Goal: Feedback & Contribution: Leave review/rating

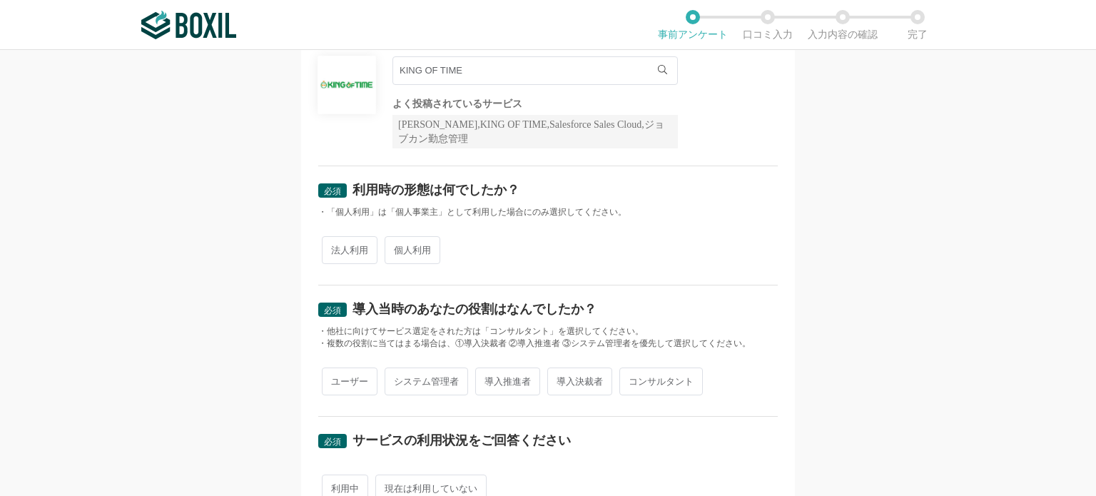
scroll to position [143, 0]
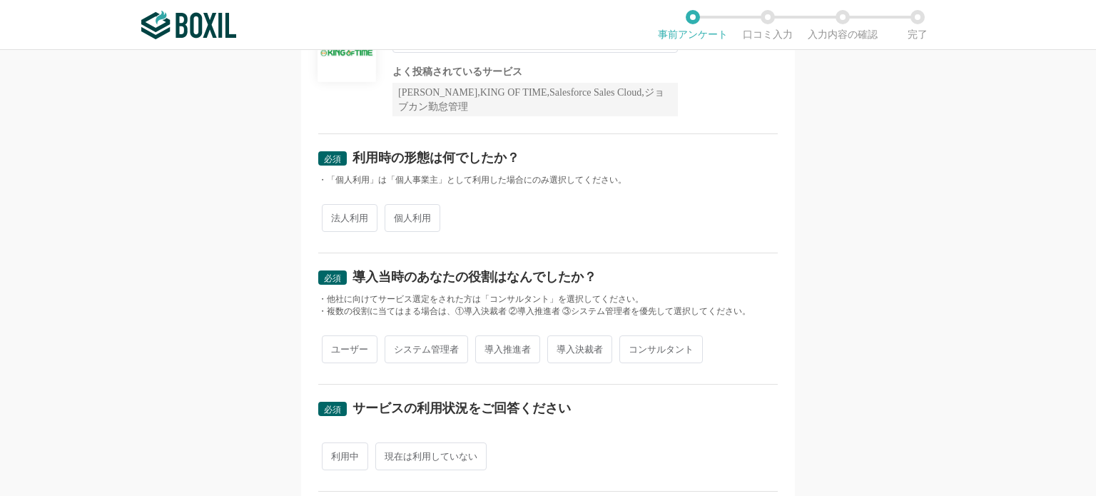
click at [350, 220] on span "法人利用" at bounding box center [350, 218] width 56 height 28
click at [335, 216] on input "法人利用" at bounding box center [330, 210] width 9 height 9
radio input "true"
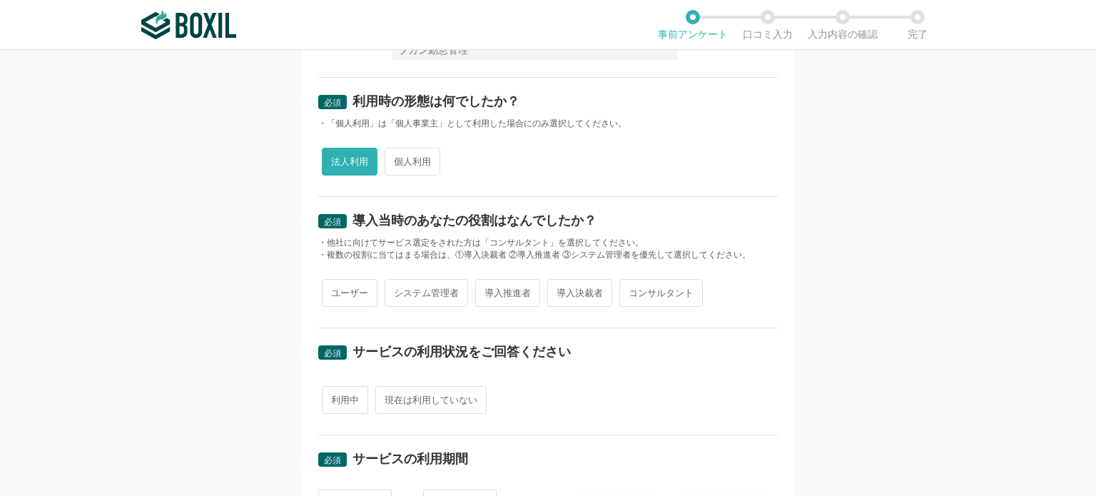
scroll to position [286, 0]
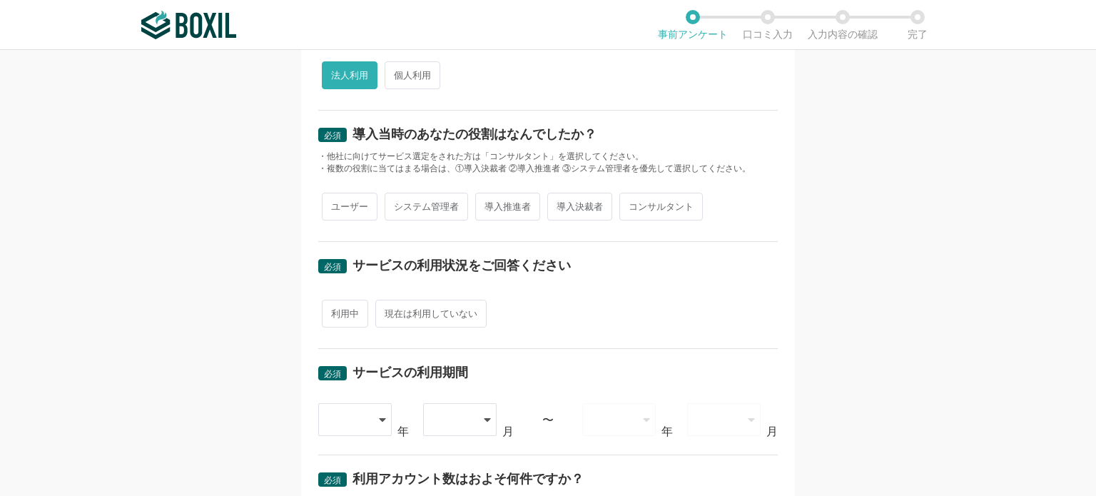
click at [500, 201] on span "導入推進者" at bounding box center [507, 207] width 65 height 28
click at [488, 201] on input "導入推進者" at bounding box center [483, 199] width 9 height 9
radio input "true"
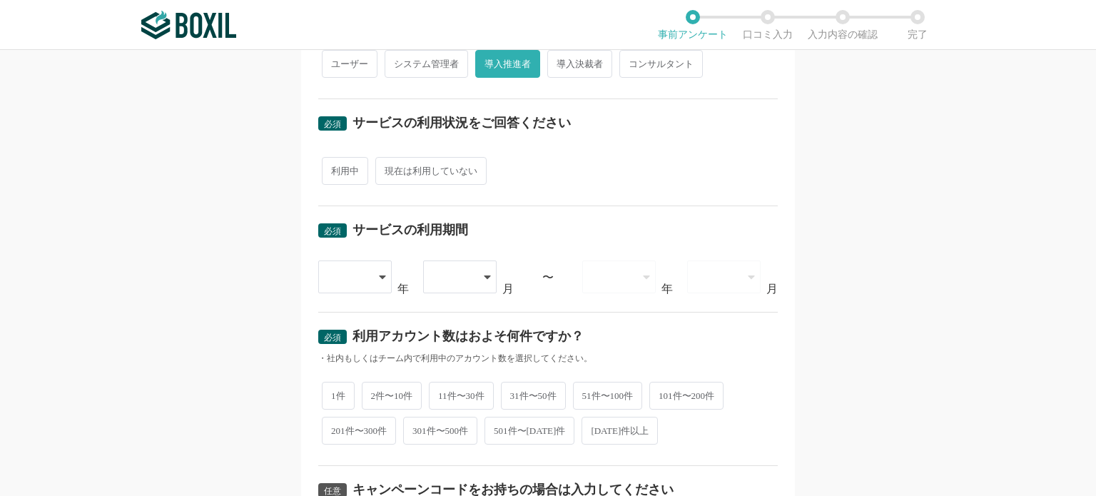
click at [340, 168] on span "利用中" at bounding box center [345, 171] width 46 height 28
click at [335, 168] on input "利用中" at bounding box center [330, 163] width 9 height 9
radio input "true"
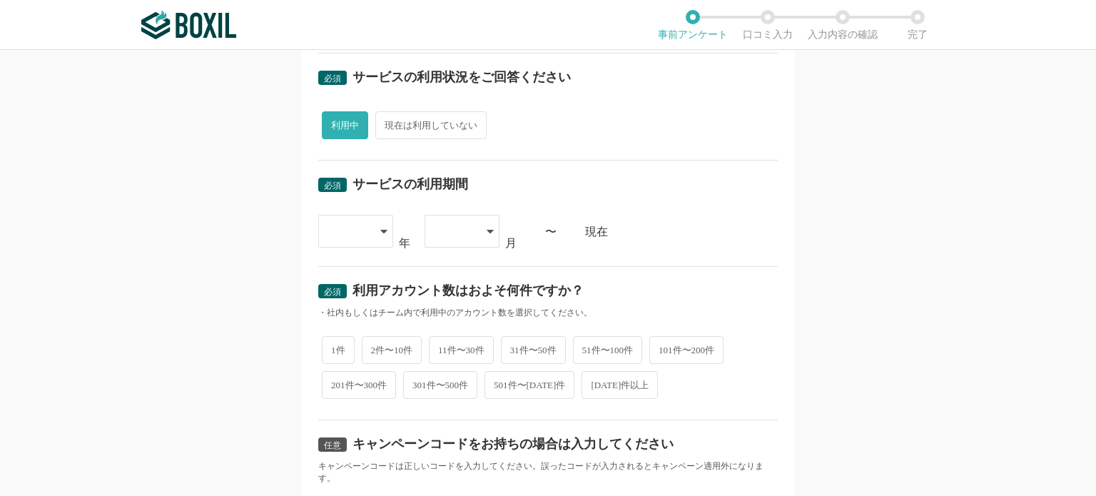
scroll to position [500, 0]
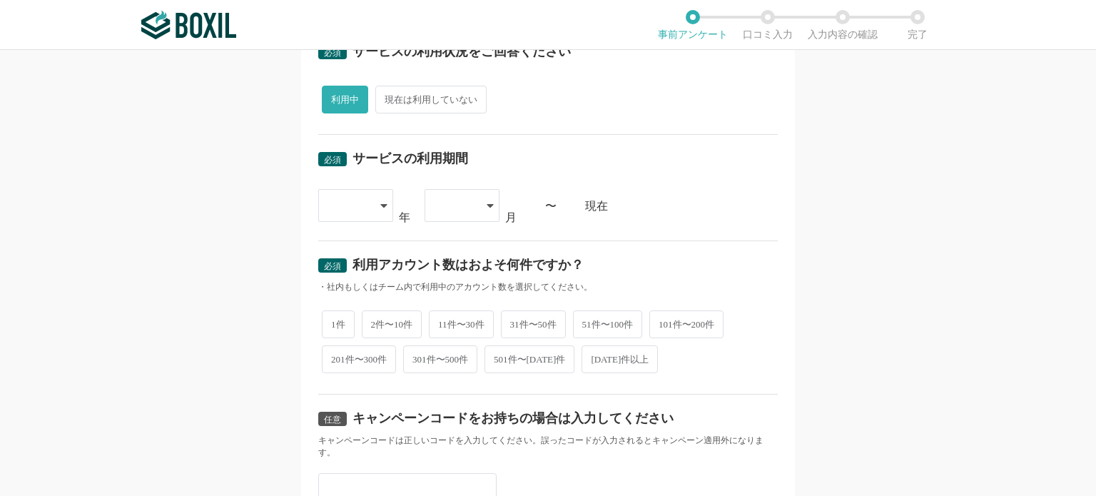
click at [380, 201] on icon at bounding box center [383, 205] width 7 height 11
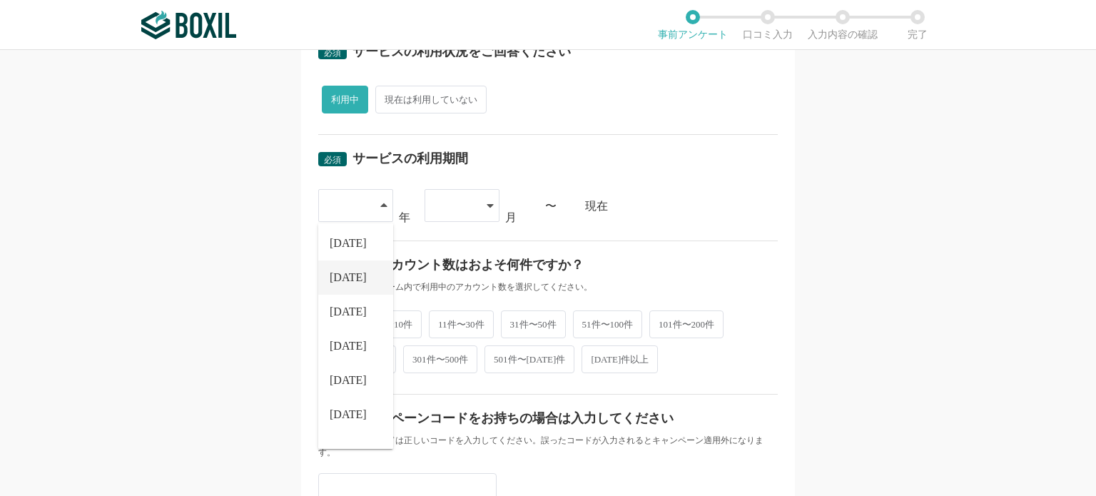
scroll to position [143, 0]
click at [343, 309] on span "[DATE]" at bounding box center [348, 308] width 37 height 11
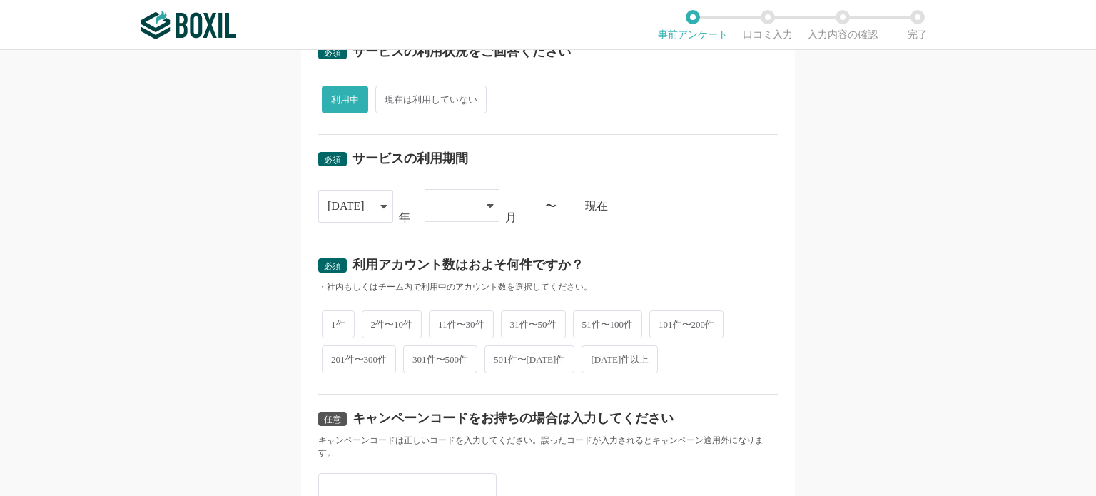
click at [488, 202] on div at bounding box center [462, 205] width 75 height 33
click at [436, 361] on li "10" at bounding box center [462, 358] width 75 height 34
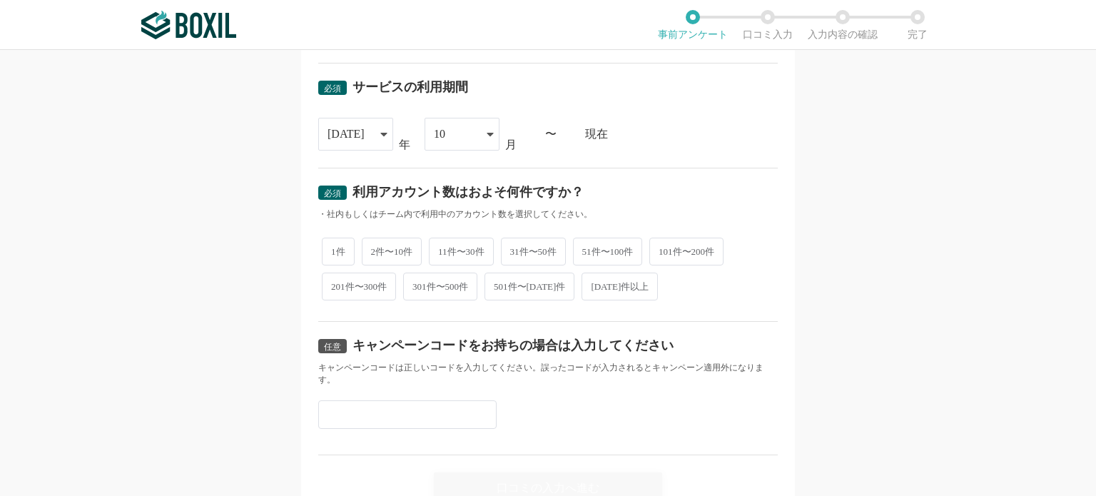
click at [468, 253] on span "11件〜30件" at bounding box center [461, 252] width 65 height 28
click at [442, 249] on input "11件〜30件" at bounding box center [437, 244] width 9 height 9
radio input "true"
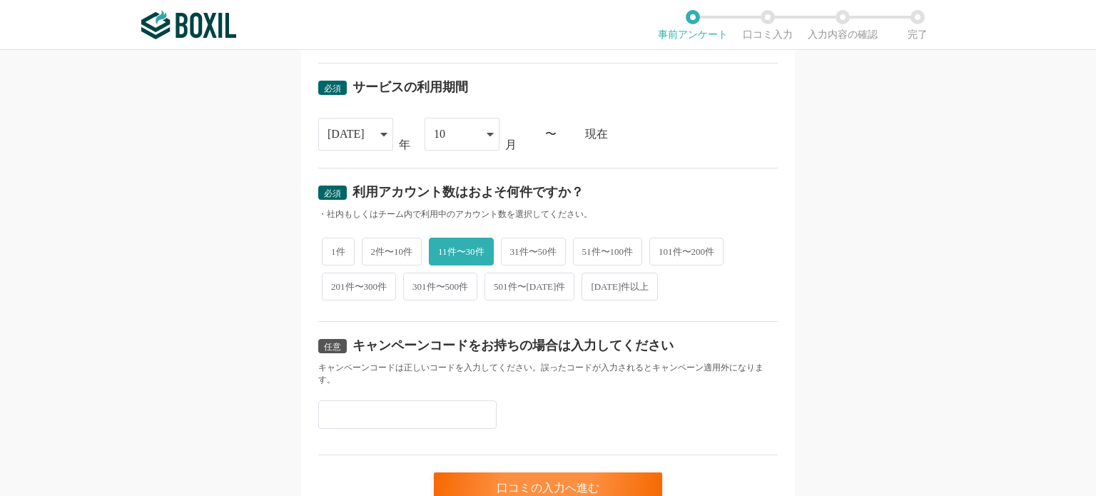
click at [520, 246] on span "31件〜50件" at bounding box center [533, 252] width 65 height 28
click at [514, 246] on input "31件〜50件" at bounding box center [509, 244] width 9 height 9
radio input "true"
radio input "false"
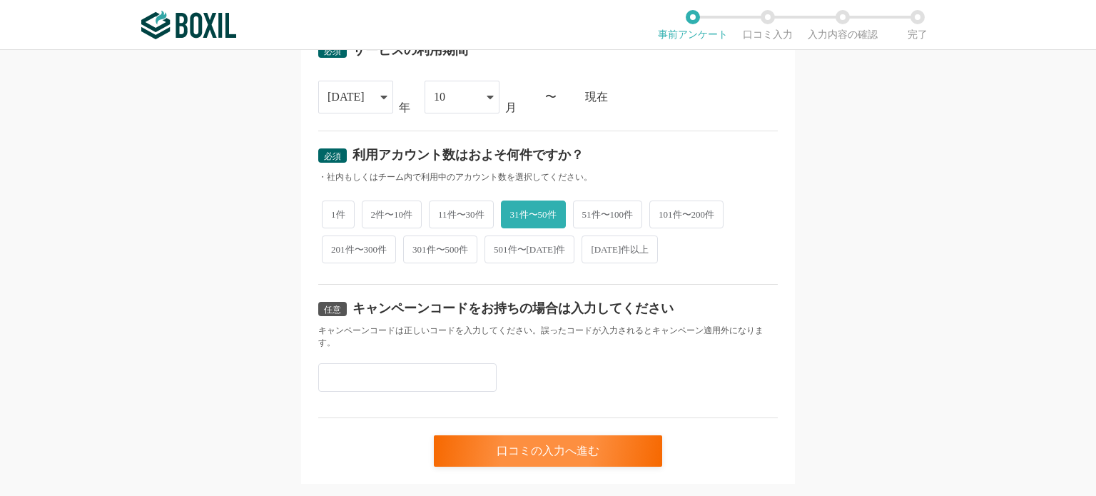
scroll to position [638, 0]
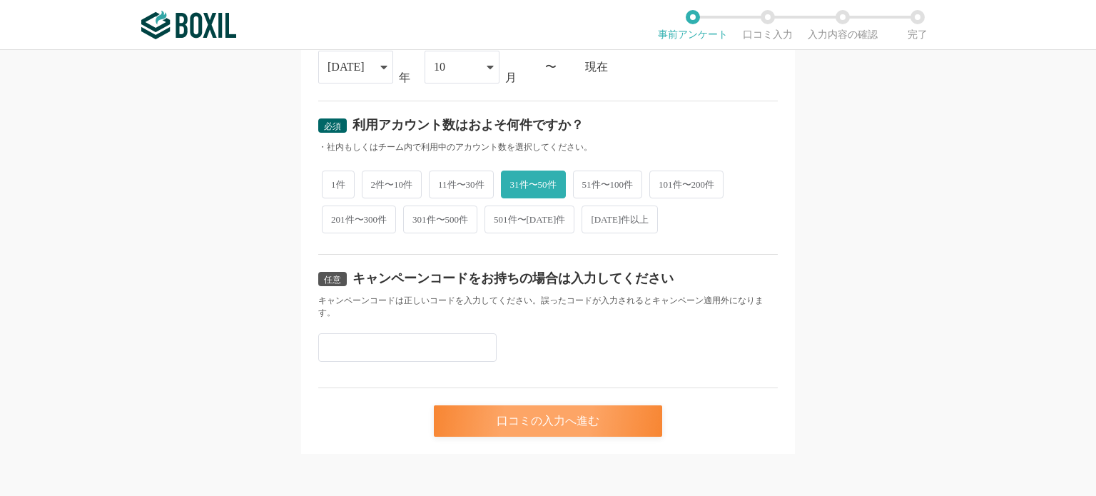
click at [580, 428] on div "口コミの入力へ進む" at bounding box center [548, 420] width 228 height 31
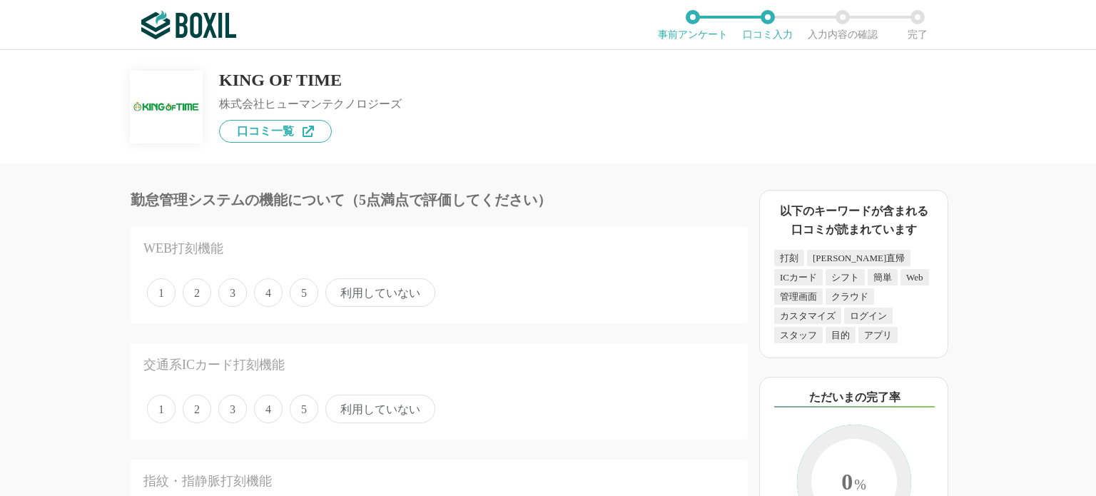
click at [266, 293] on span "4" at bounding box center [268, 292] width 29 height 29
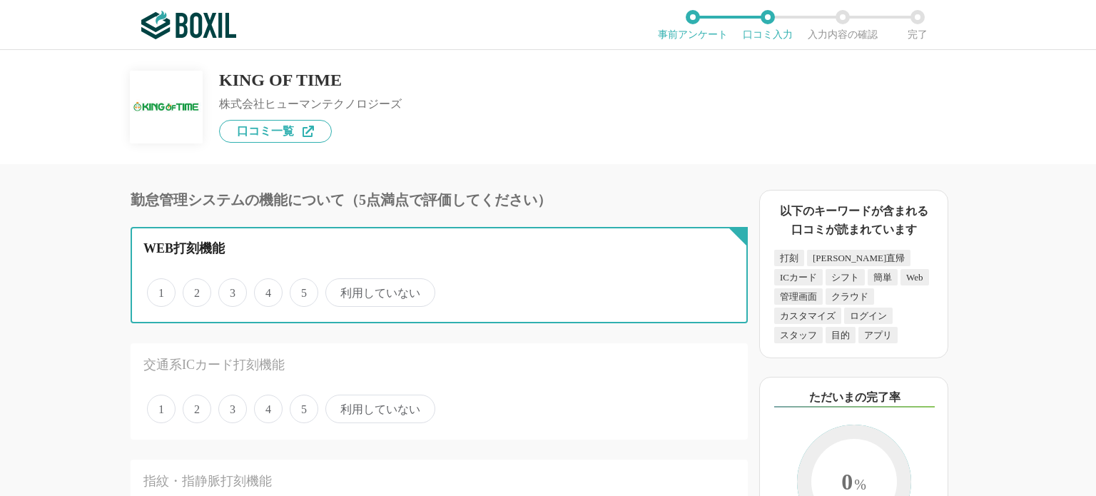
click at [266, 290] on input "4" at bounding box center [262, 285] width 9 height 9
radio input "true"
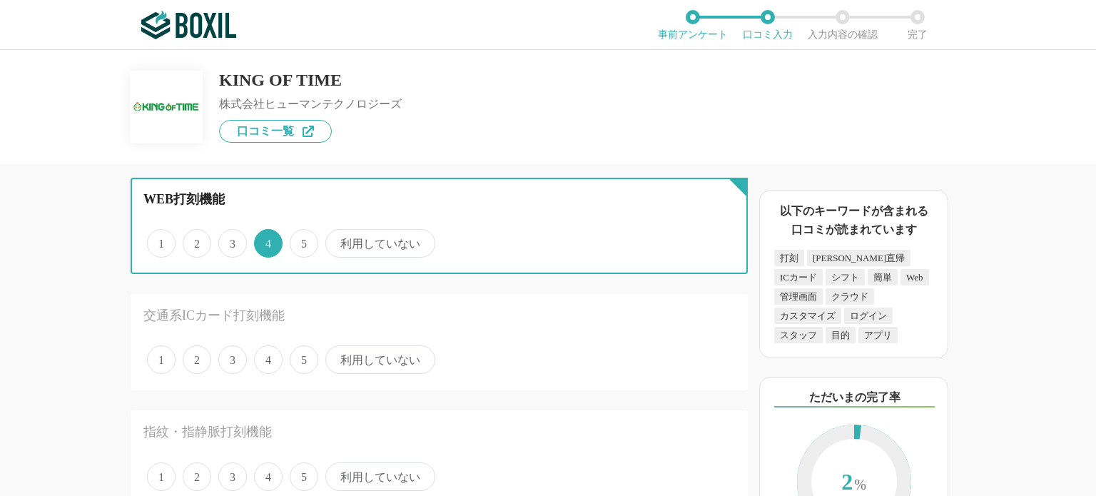
scroll to position [71, 0]
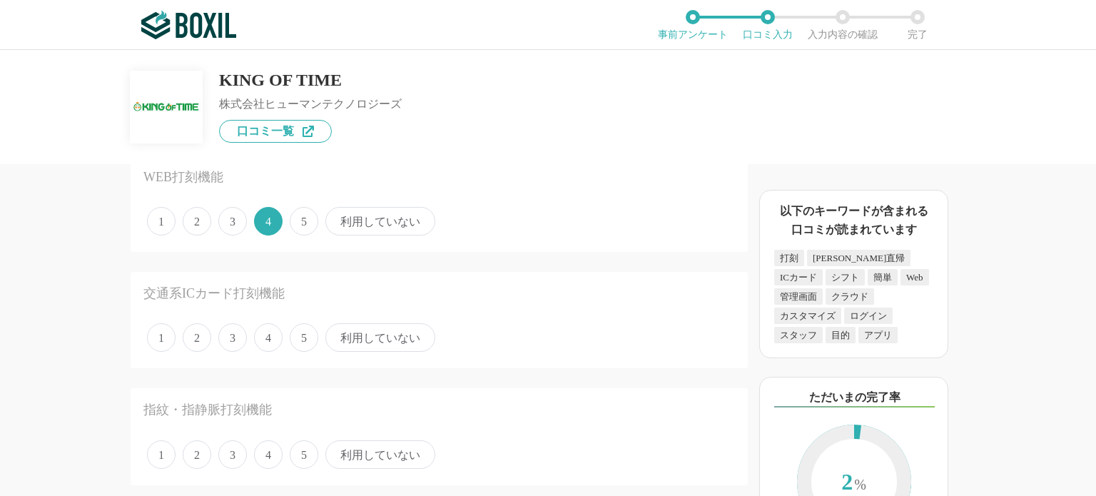
click at [404, 348] on span "利用していない" at bounding box center [381, 337] width 110 height 29
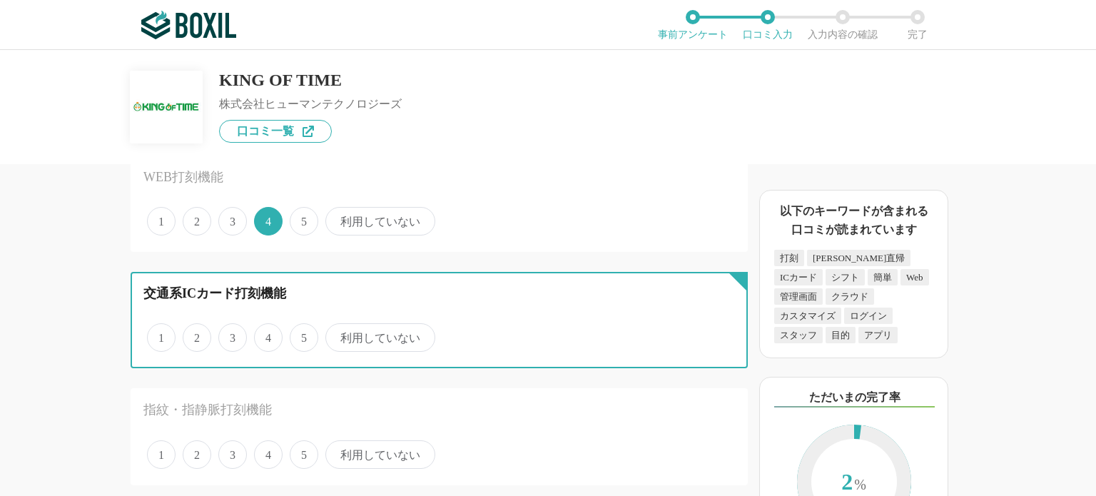
click at [338, 335] on input "利用していない" at bounding box center [333, 330] width 9 height 9
radio input "true"
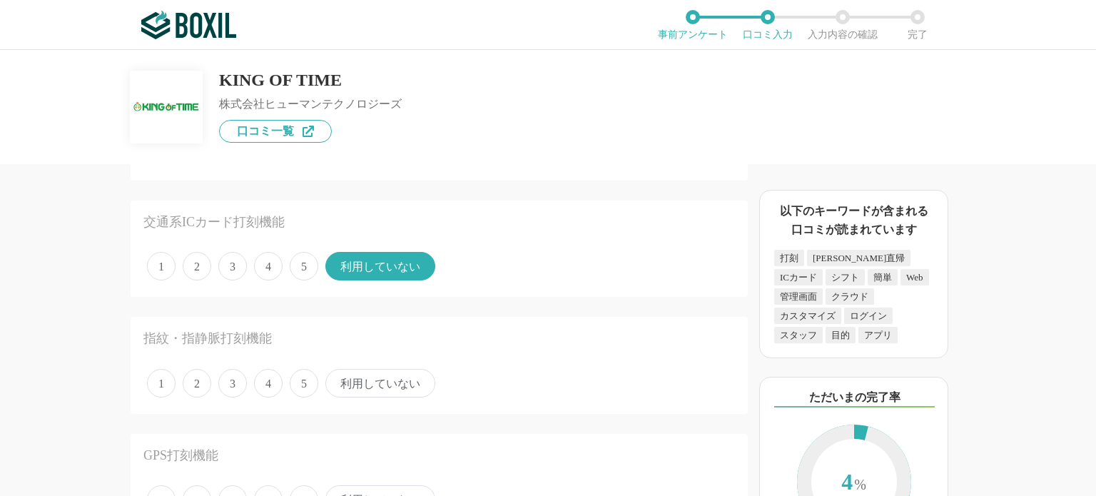
click at [387, 379] on span "利用していない" at bounding box center [381, 383] width 110 height 29
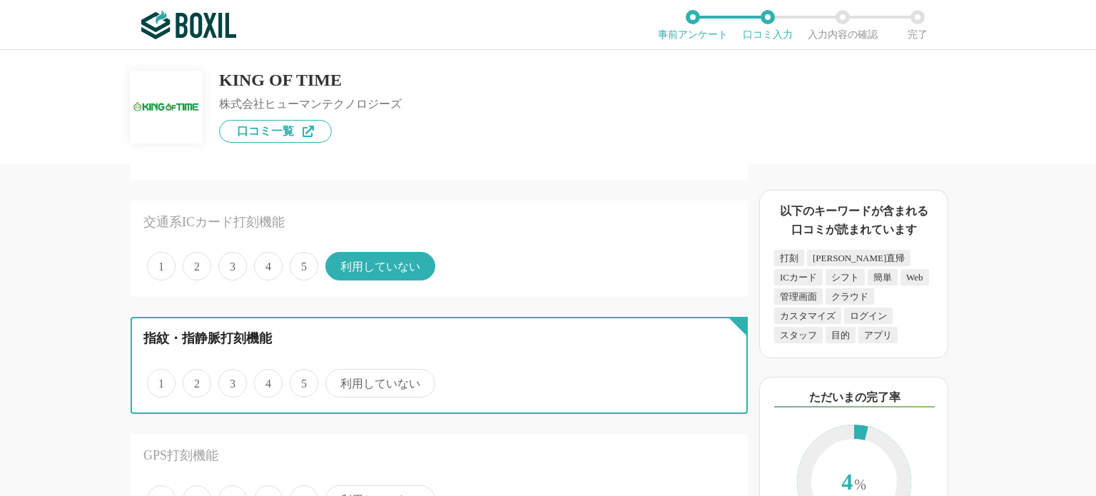
click at [338, 379] on input "利用していない" at bounding box center [333, 375] width 9 height 9
radio input "true"
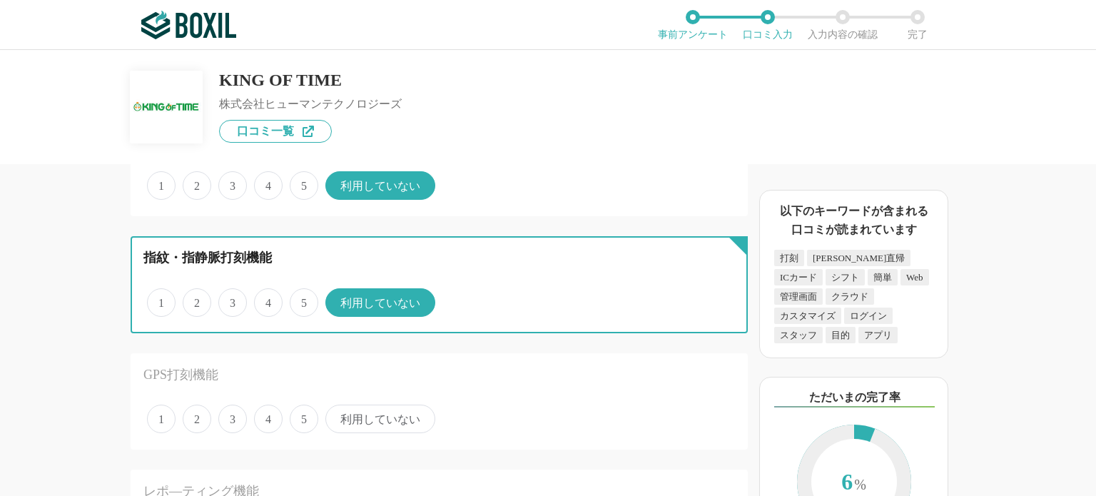
scroll to position [286, 0]
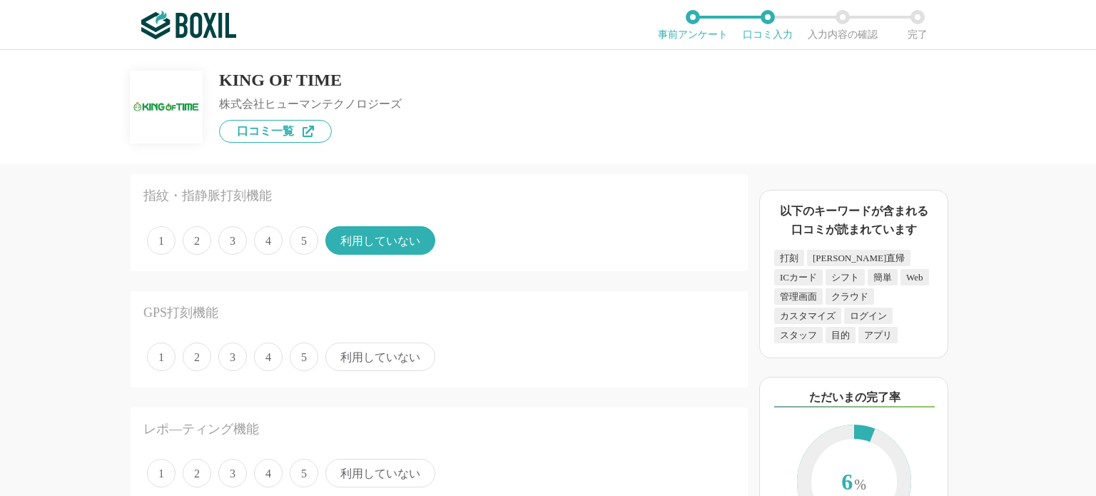
click at [393, 362] on span "利用していない" at bounding box center [381, 357] width 110 height 29
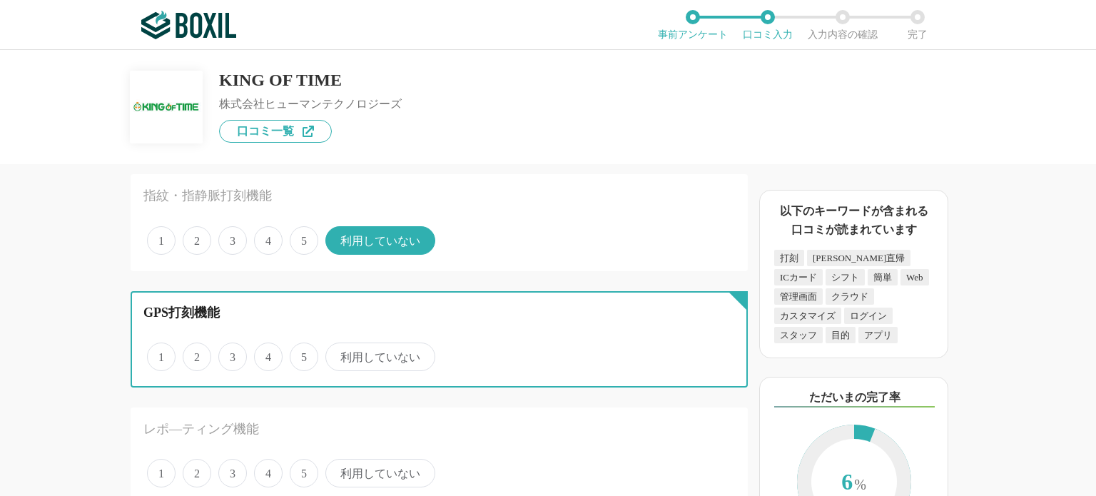
click at [338, 354] on input "利用していない" at bounding box center [333, 349] width 9 height 9
radio input "true"
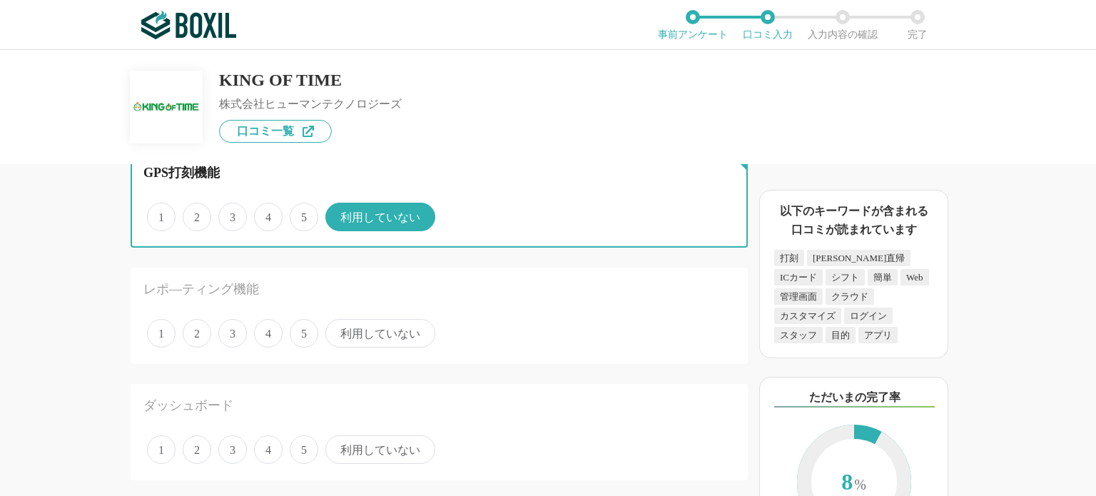
scroll to position [428, 0]
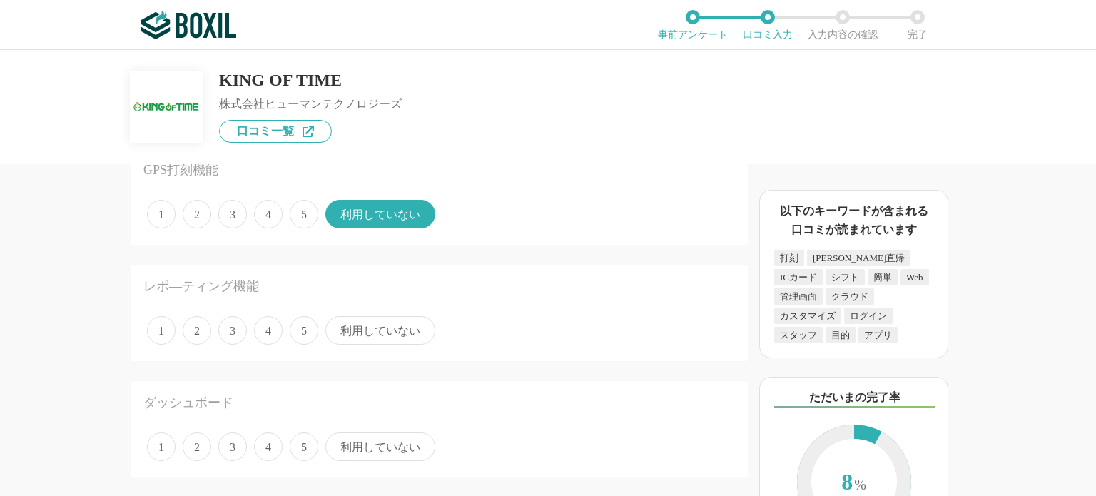
click at [391, 326] on span "利用していない" at bounding box center [381, 330] width 110 height 29
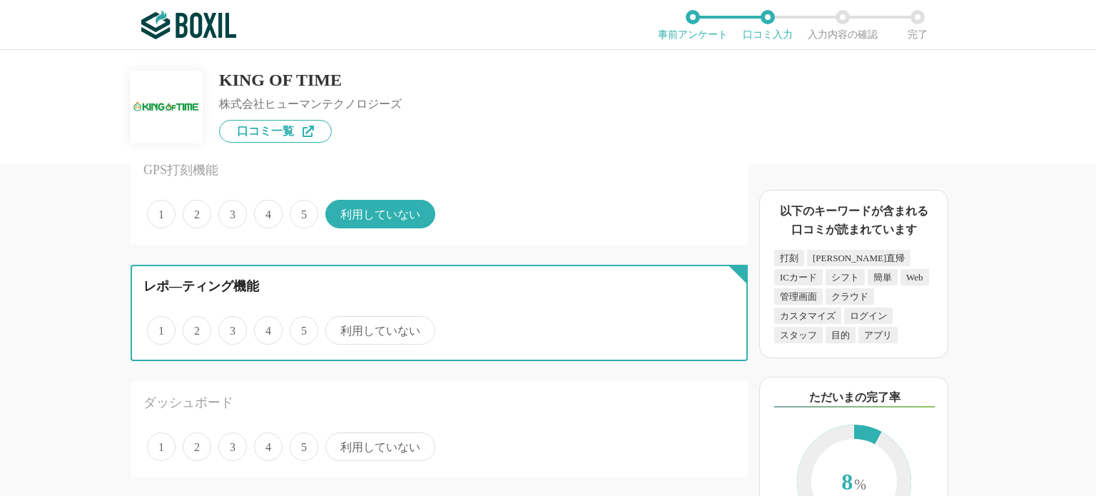
click at [338, 326] on input "利用していない" at bounding box center [333, 322] width 9 height 9
radio input "true"
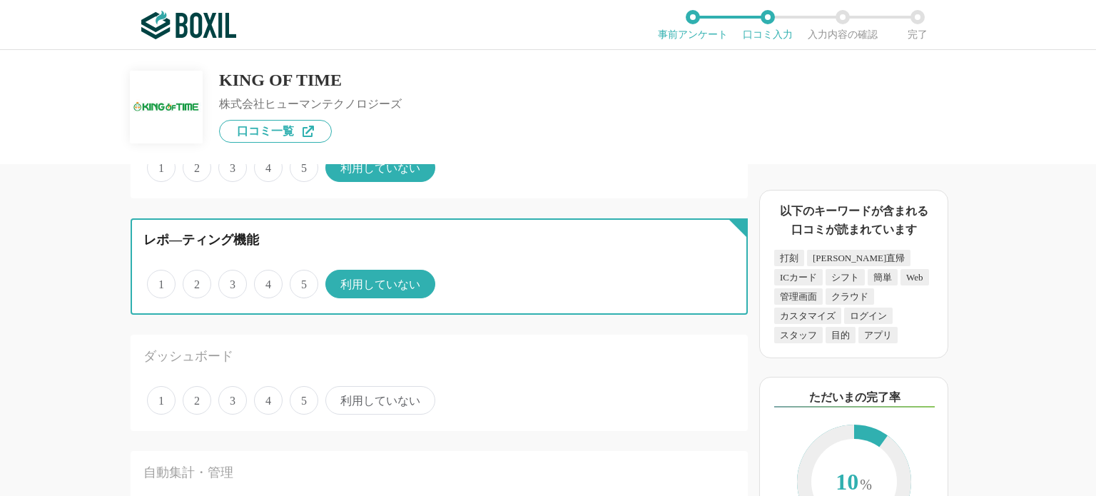
scroll to position [500, 0]
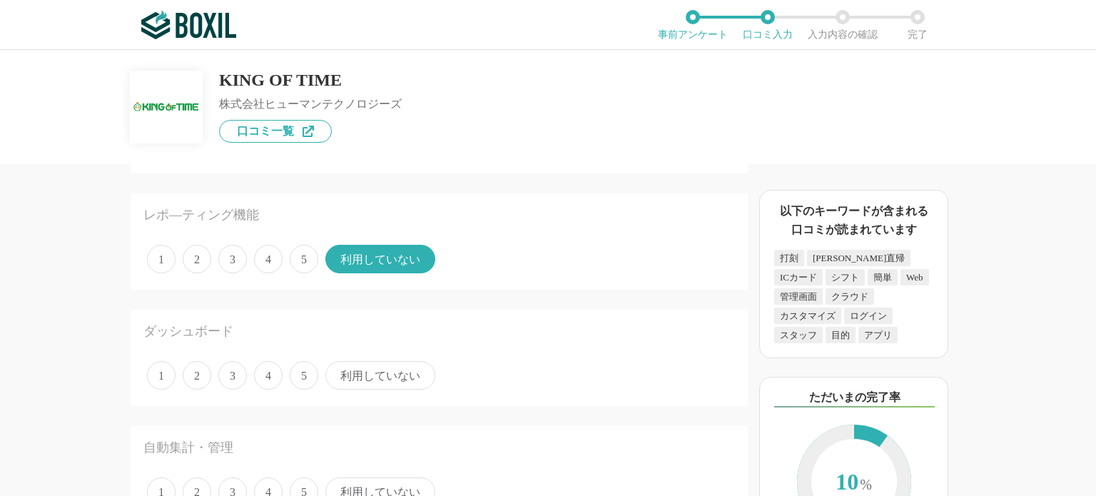
click at [226, 378] on span "3" at bounding box center [232, 375] width 29 height 29
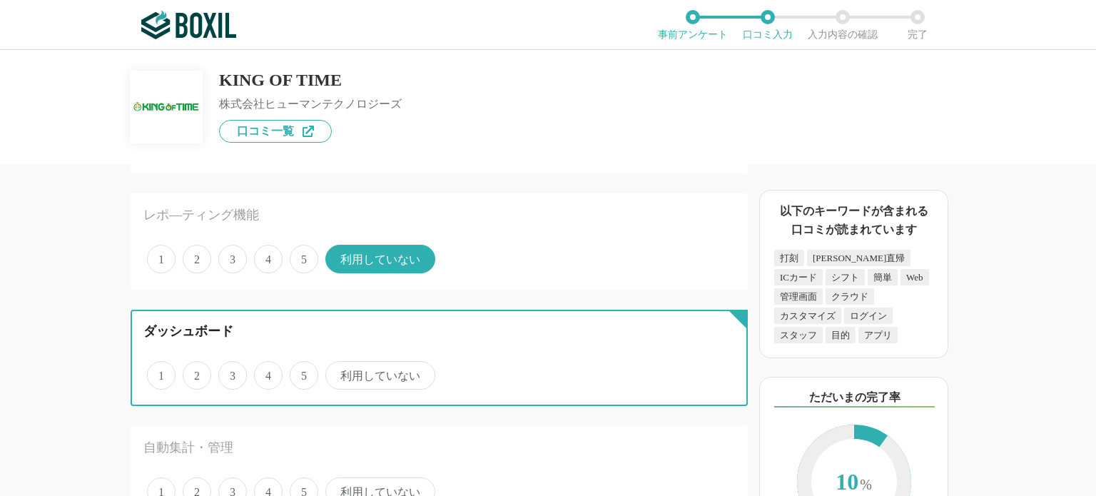
click at [226, 373] on input "3" at bounding box center [226, 367] width 9 height 9
radio input "true"
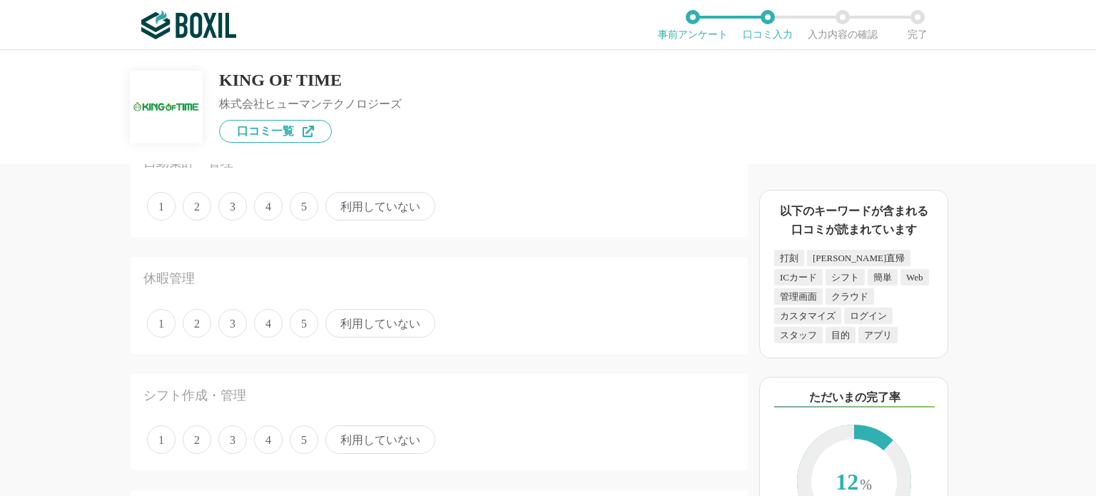
scroll to position [714, 0]
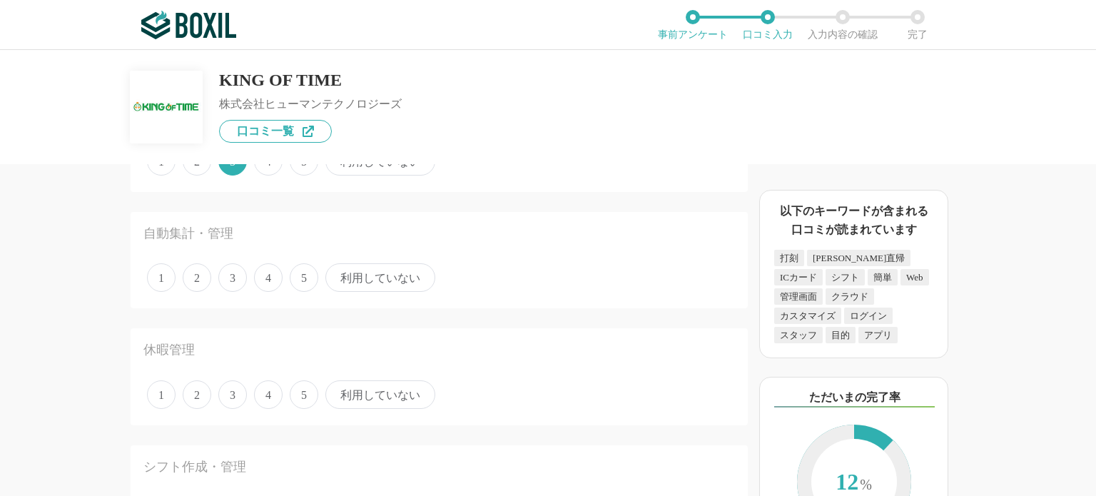
click at [268, 283] on span "4" at bounding box center [268, 277] width 29 height 29
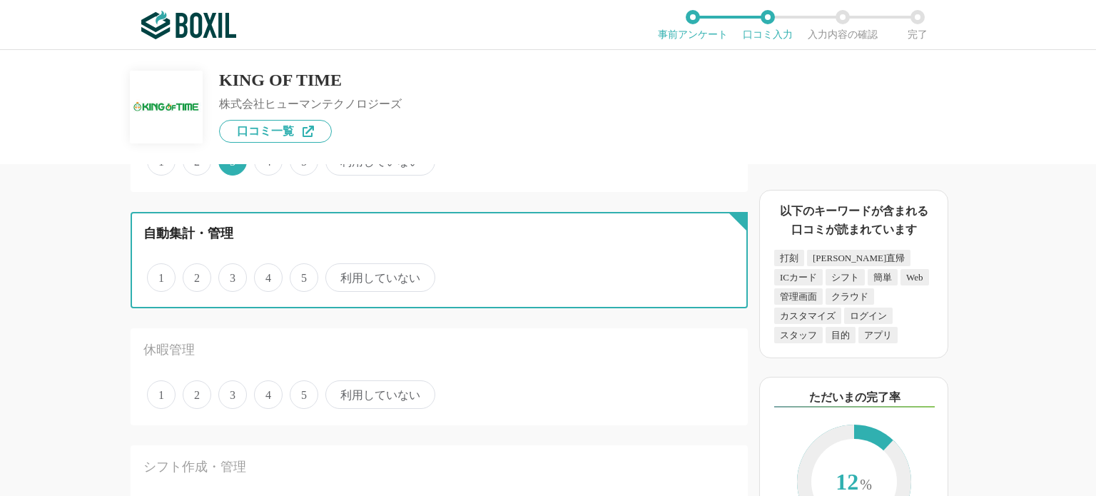
click at [267, 275] on input "4" at bounding box center [262, 270] width 9 height 9
radio input "true"
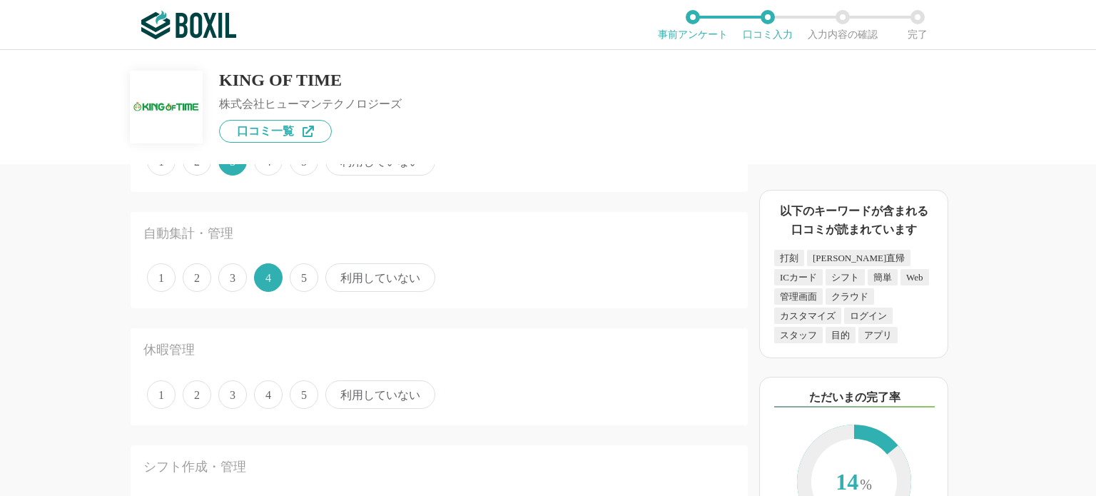
click at [272, 395] on span "4" at bounding box center [268, 394] width 29 height 29
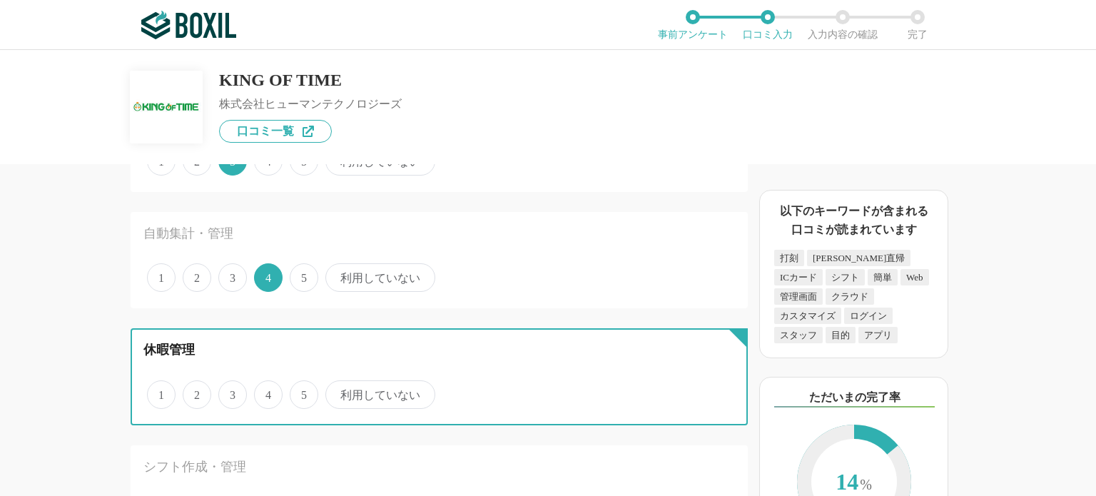
click at [267, 392] on input "4" at bounding box center [262, 387] width 9 height 9
radio input "true"
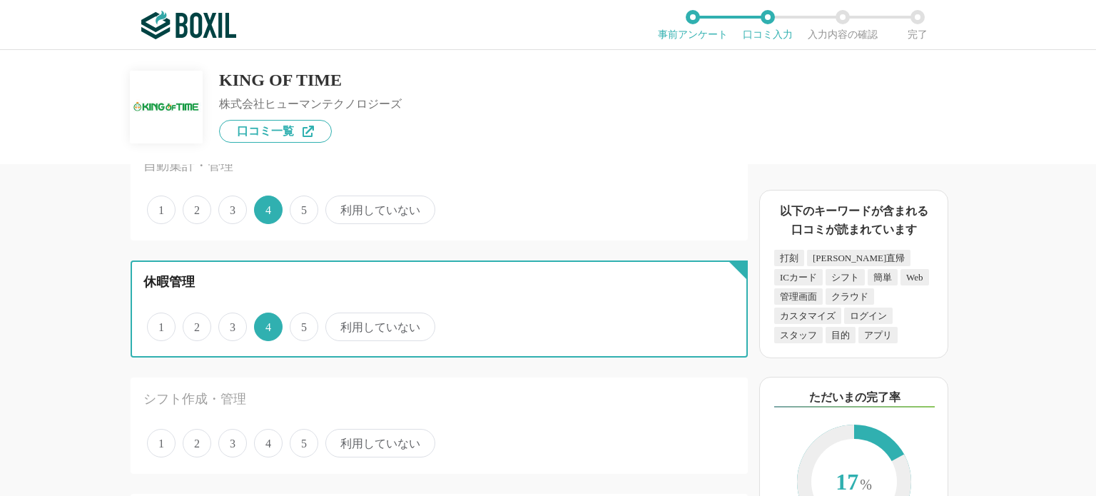
scroll to position [928, 0]
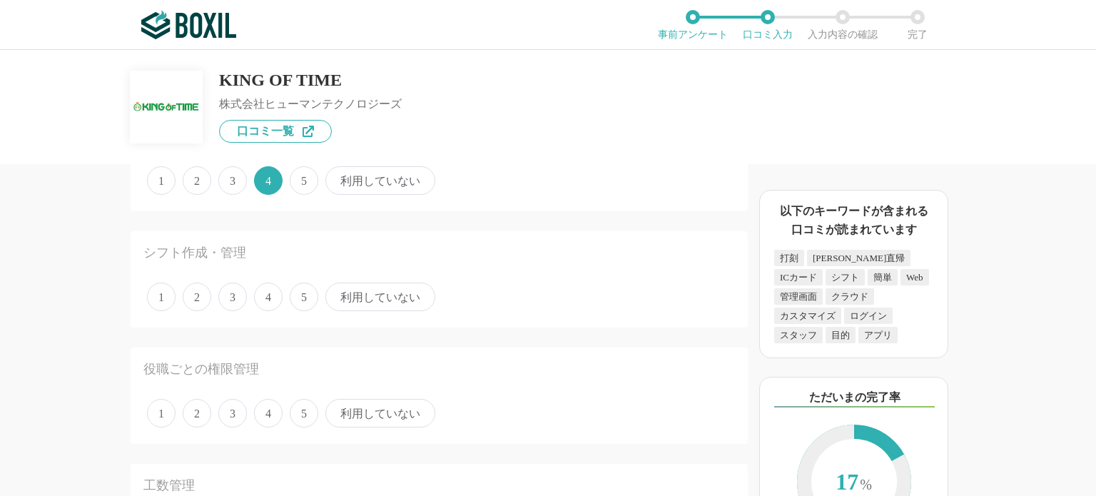
click at [268, 297] on span "4" at bounding box center [268, 297] width 29 height 29
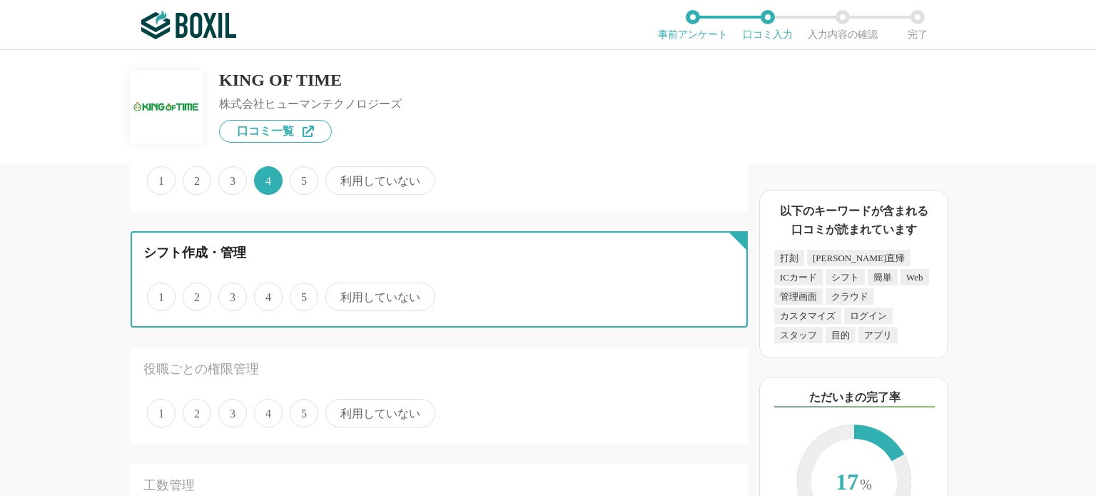
click at [267, 294] on input "4" at bounding box center [262, 289] width 9 height 9
radio input "true"
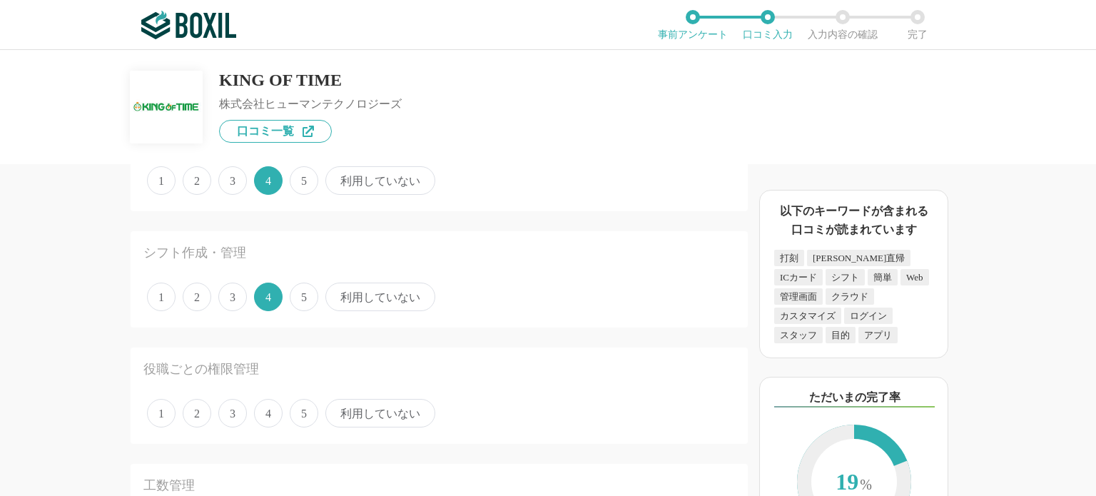
click at [268, 406] on span "4" at bounding box center [268, 413] width 29 height 29
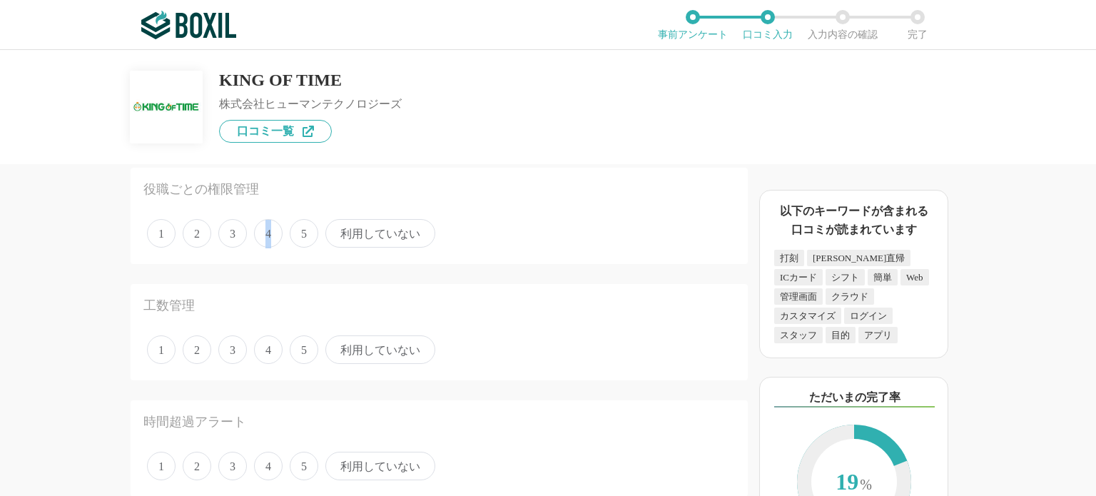
scroll to position [1142, 0]
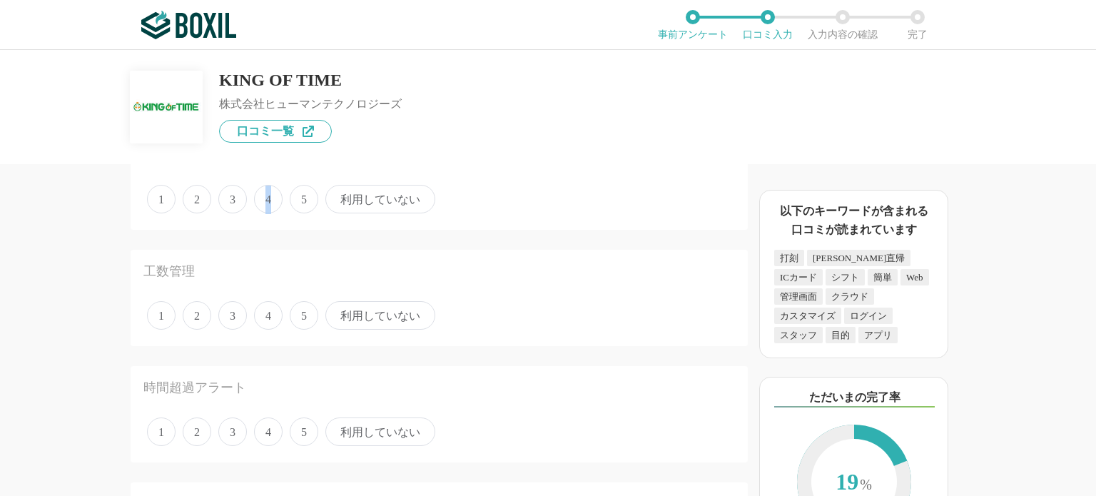
click at [268, 196] on span "4" at bounding box center [268, 199] width 29 height 29
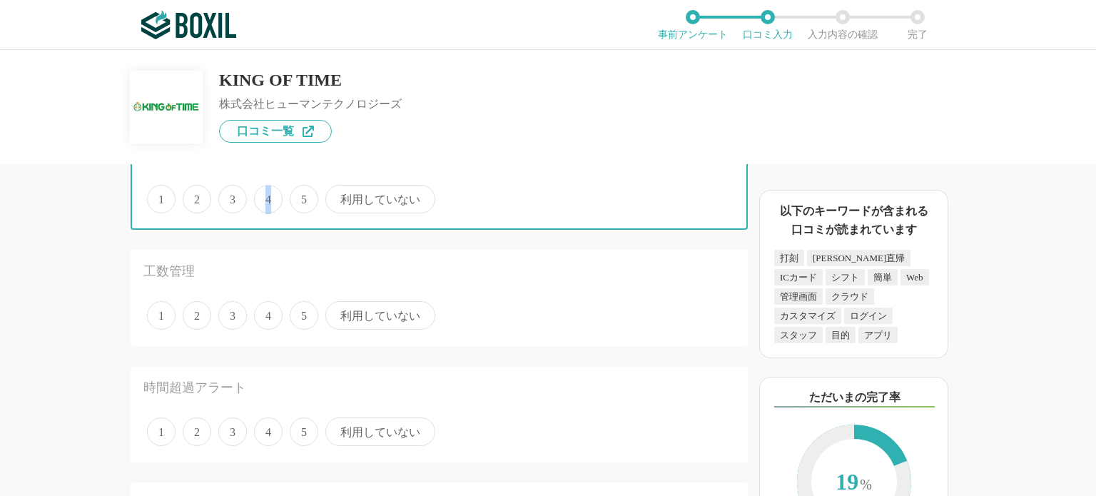
click at [267, 196] on input "4" at bounding box center [262, 191] width 9 height 9
radio input "true"
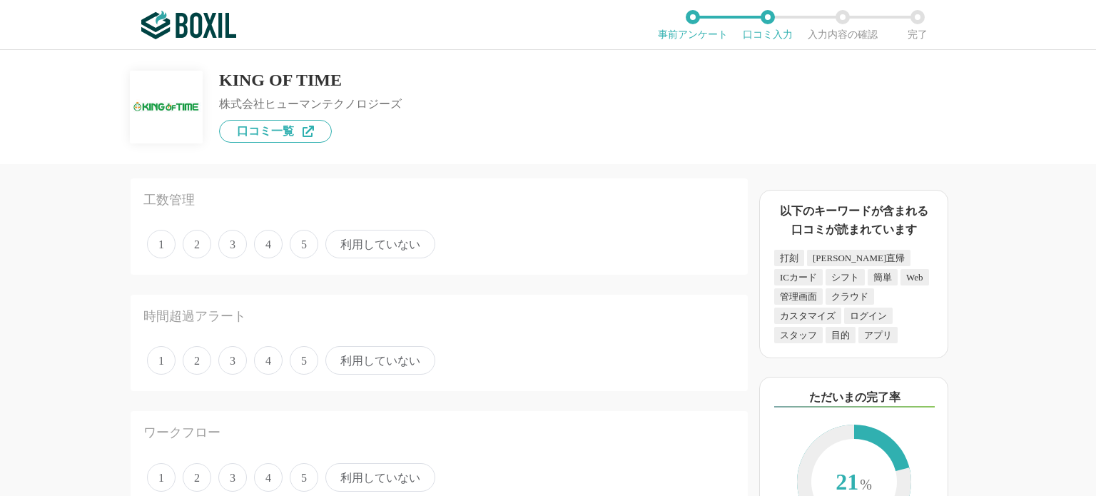
click at [349, 246] on span "利用していない" at bounding box center [381, 244] width 110 height 29
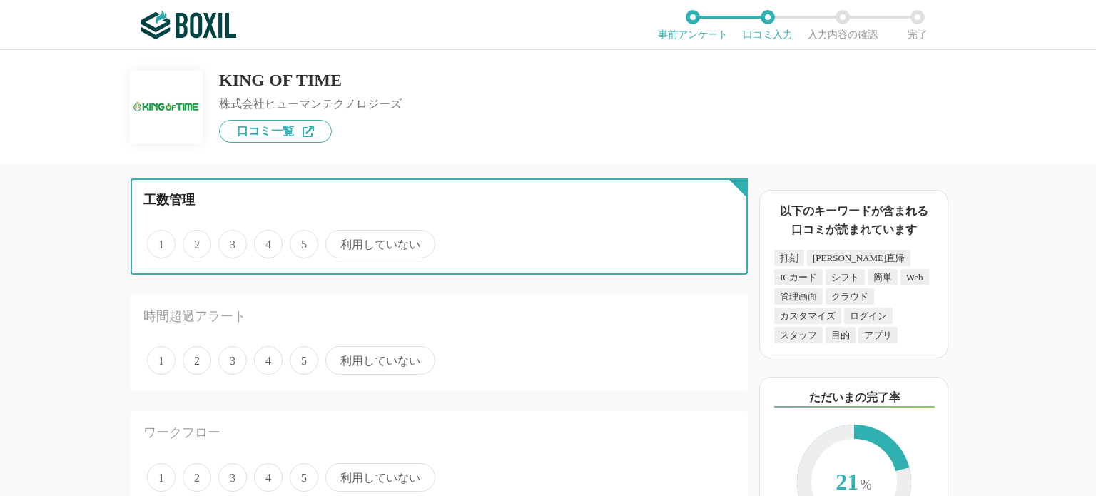
click at [338, 241] on input "利用していない" at bounding box center [333, 236] width 9 height 9
radio input "true"
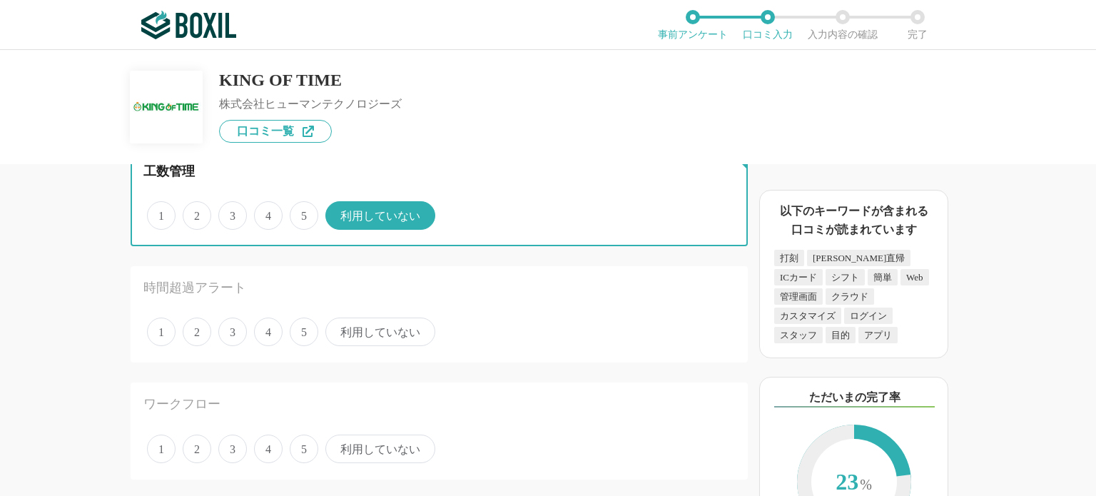
scroll to position [1285, 0]
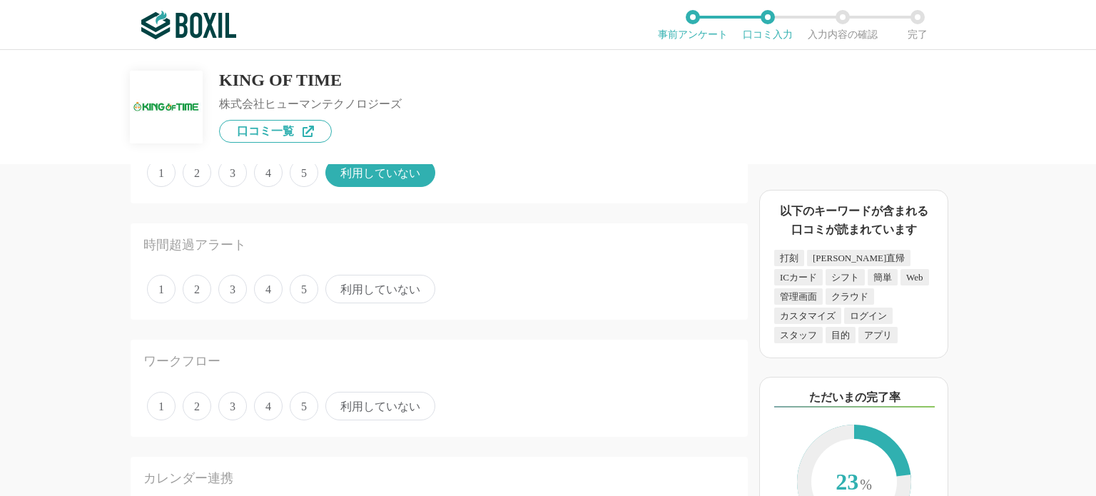
click at [266, 285] on span "4" at bounding box center [268, 289] width 29 height 29
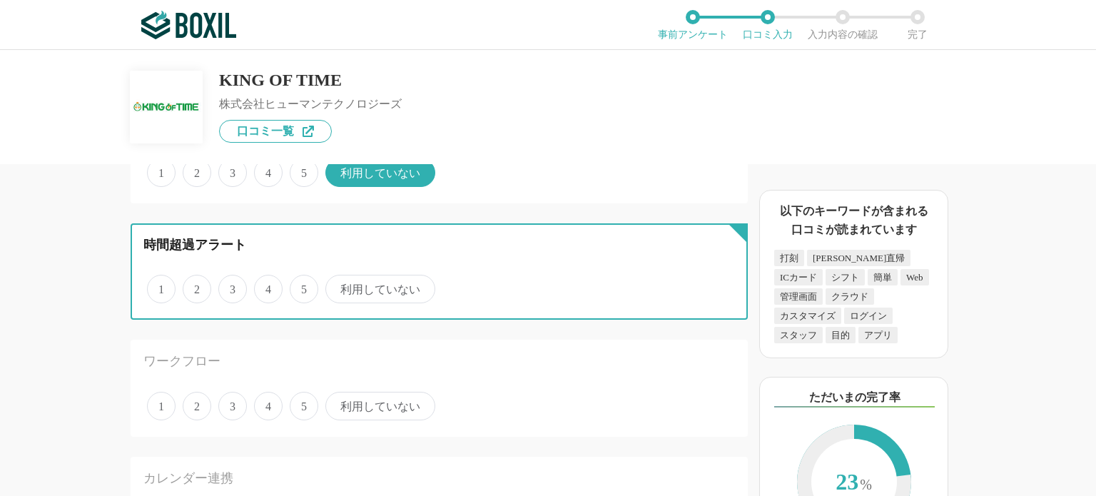
click at [266, 285] on input "4" at bounding box center [262, 281] width 9 height 9
radio input "true"
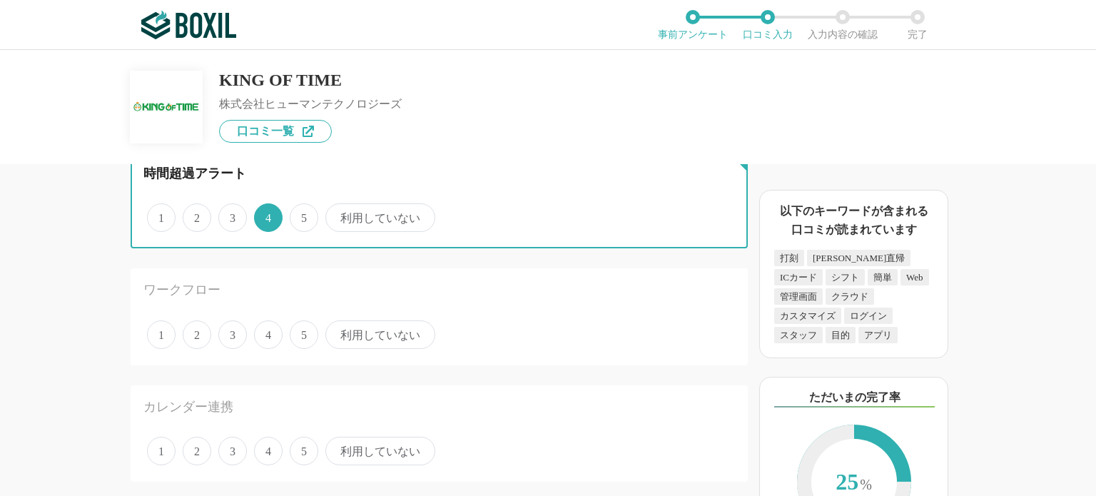
scroll to position [1428, 0]
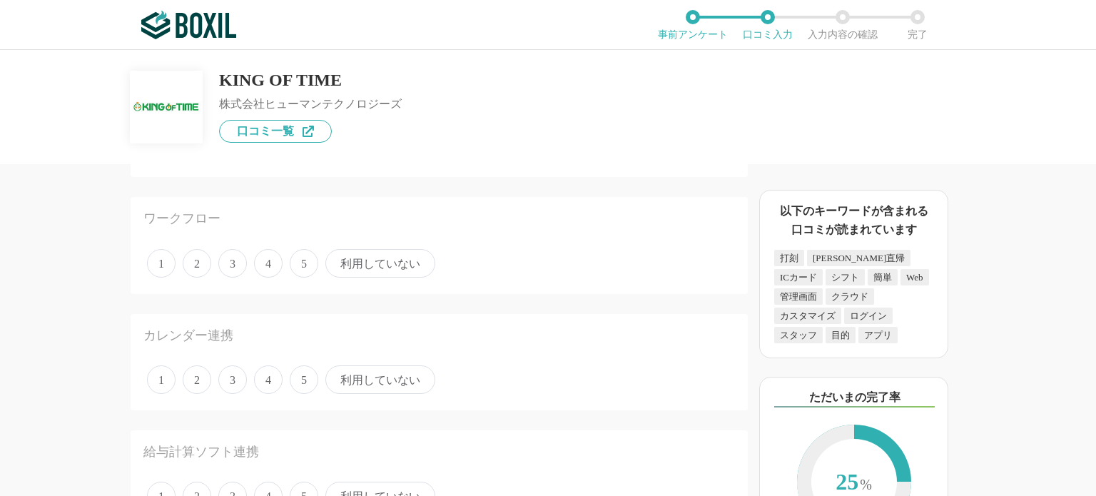
click at [360, 259] on span "利用していない" at bounding box center [381, 263] width 110 height 29
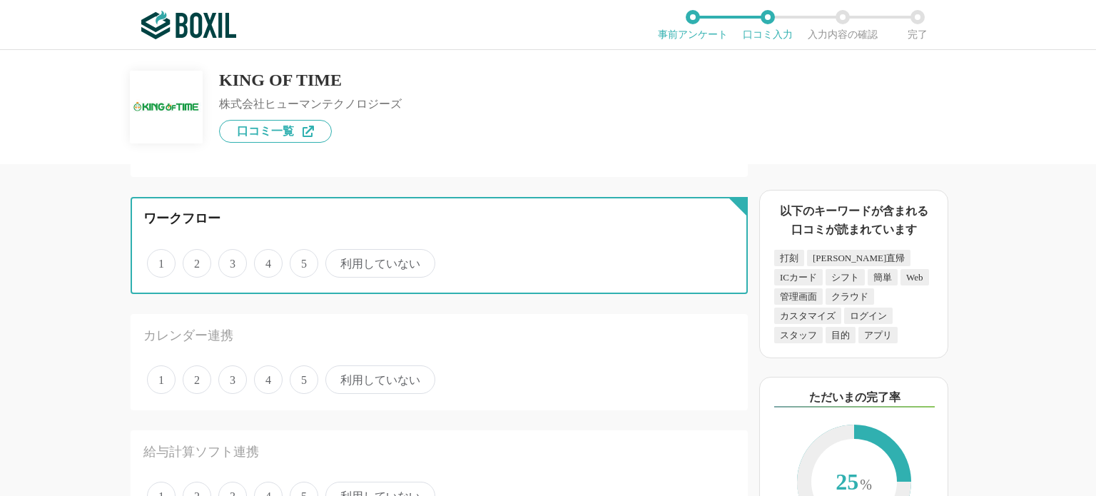
click at [338, 259] on input "利用していない" at bounding box center [333, 255] width 9 height 9
radio input "true"
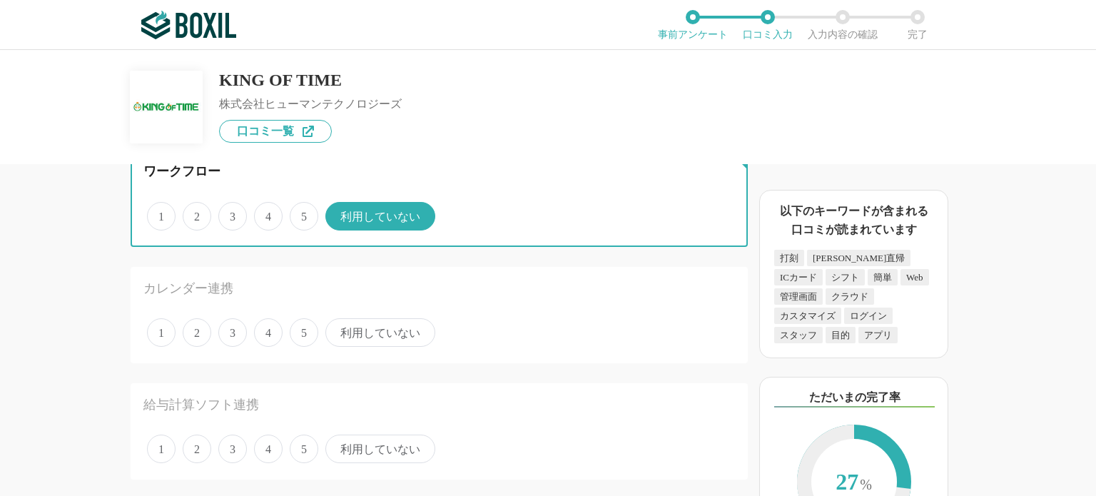
scroll to position [1499, 0]
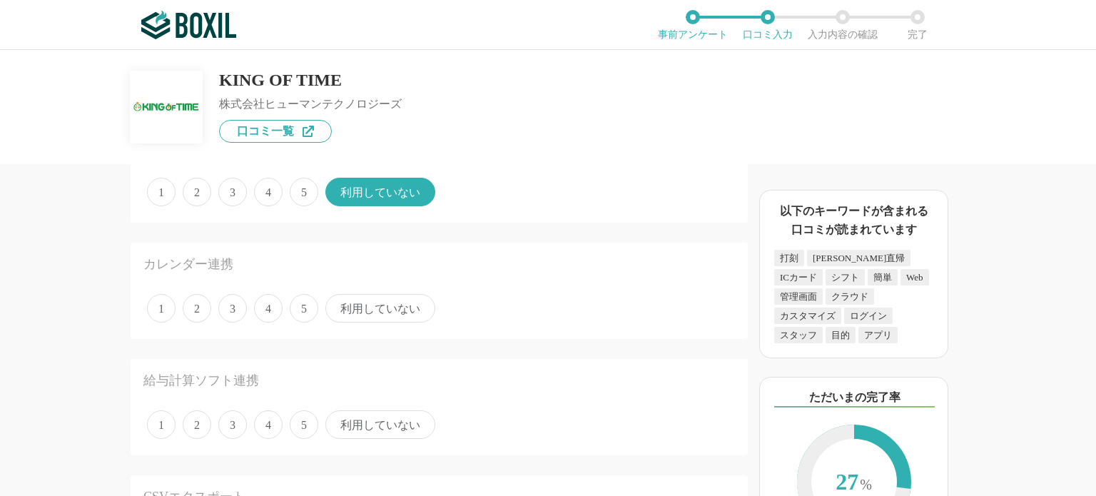
click at [381, 305] on span "利用していない" at bounding box center [381, 308] width 110 height 29
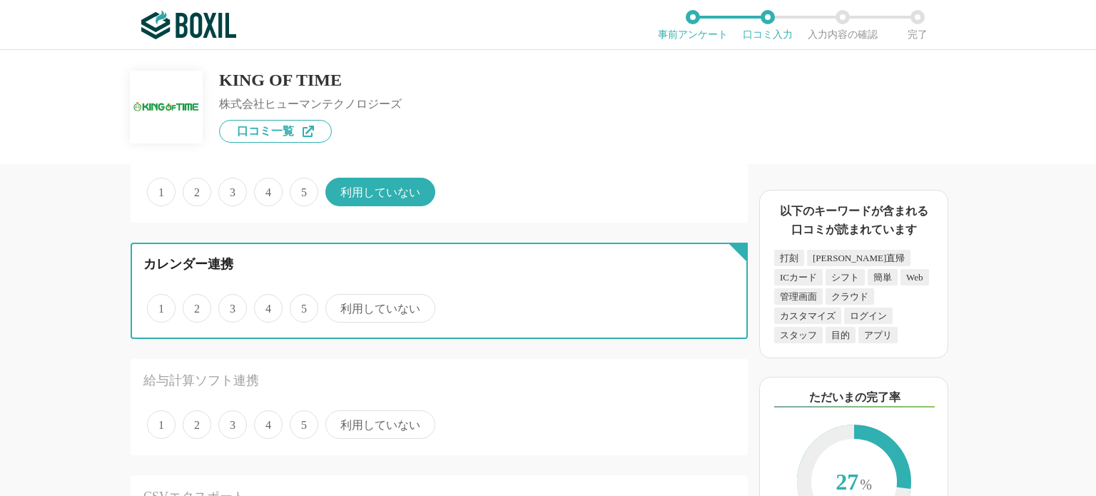
click at [338, 305] on input "利用していない" at bounding box center [333, 300] width 9 height 9
radio input "true"
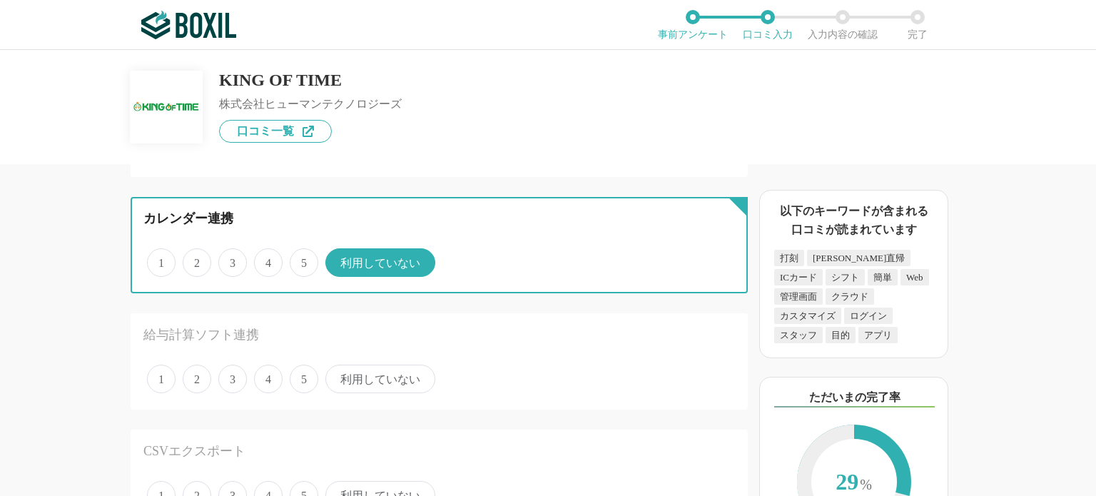
scroll to position [1570, 0]
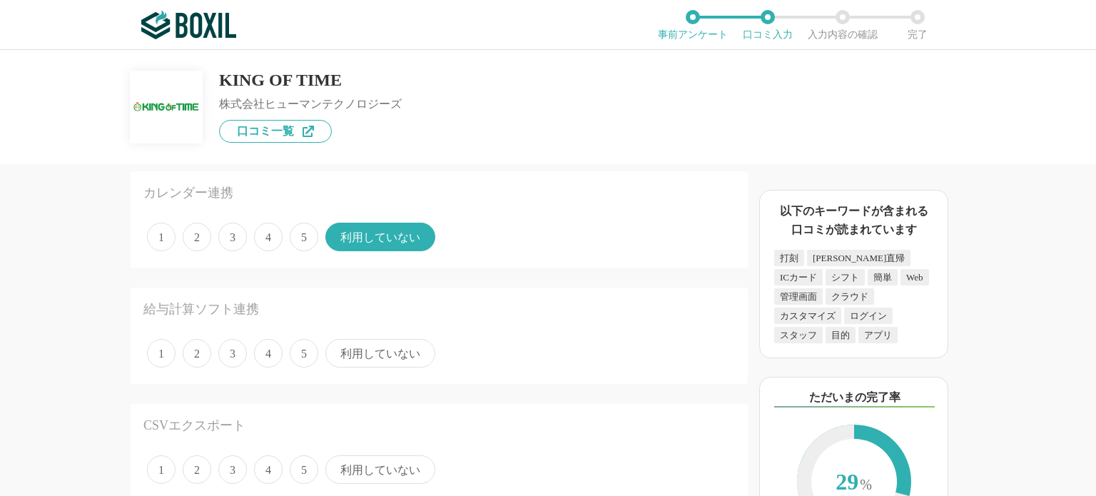
click at [367, 339] on span "利用していない" at bounding box center [381, 353] width 110 height 29
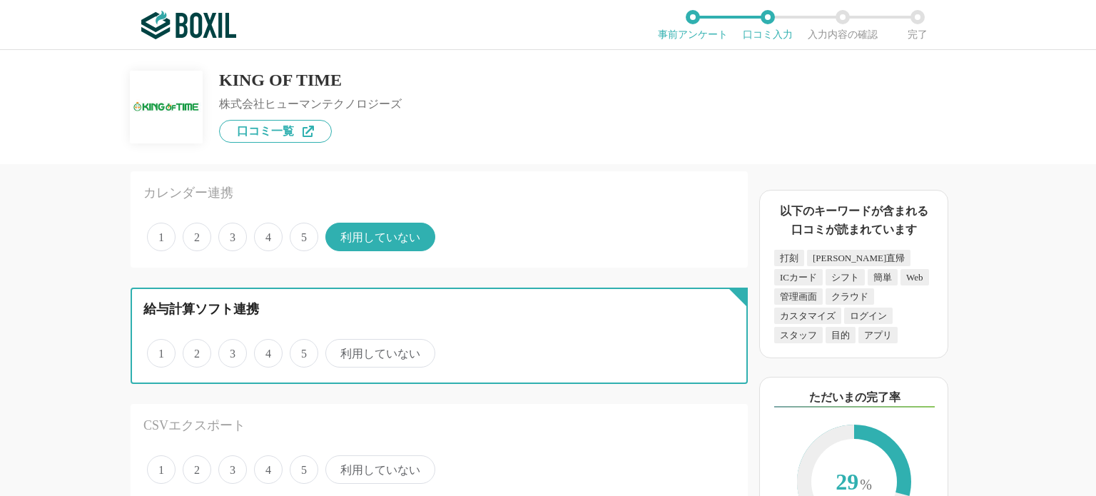
click at [338, 341] on input "利用していない" at bounding box center [333, 345] width 9 height 9
radio input "true"
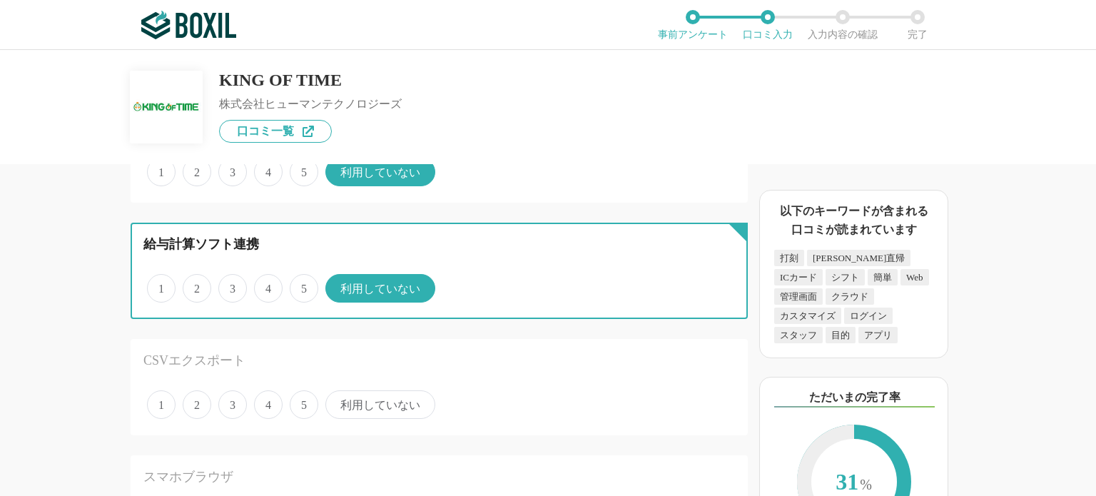
scroll to position [1713, 0]
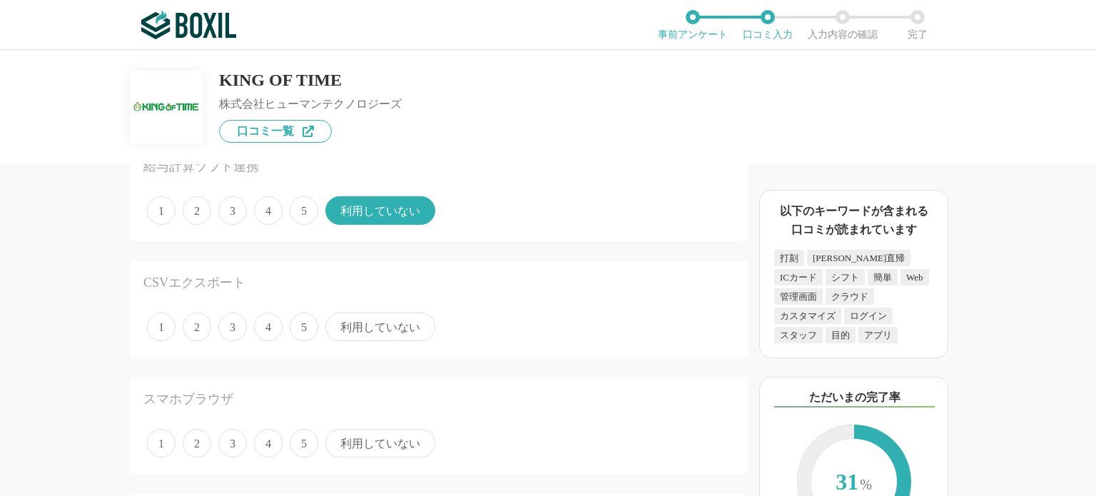
click at [239, 321] on span "3" at bounding box center [232, 327] width 29 height 29
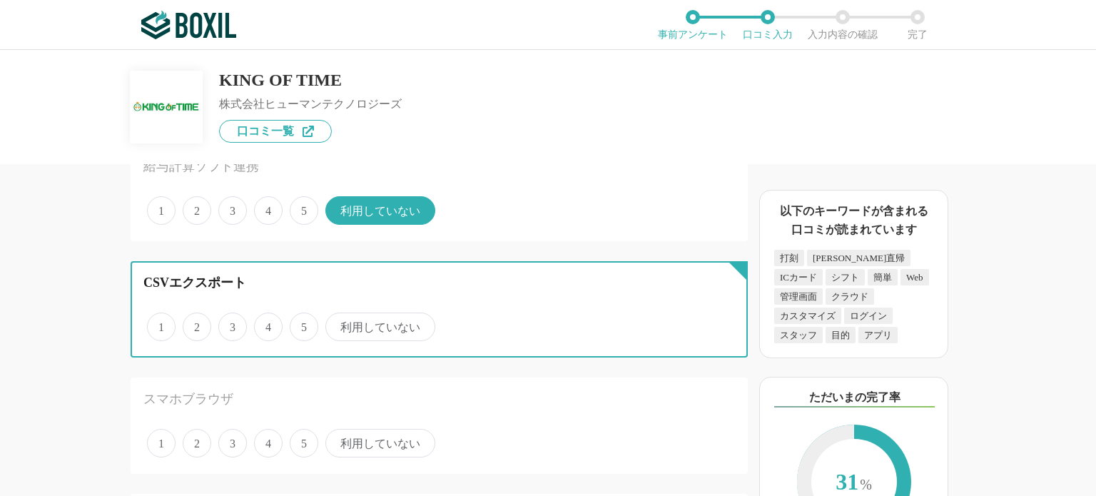
click at [231, 321] on input "3" at bounding box center [226, 319] width 9 height 9
radio input "true"
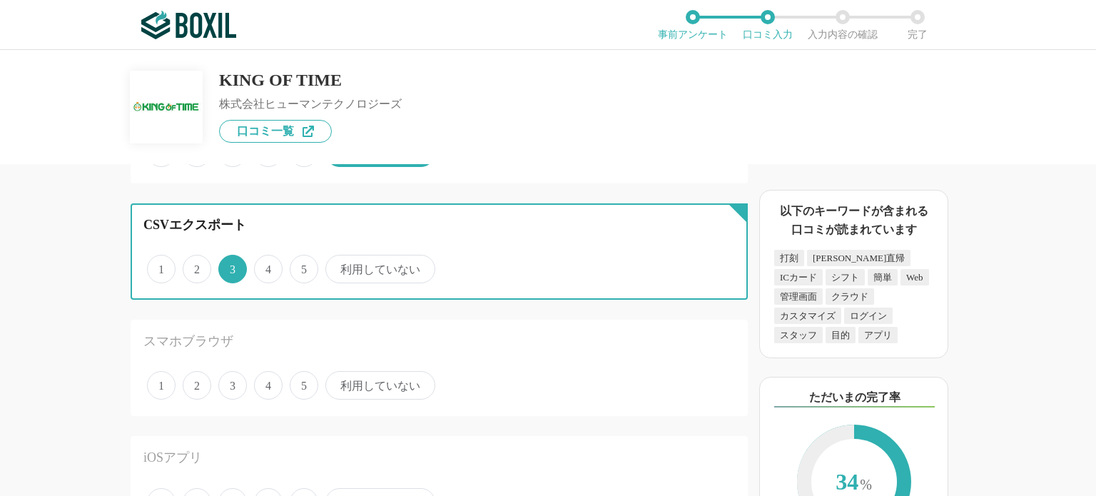
scroll to position [1856, 0]
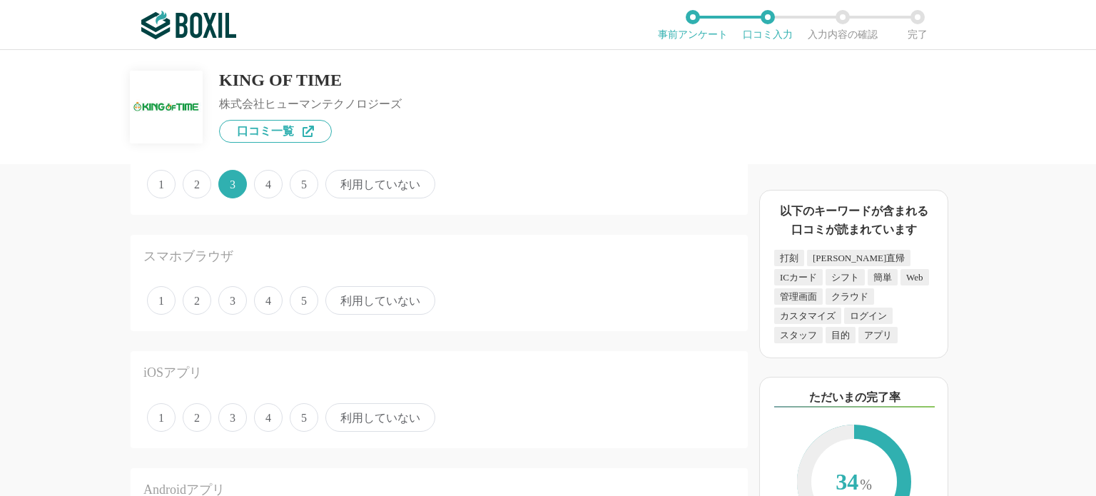
click at [235, 291] on span "3" at bounding box center [232, 300] width 29 height 29
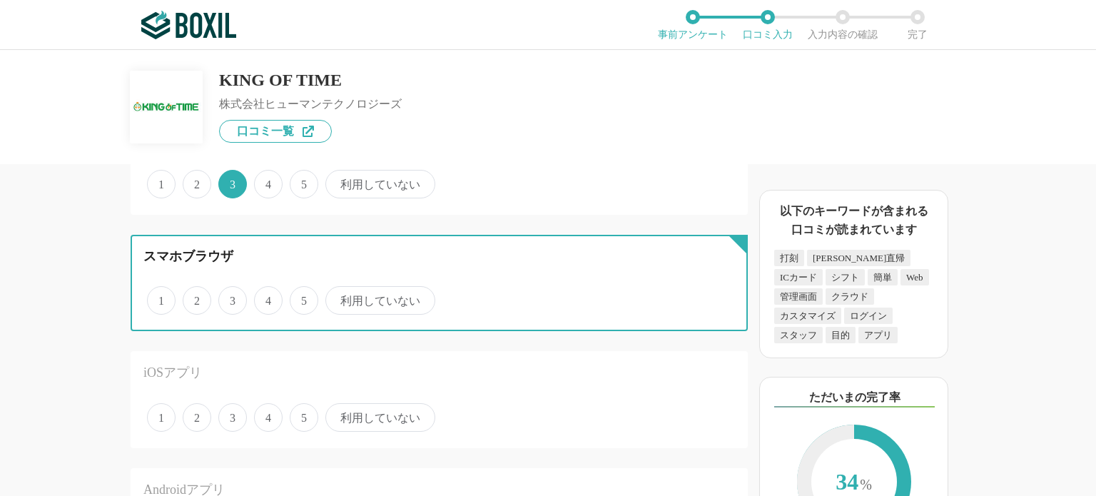
click at [231, 291] on input "3" at bounding box center [226, 292] width 9 height 9
radio input "true"
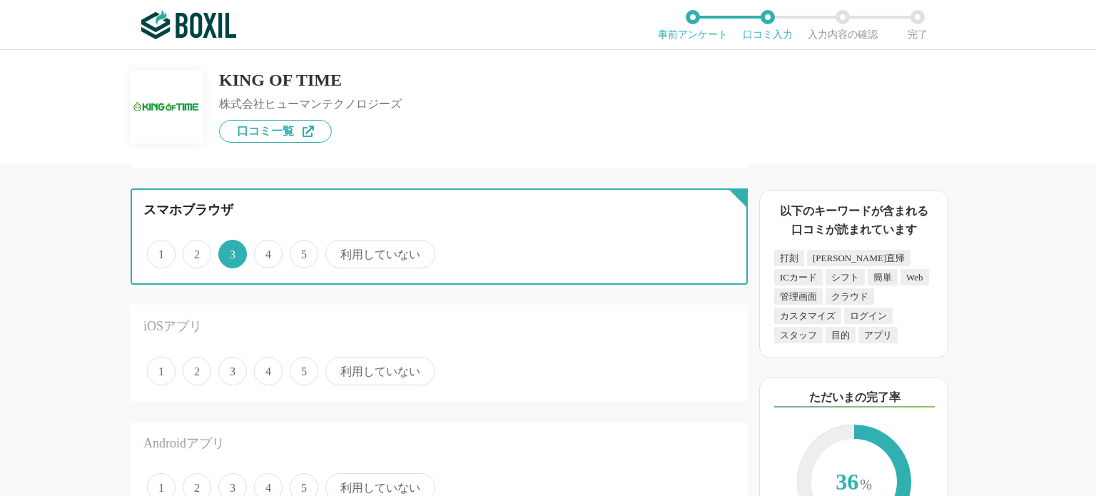
scroll to position [1927, 0]
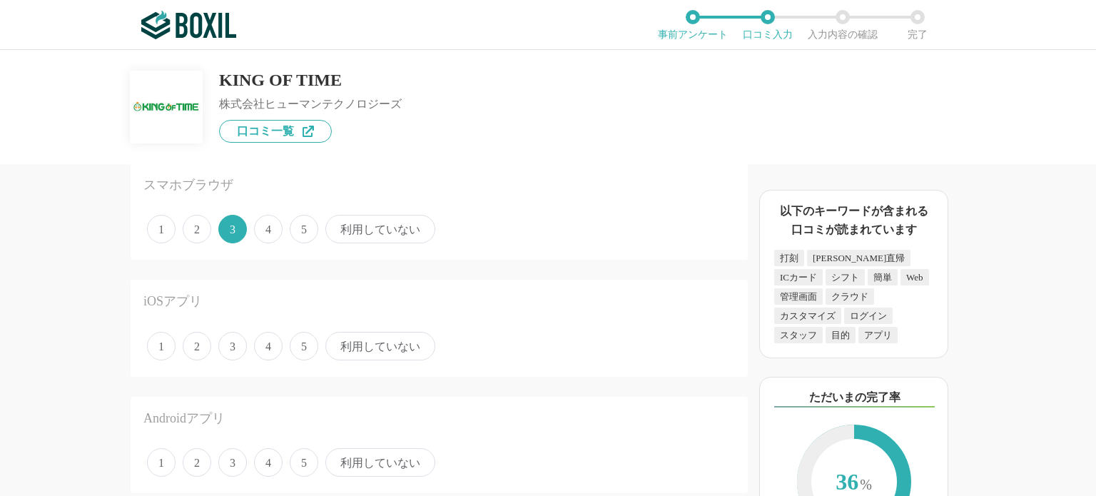
click at [350, 332] on span "利用していない" at bounding box center [381, 346] width 110 height 29
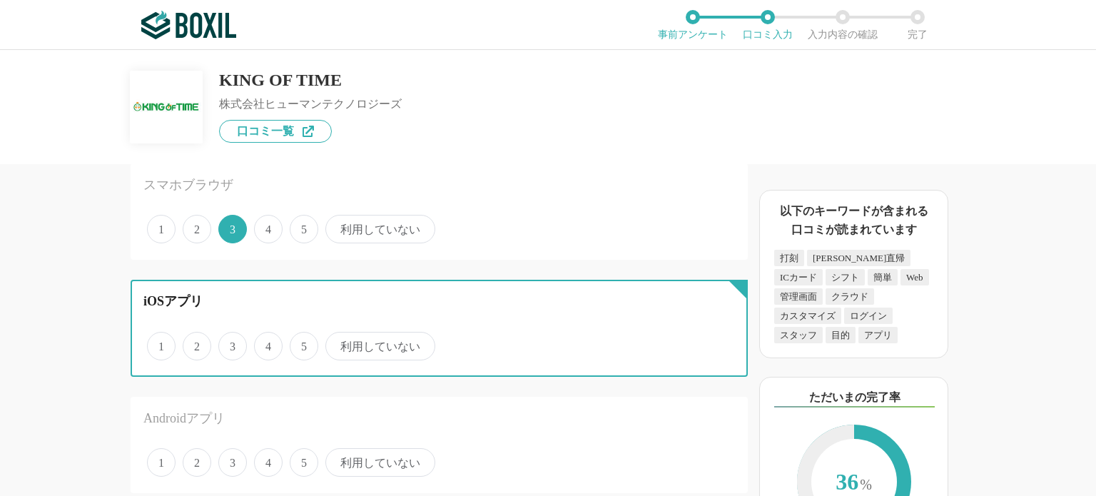
click at [338, 334] on input "利用していない" at bounding box center [333, 338] width 9 height 9
radio input "true"
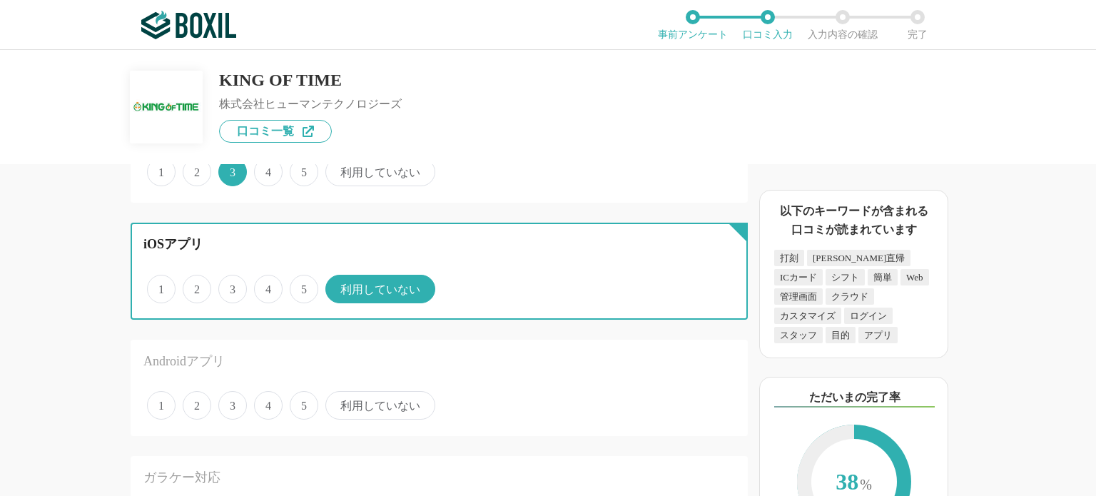
scroll to position [2070, 0]
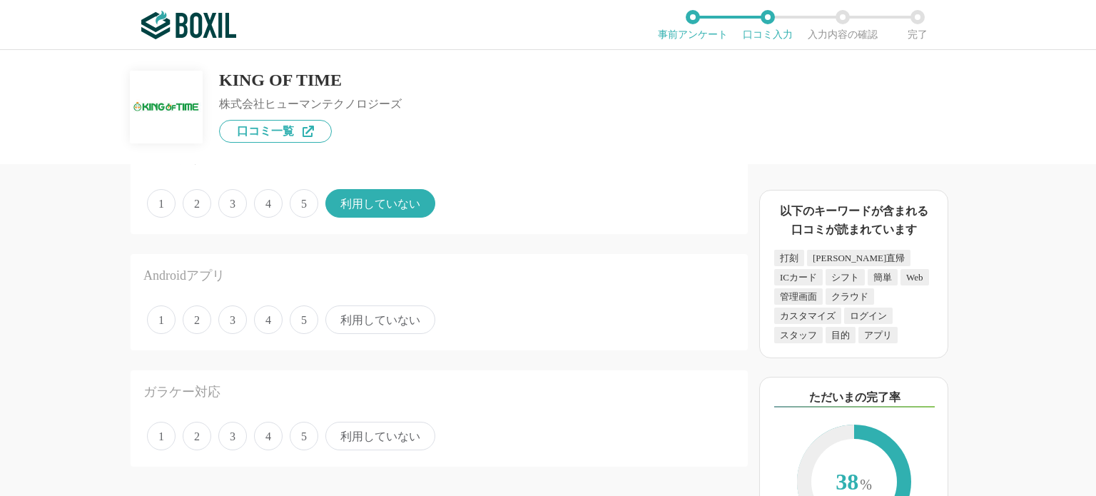
click at [371, 310] on span "利用していない" at bounding box center [381, 320] width 110 height 29
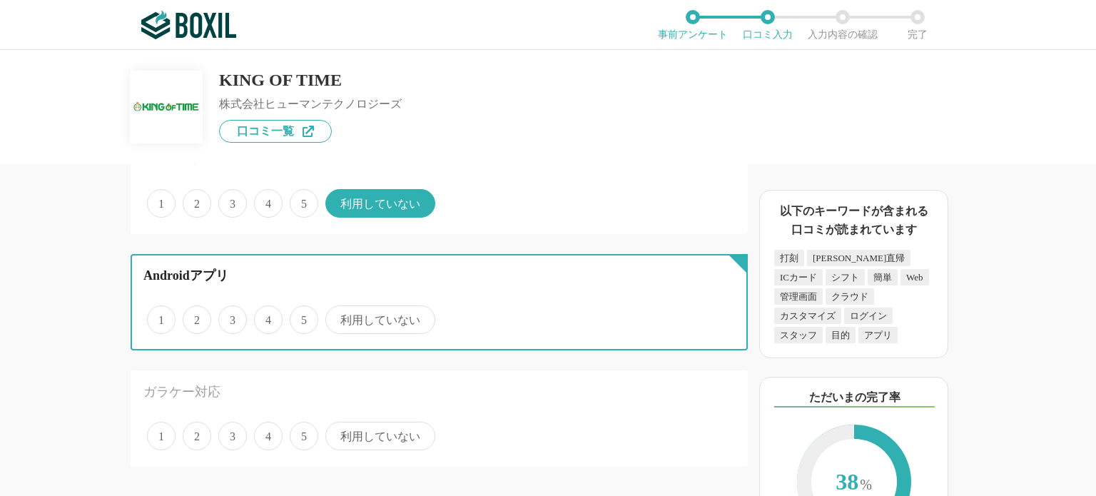
click at [338, 310] on input "利用していない" at bounding box center [333, 312] width 9 height 9
radio input "true"
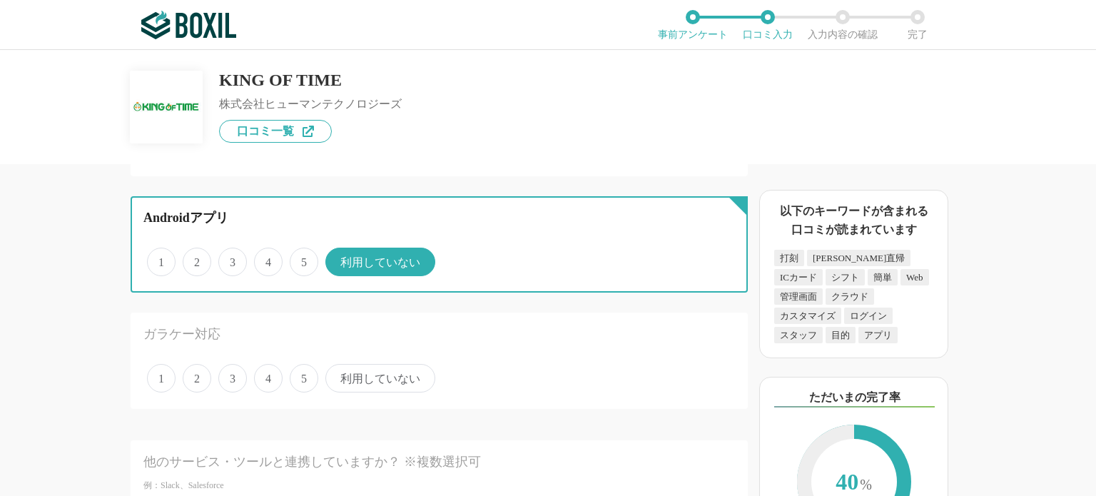
scroll to position [2213, 0]
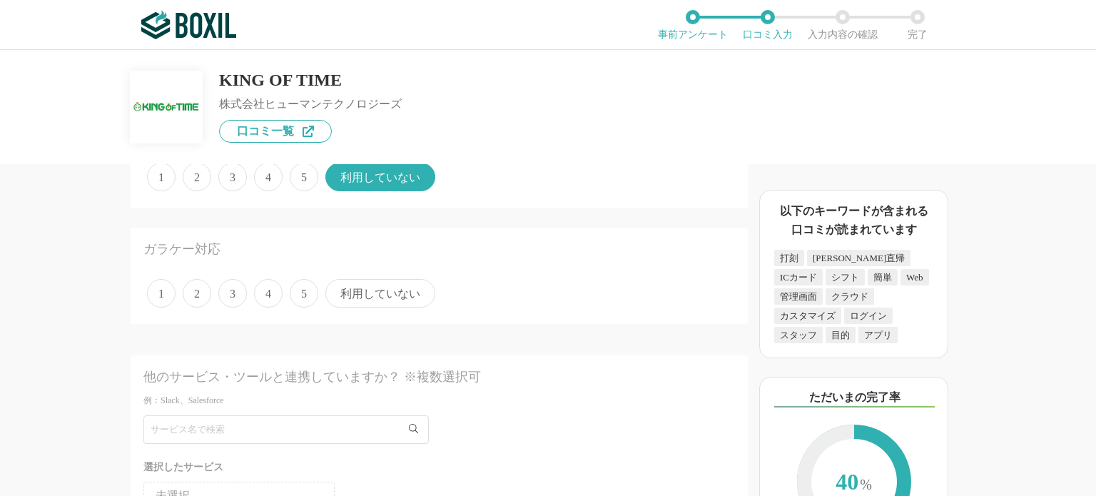
click at [376, 288] on span "利用していない" at bounding box center [381, 293] width 110 height 29
click at [338, 288] on input "利用していない" at bounding box center [333, 285] width 9 height 9
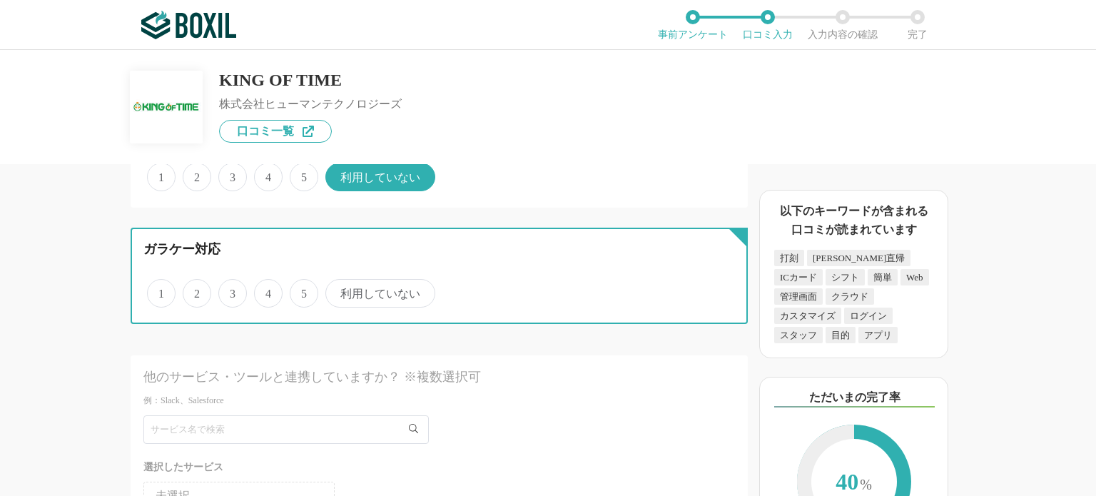
radio input "true"
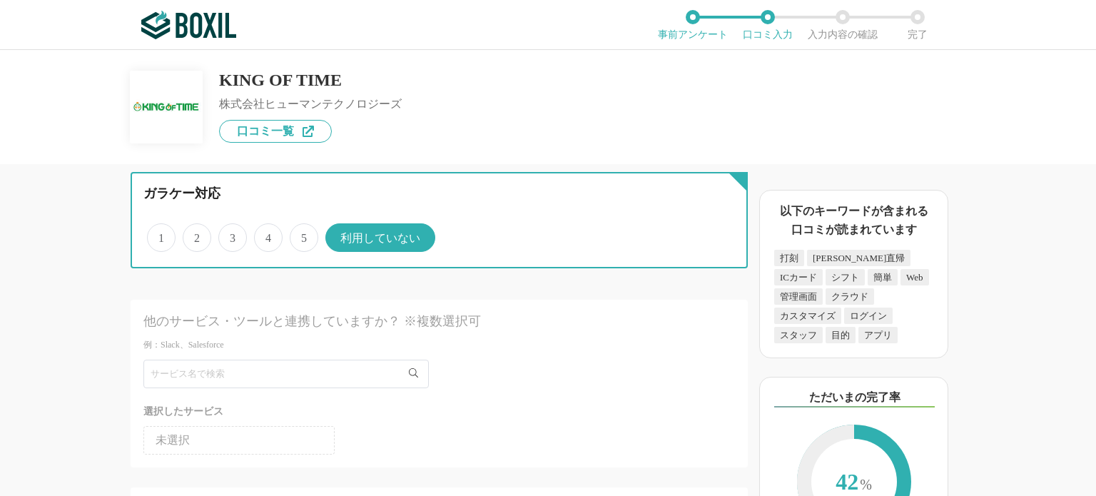
scroll to position [2356, 0]
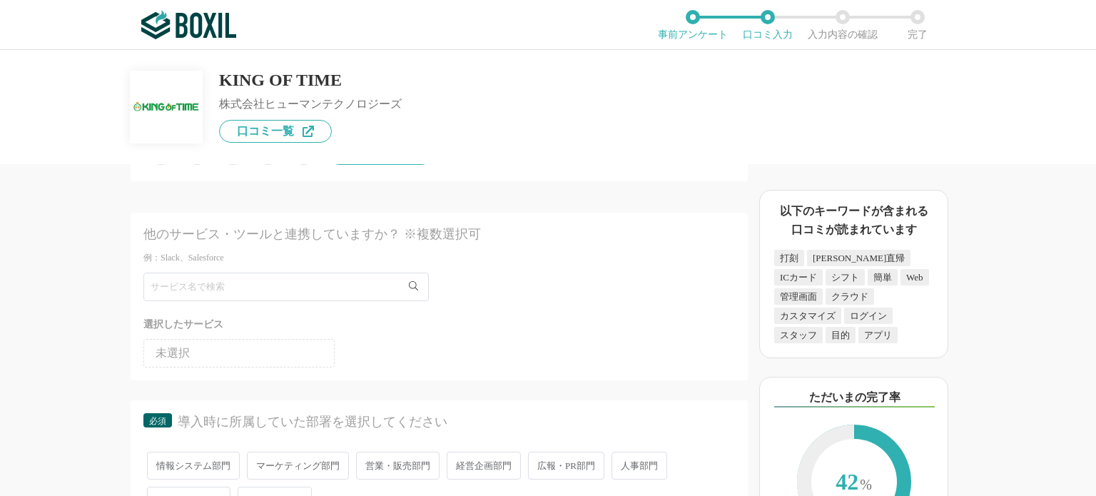
click at [266, 339] on li "未選択" at bounding box center [238, 353] width 191 height 29
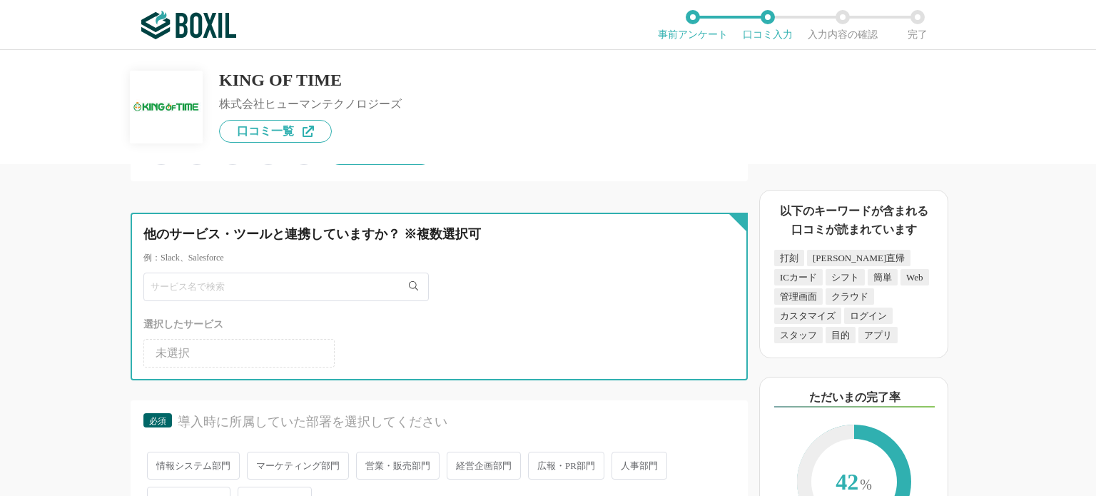
click at [275, 276] on input "text" at bounding box center [286, 287] width 286 height 29
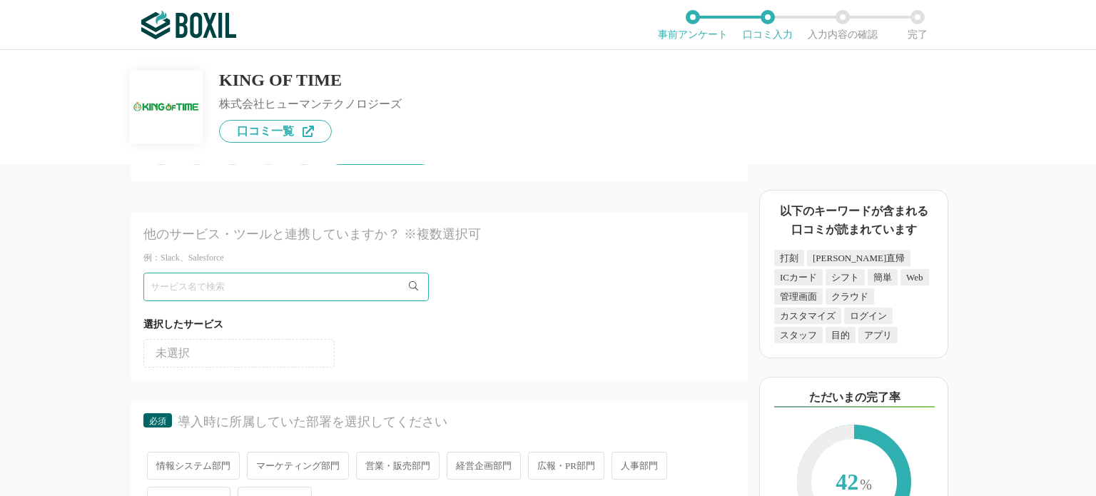
click at [567, 316] on div "選択したサービス" at bounding box center [439, 325] width 592 height 18
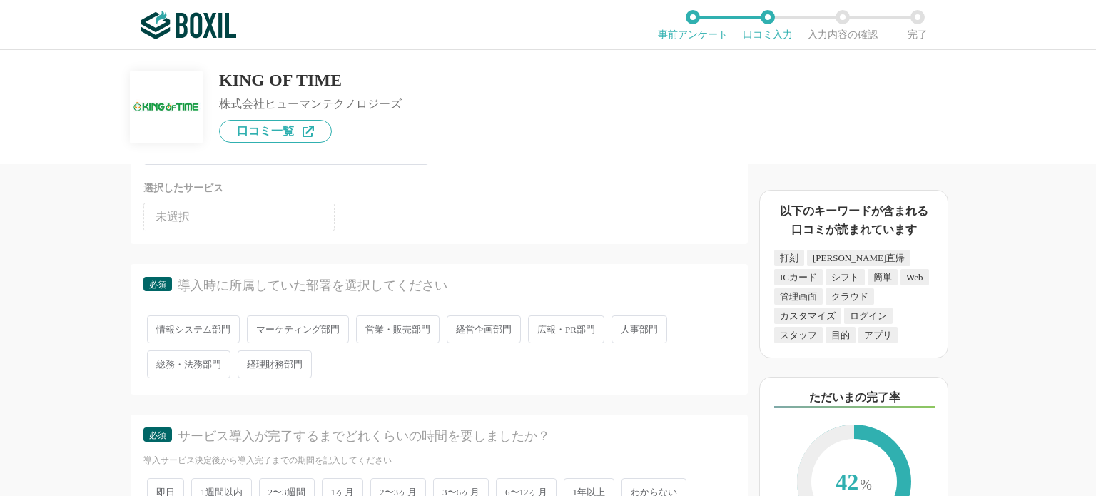
scroll to position [2498, 0]
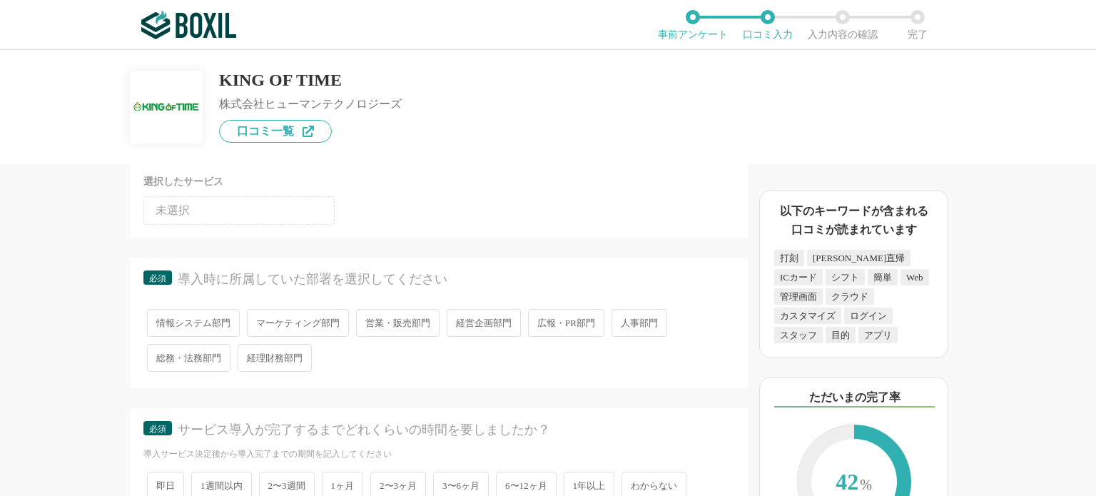
click at [194, 350] on span "総務・法務部門" at bounding box center [189, 358] width 84 height 28
click at [160, 350] on input "総務・法務部門" at bounding box center [155, 350] width 9 height 9
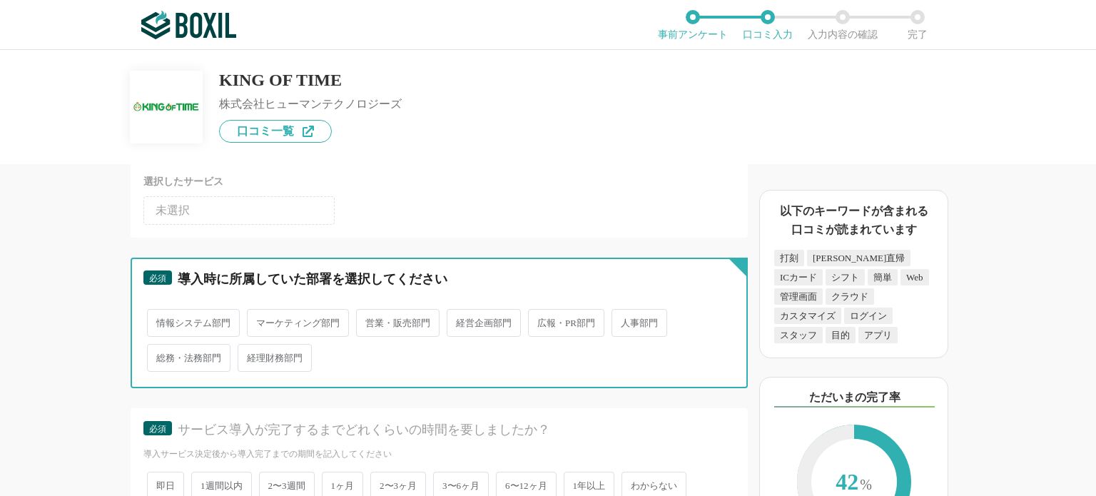
radio input "true"
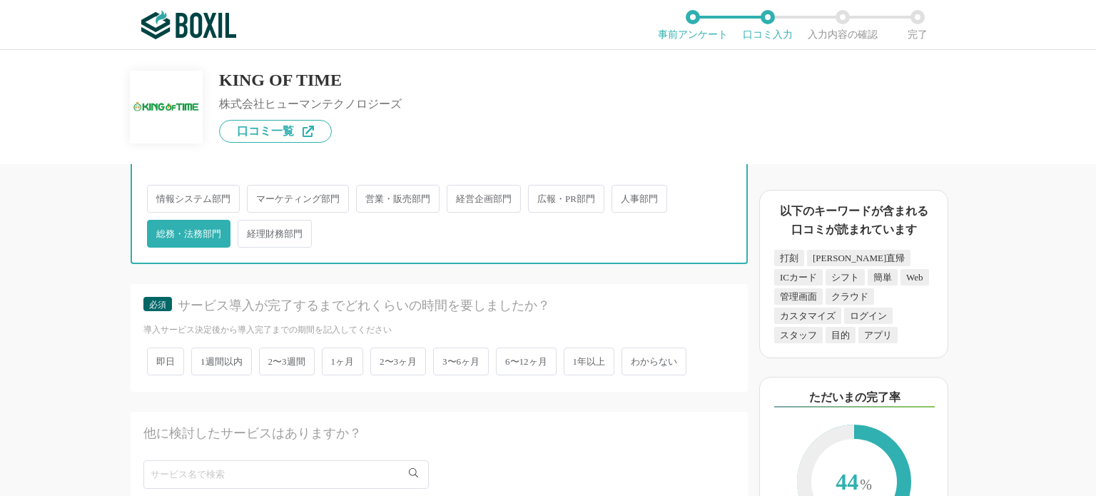
scroll to position [2641, 0]
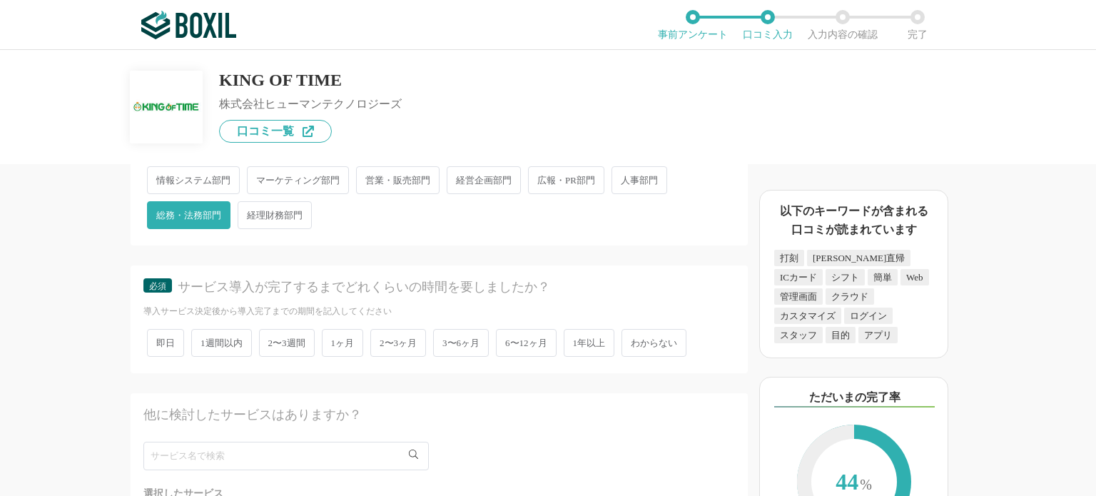
click at [641, 166] on span "人事部門" at bounding box center [640, 180] width 56 height 28
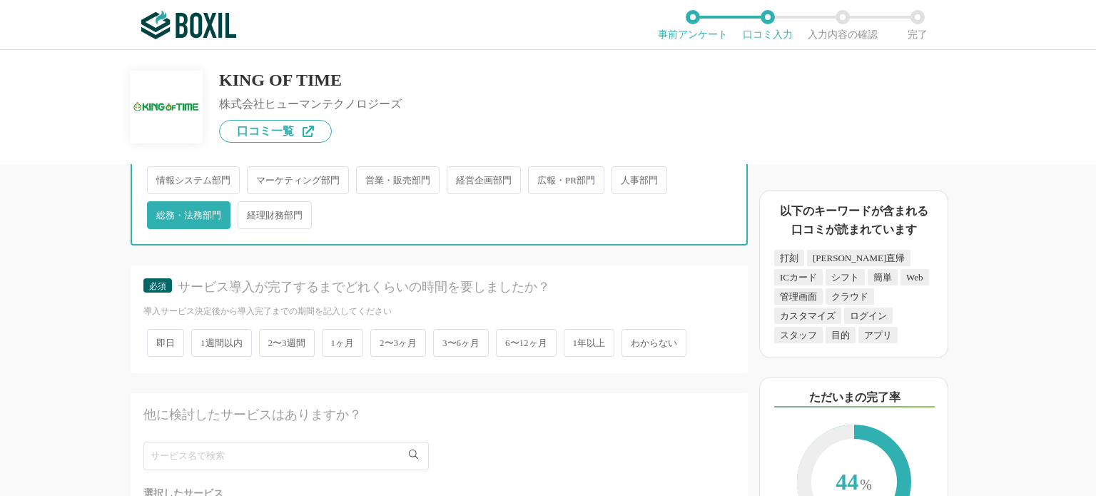
click at [625, 168] on input "人事部門" at bounding box center [619, 172] width 9 height 9
radio input "true"
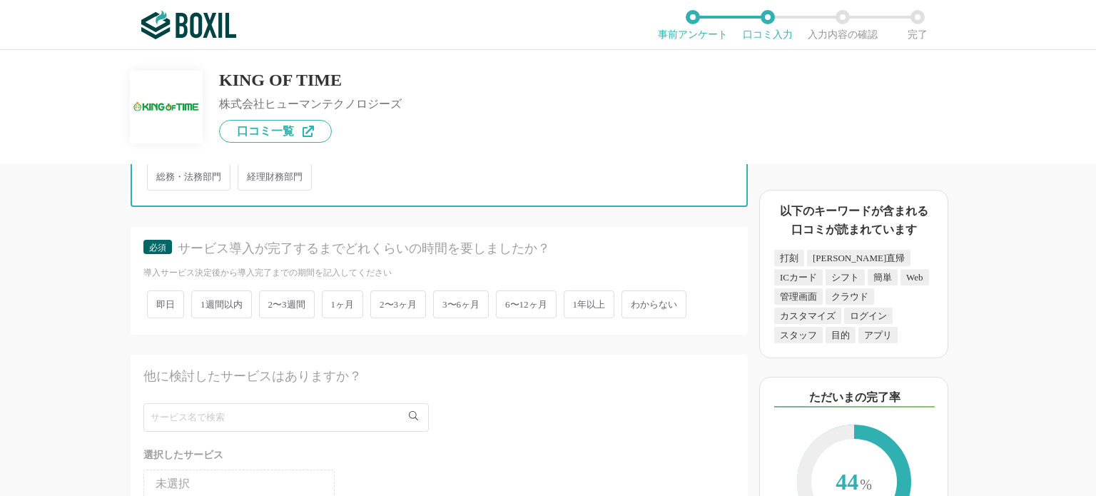
scroll to position [2705, 0]
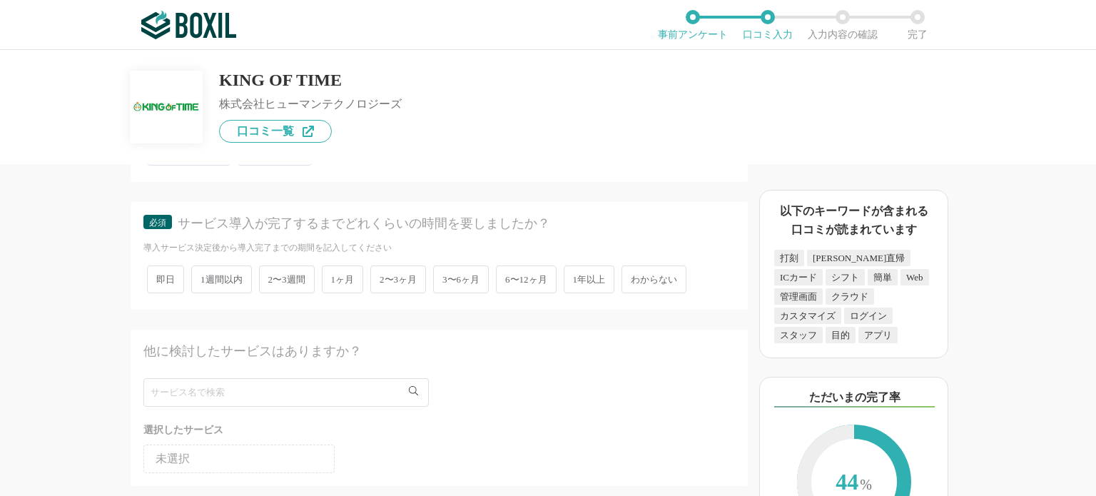
click at [397, 268] on span "2〜3ヶ月" at bounding box center [398, 280] width 56 height 28
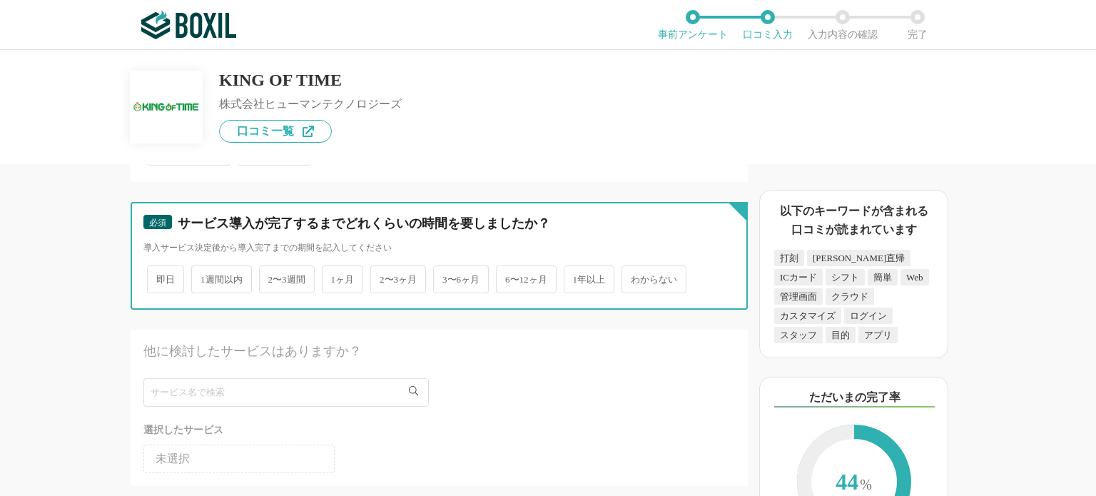
click at [383, 268] on input "2〜3ヶ月" at bounding box center [378, 272] width 9 height 9
radio input "true"
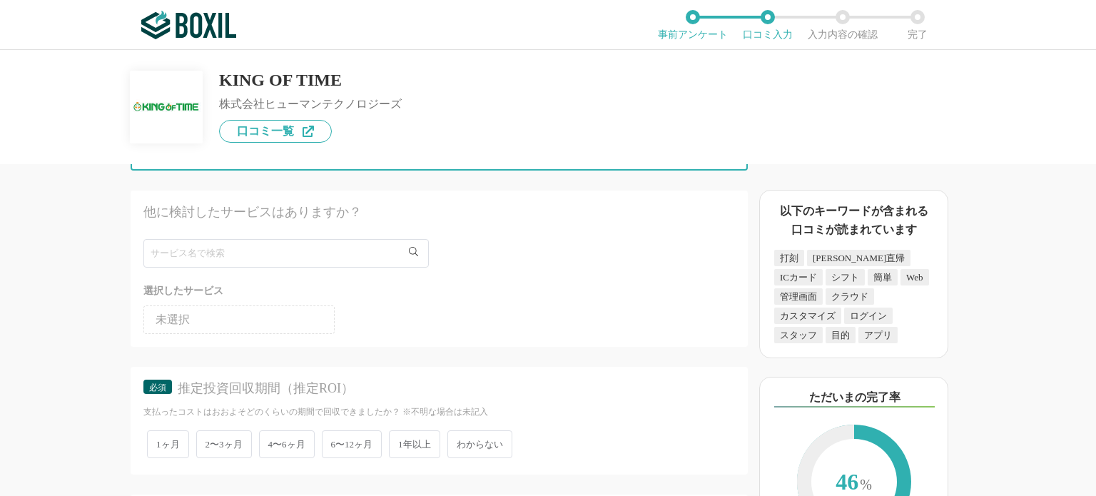
scroll to position [2848, 0]
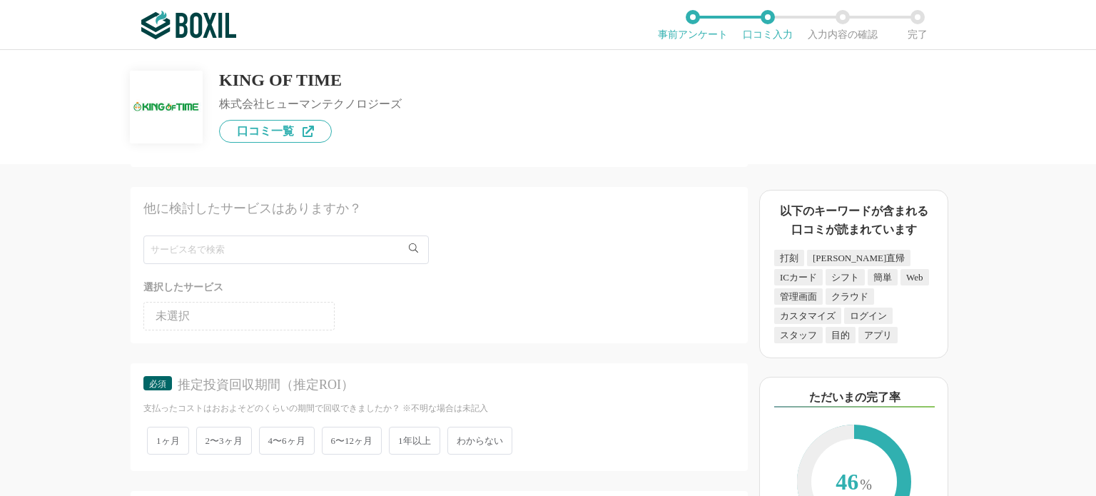
click at [273, 303] on li "未選択" at bounding box center [238, 316] width 191 height 29
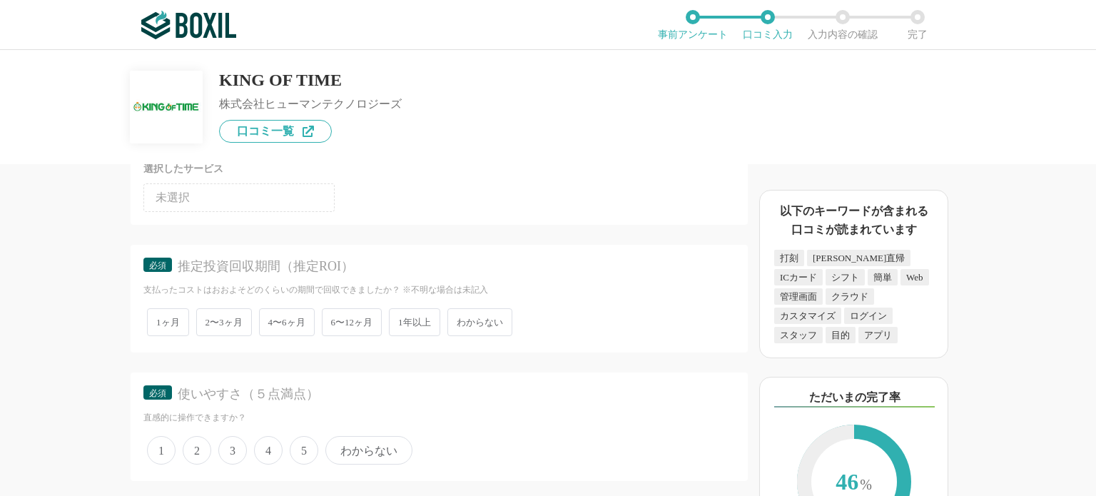
scroll to position [2990, 0]
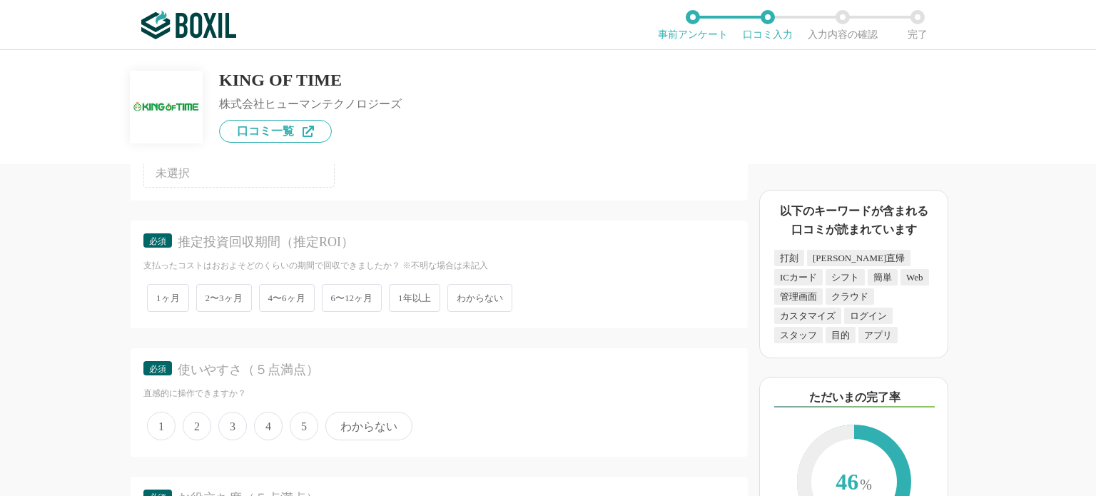
click at [297, 284] on span "4〜6ヶ月" at bounding box center [287, 298] width 56 height 28
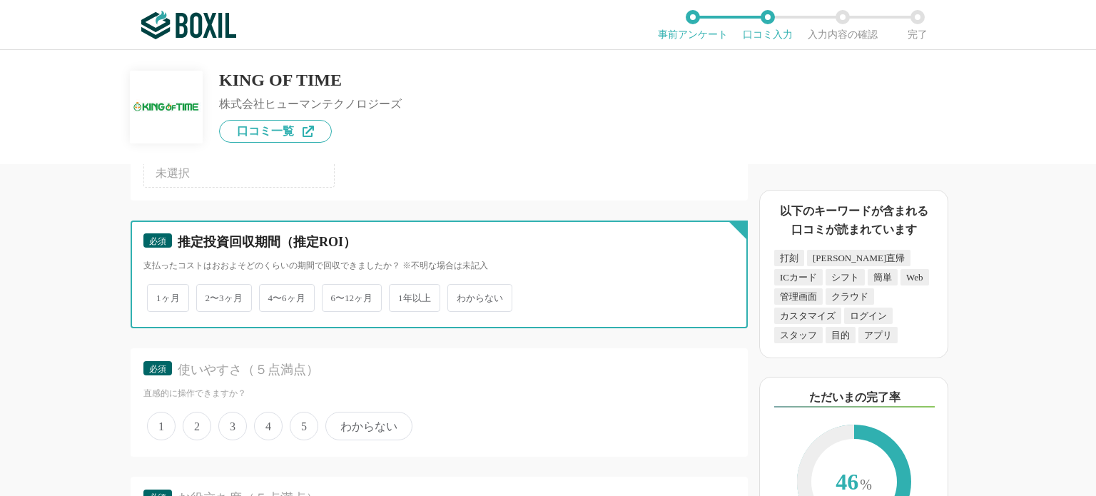
click at [272, 286] on input "4〜6ヶ月" at bounding box center [267, 290] width 9 height 9
radio input "true"
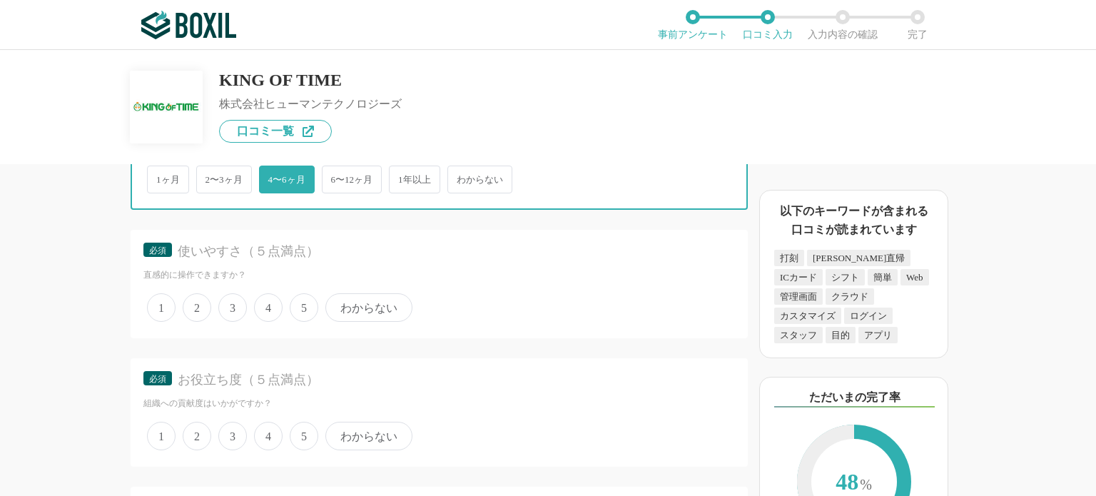
scroll to position [3133, 0]
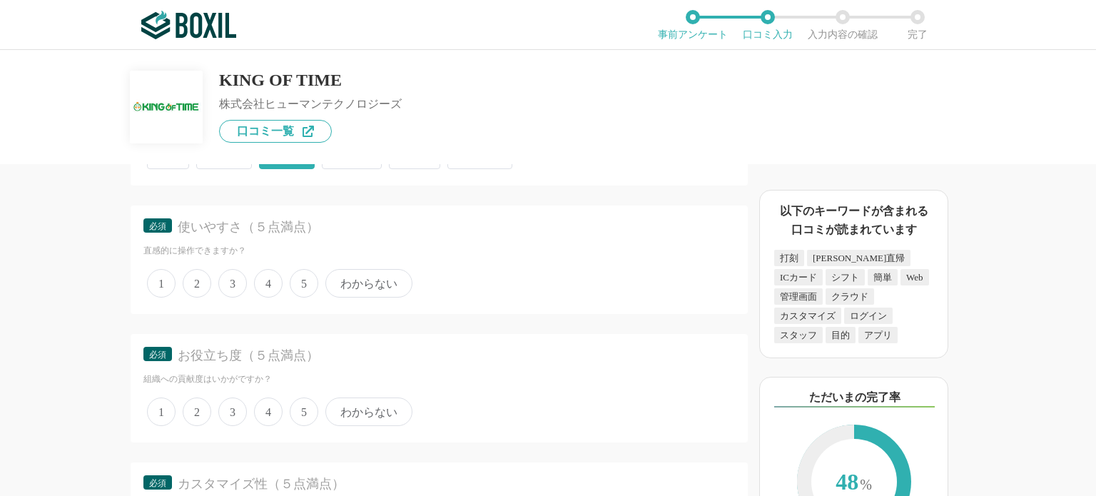
click at [263, 269] on span "4" at bounding box center [268, 283] width 29 height 29
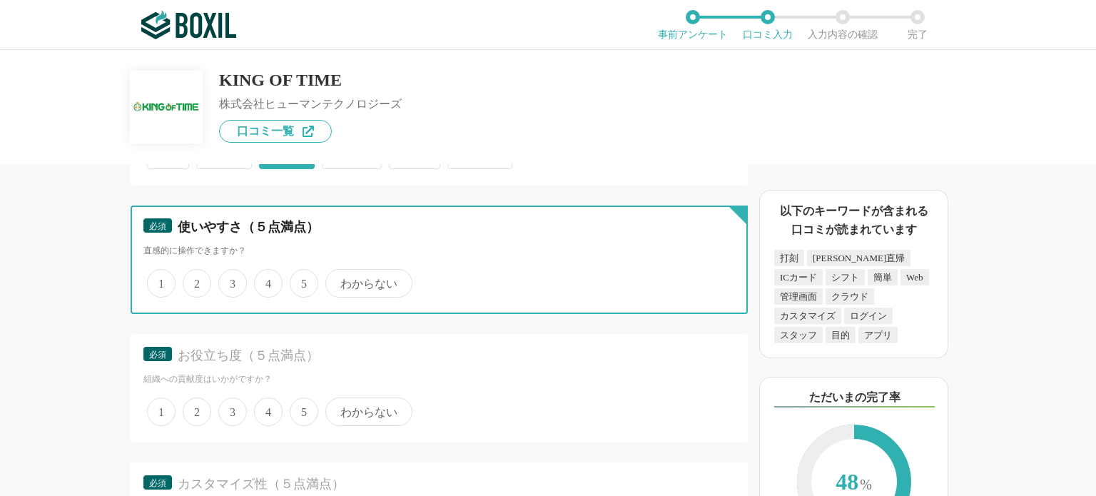
click at [263, 271] on input "4" at bounding box center [262, 275] width 9 height 9
radio input "true"
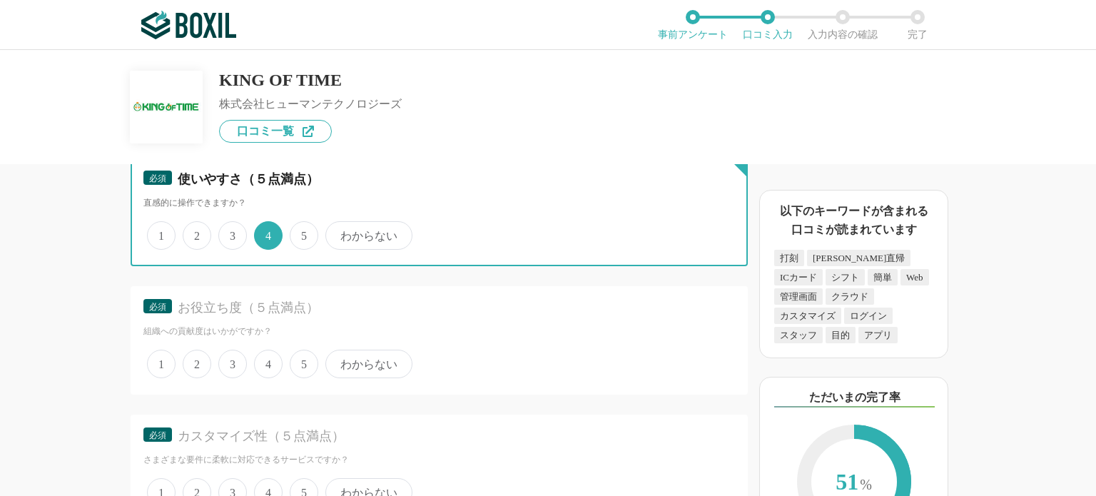
scroll to position [3276, 0]
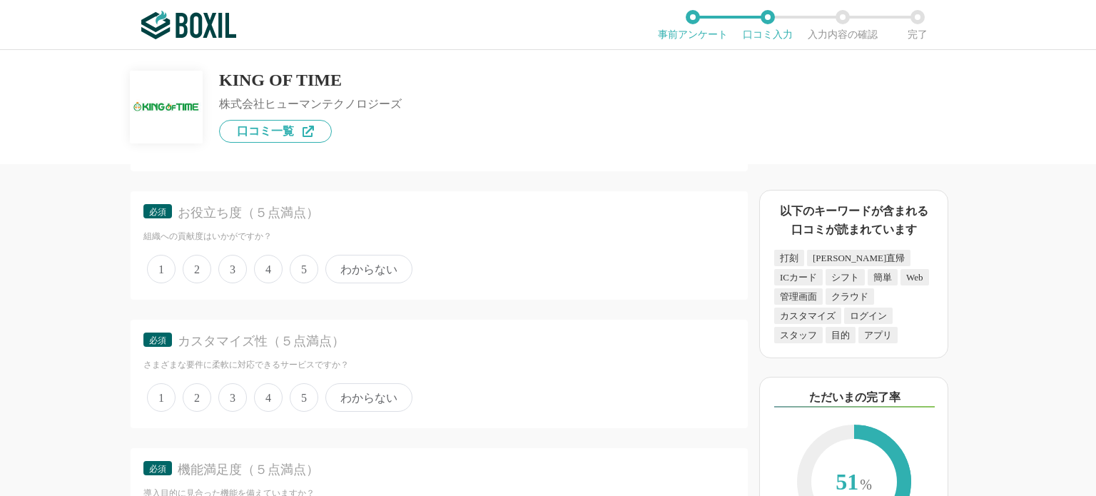
click at [263, 255] on span "4" at bounding box center [268, 269] width 29 height 29
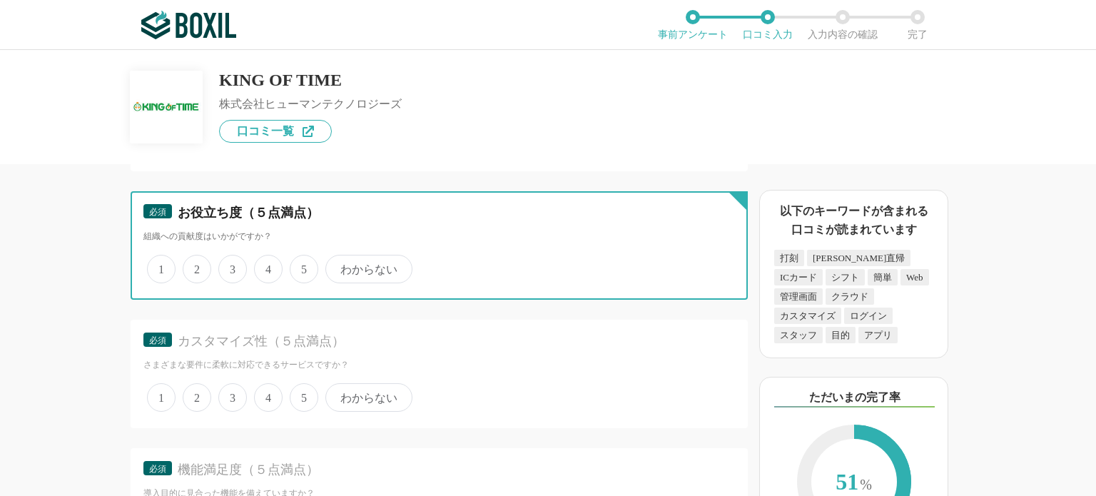
click at [263, 257] on input "4" at bounding box center [262, 261] width 9 height 9
radio input "true"
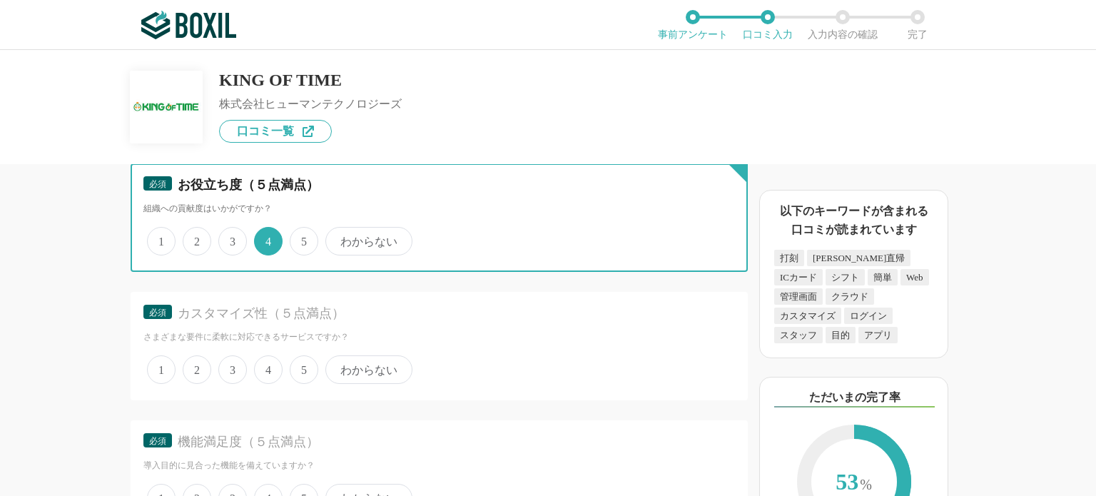
scroll to position [3347, 0]
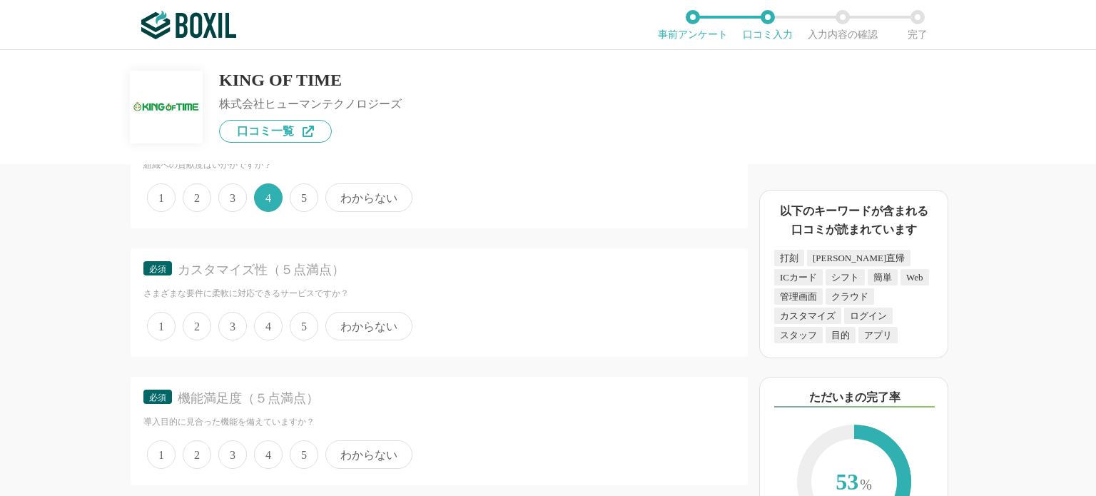
click at [223, 183] on span "3" at bounding box center [232, 197] width 29 height 29
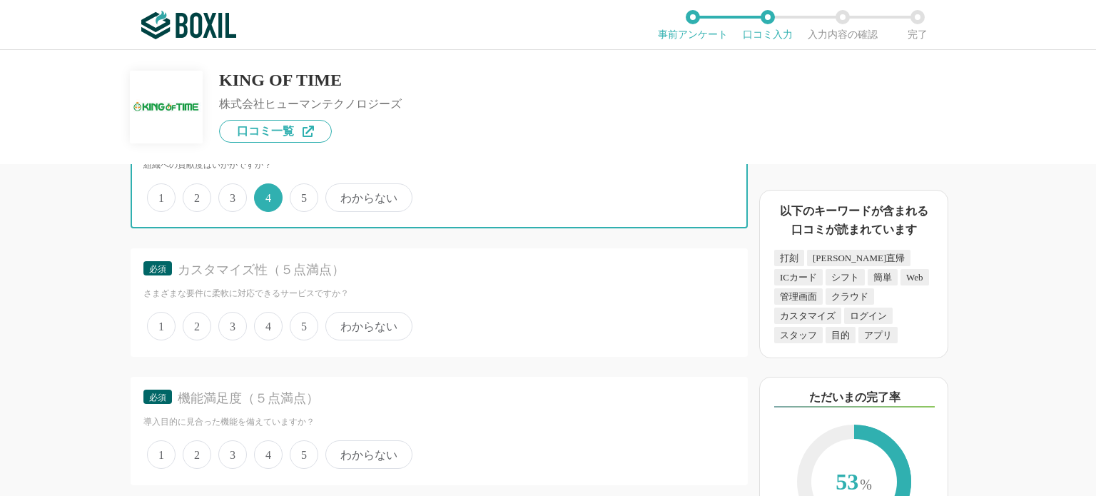
click at [223, 186] on input "3" at bounding box center [226, 190] width 9 height 9
radio input "true"
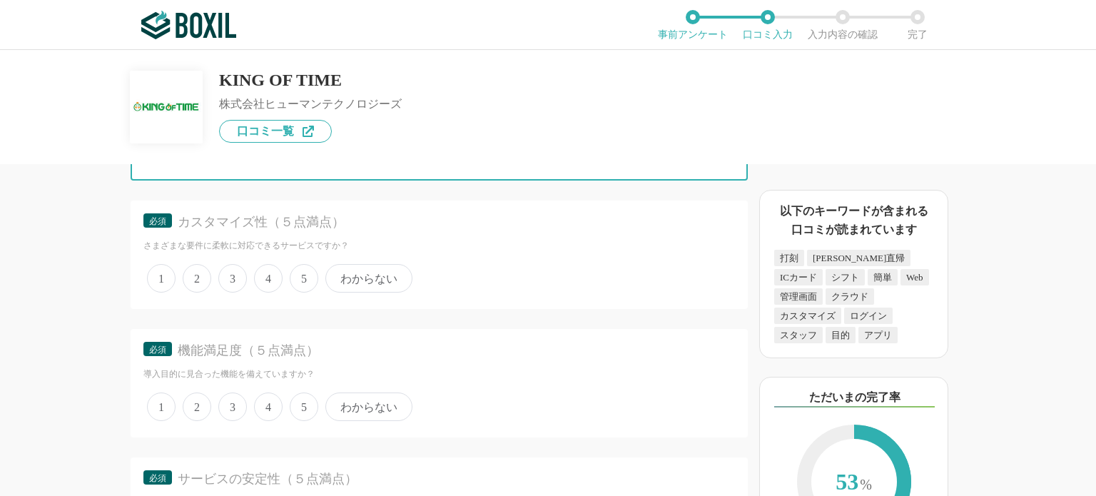
scroll to position [3419, 0]
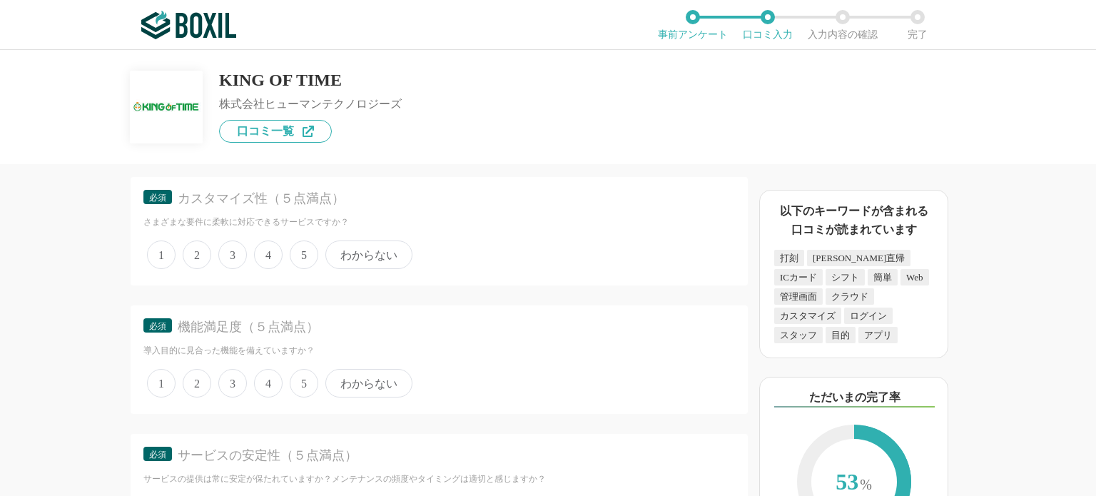
click at [274, 242] on span "4" at bounding box center [268, 255] width 29 height 29
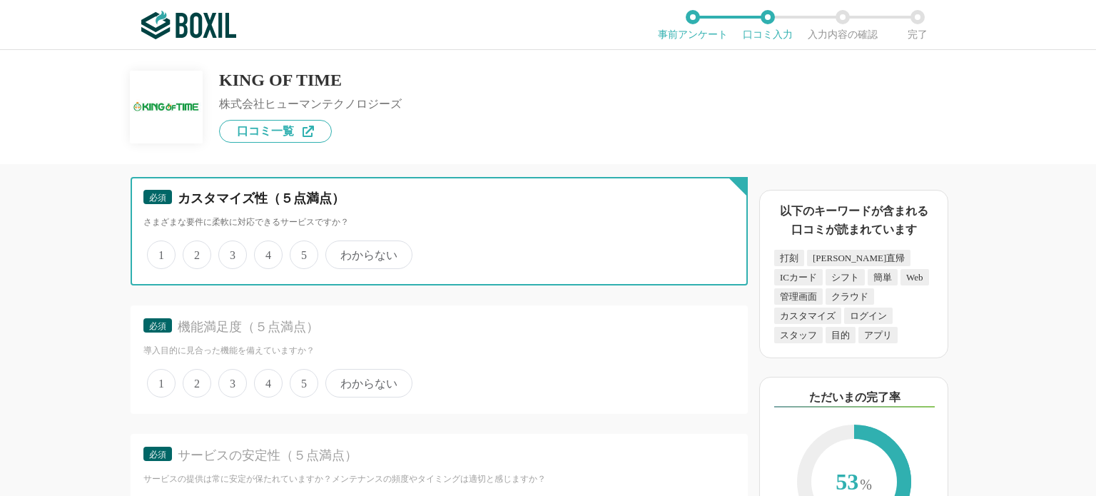
click at [267, 243] on input "4" at bounding box center [262, 247] width 9 height 9
radio input "true"
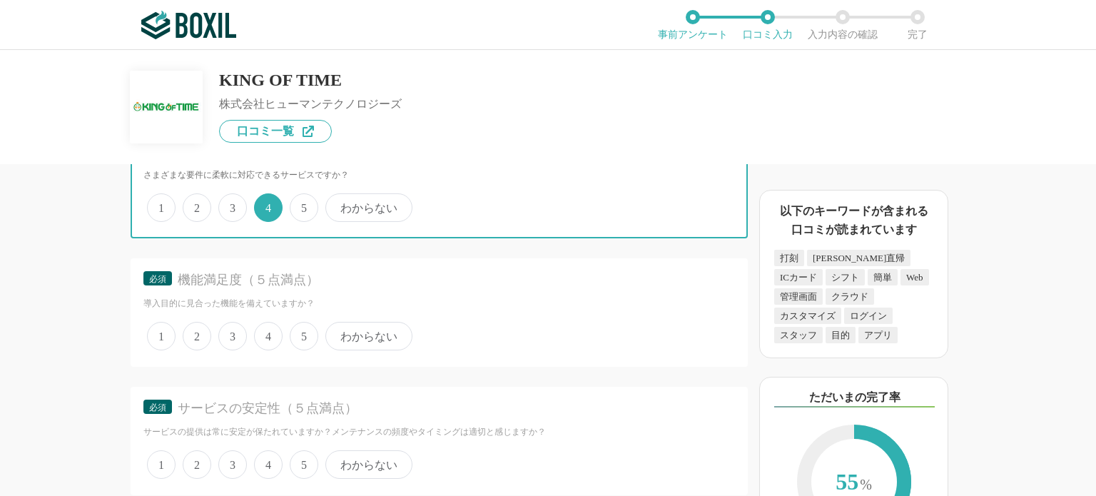
scroll to position [3490, 0]
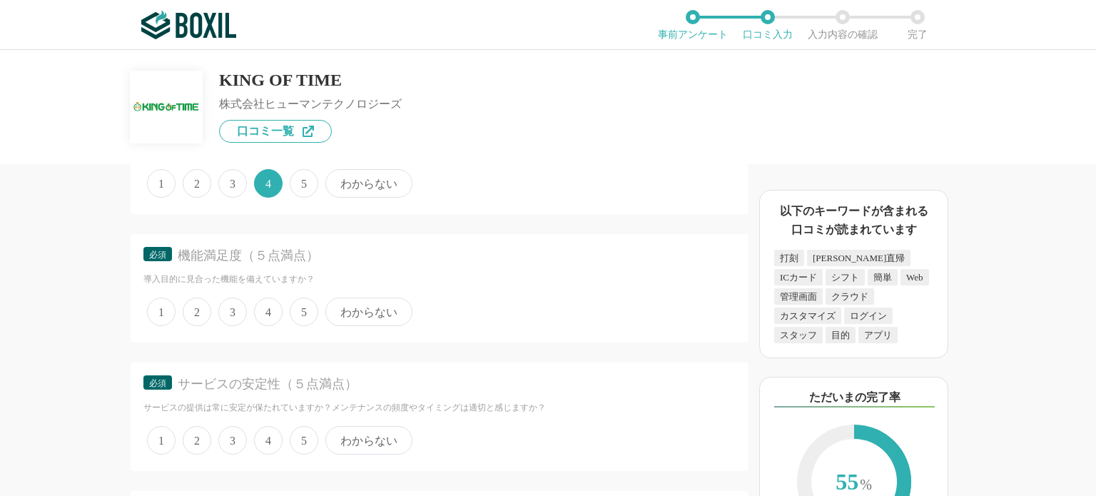
click at [263, 298] on span "4" at bounding box center [268, 312] width 29 height 29
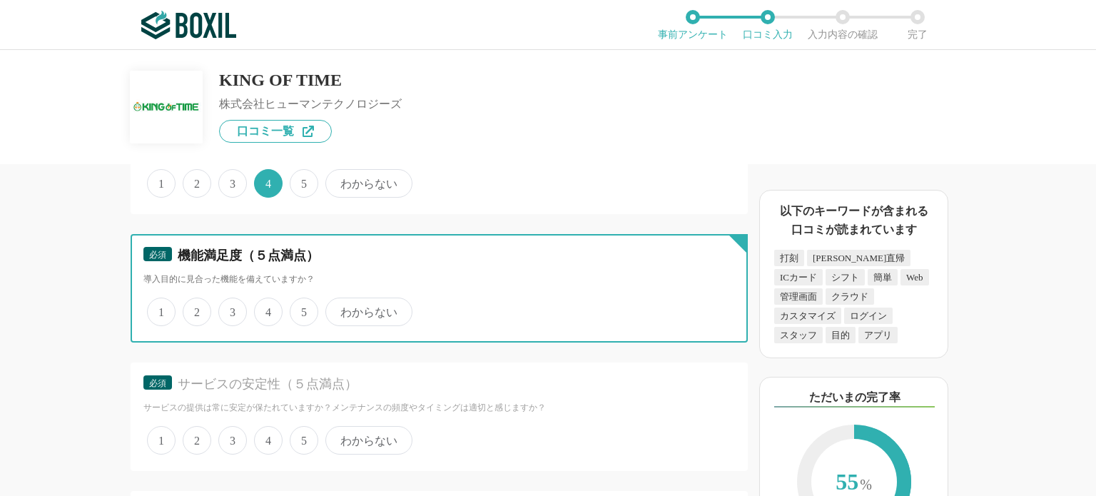
click at [263, 300] on input "4" at bounding box center [262, 304] width 9 height 9
radio input "true"
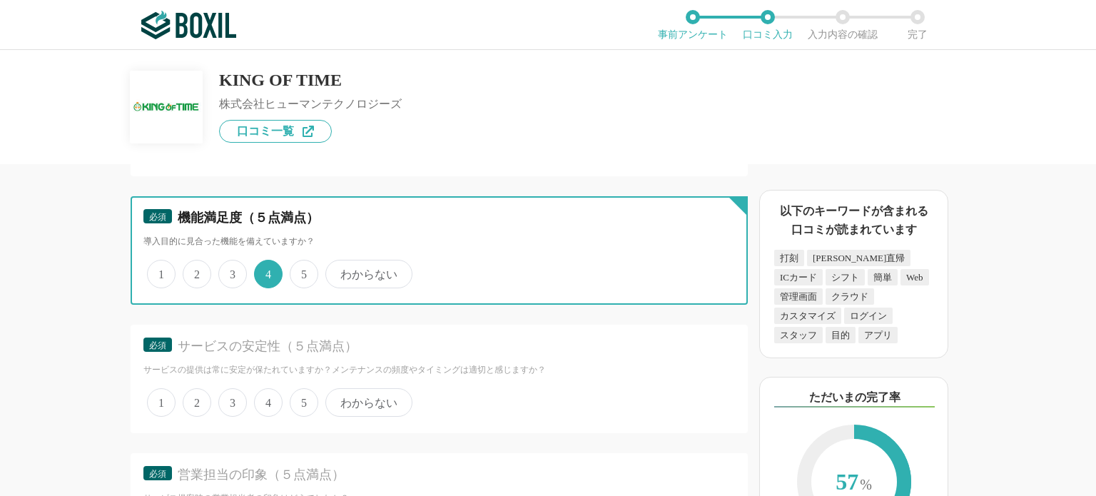
scroll to position [3561, 0]
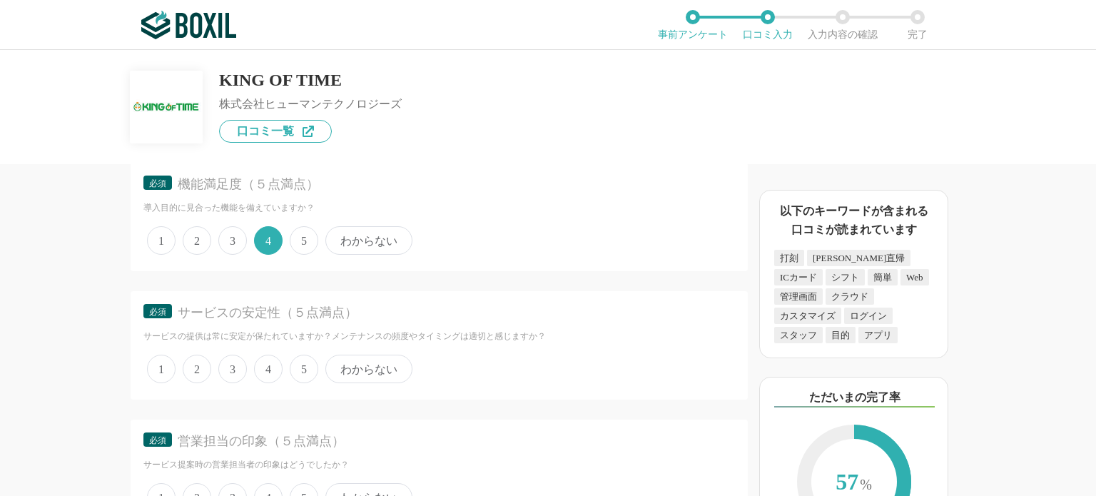
click at [263, 356] on span "4" at bounding box center [268, 369] width 29 height 29
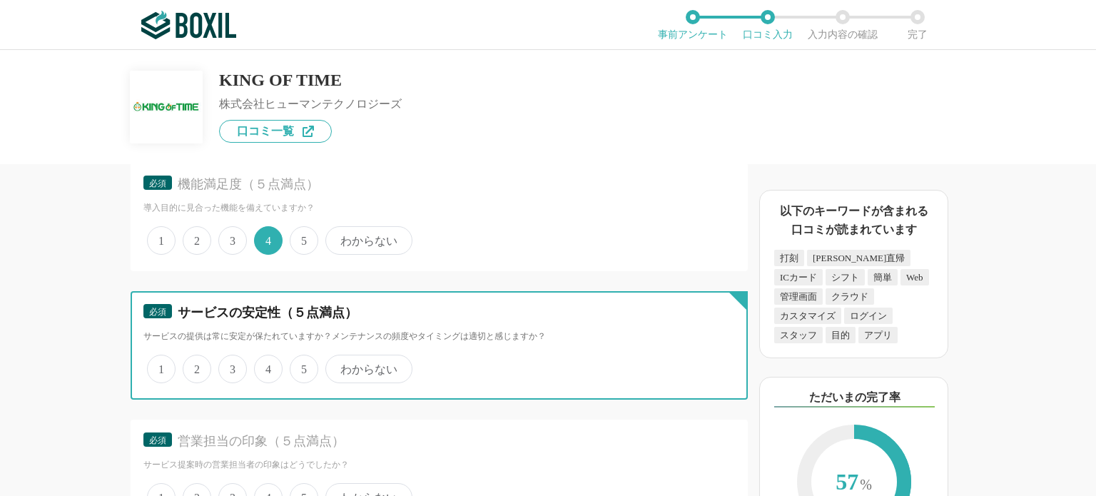
click at [263, 357] on input "4" at bounding box center [262, 361] width 9 height 9
radio input "true"
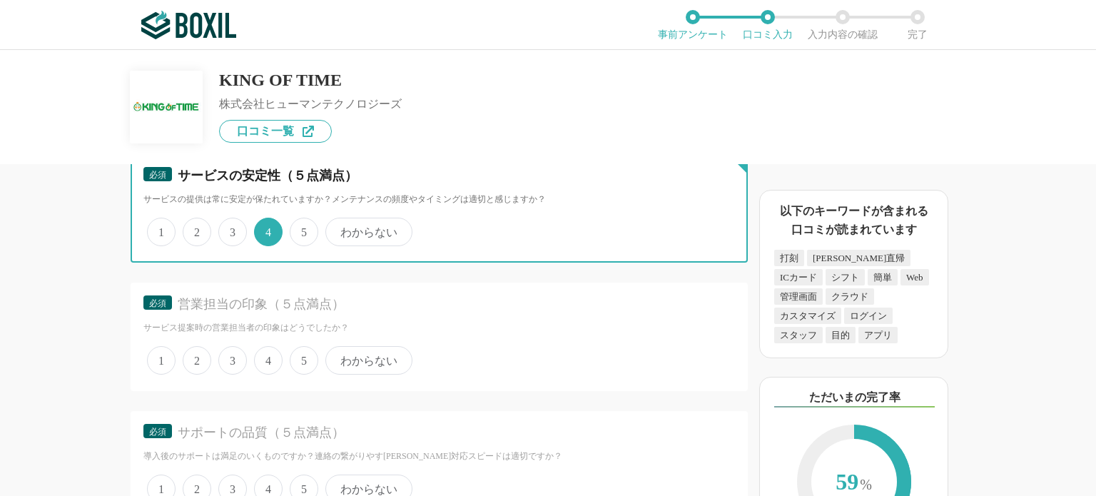
scroll to position [3704, 0]
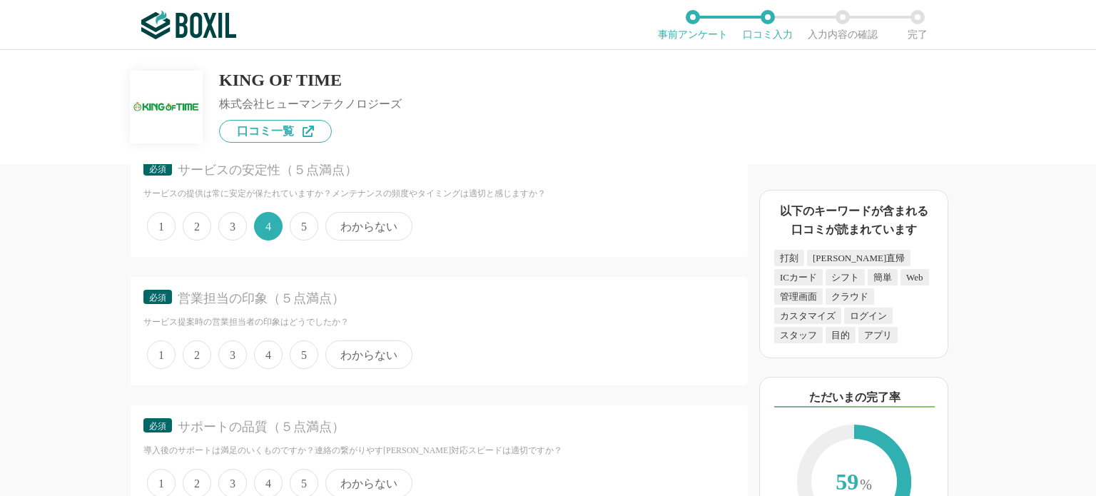
click at [372, 341] on span "わからない" at bounding box center [369, 355] width 87 height 29
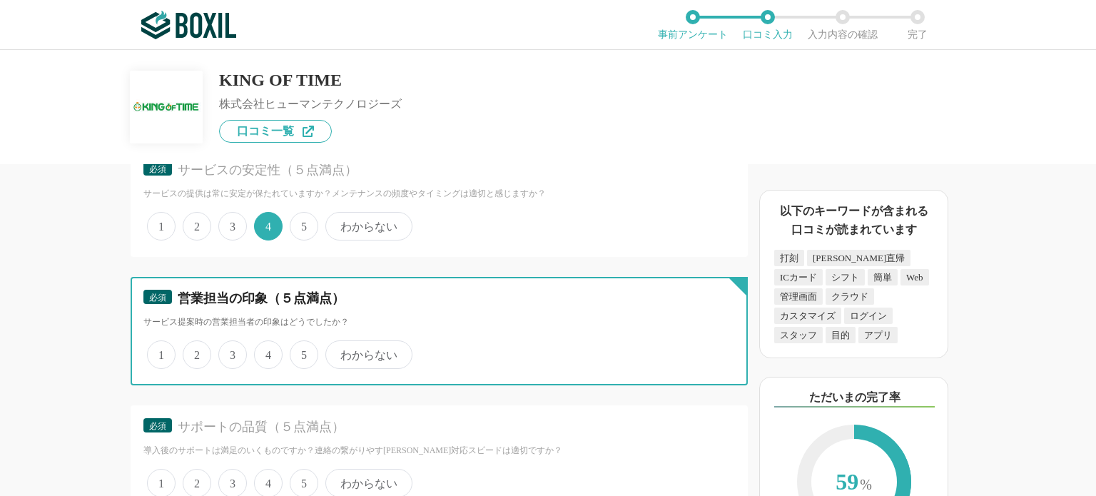
click at [338, 343] on input "わからない" at bounding box center [333, 347] width 9 height 9
radio input "true"
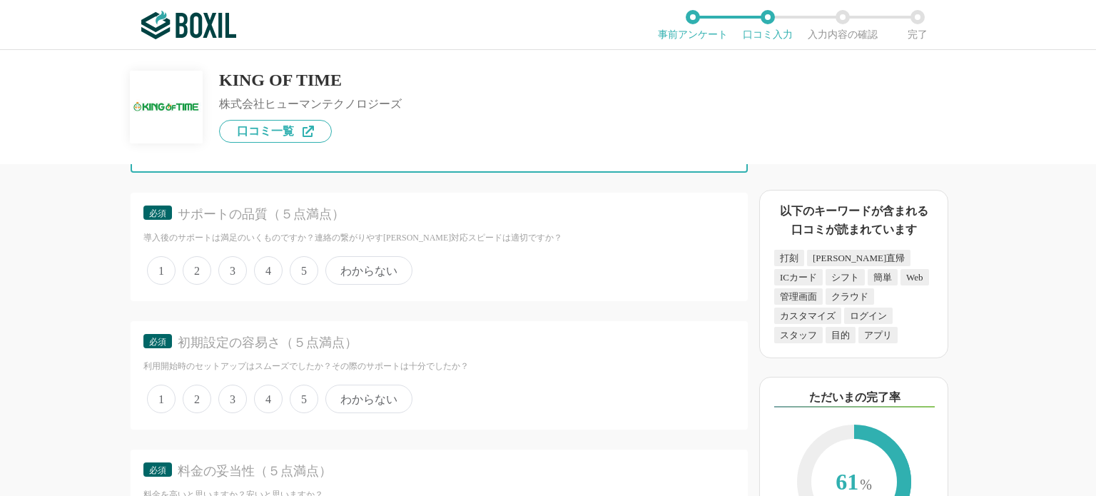
scroll to position [3918, 0]
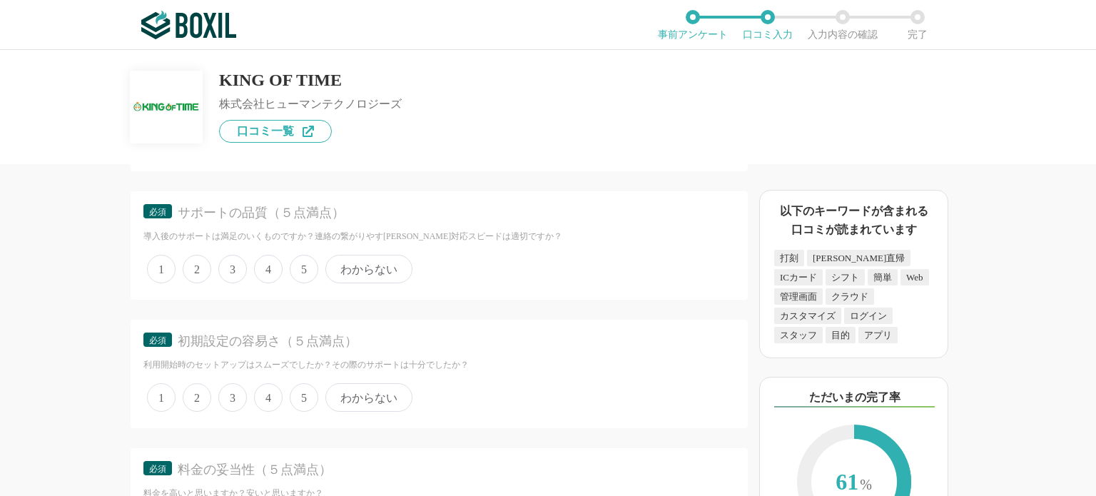
click at [266, 255] on span "4" at bounding box center [268, 269] width 29 height 29
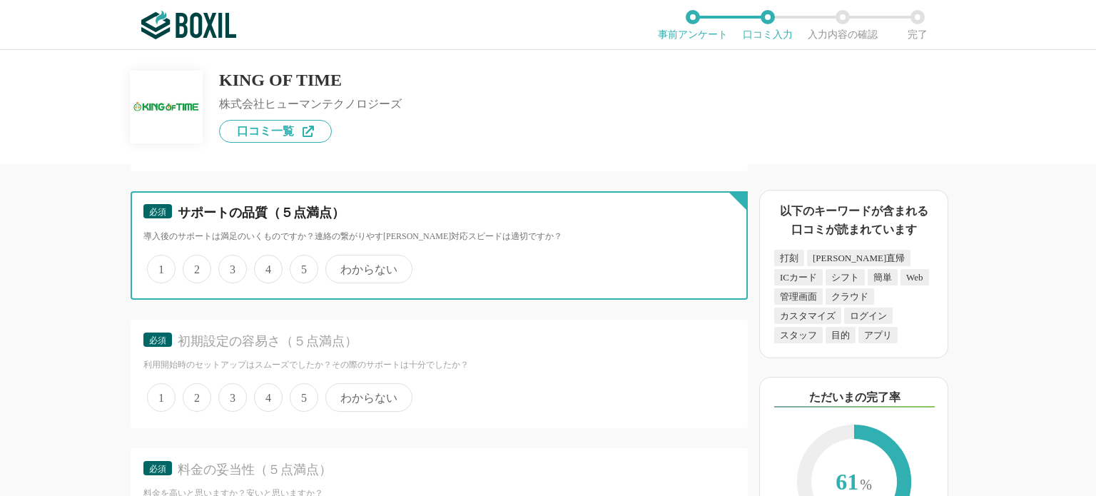
click at [266, 257] on input "4" at bounding box center [262, 261] width 9 height 9
radio input "true"
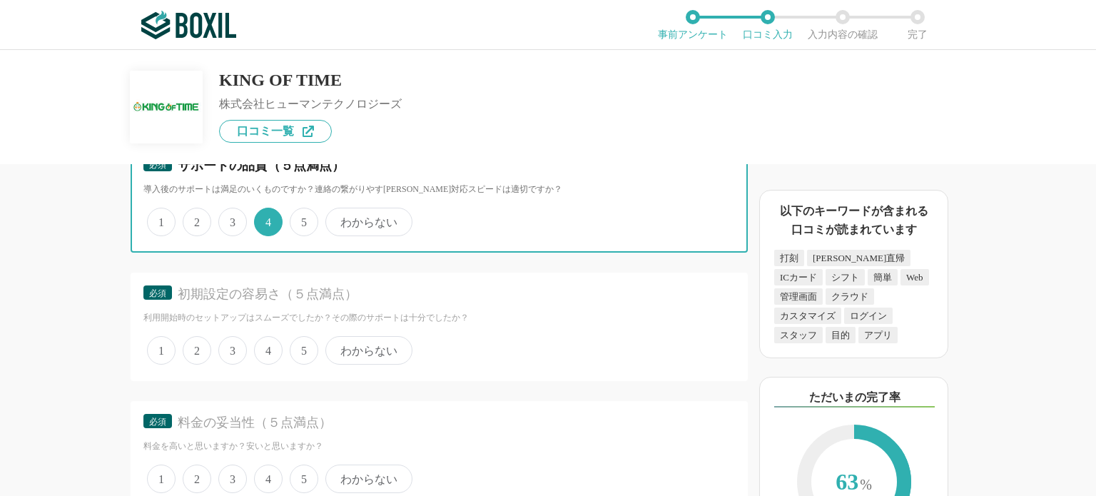
scroll to position [3990, 0]
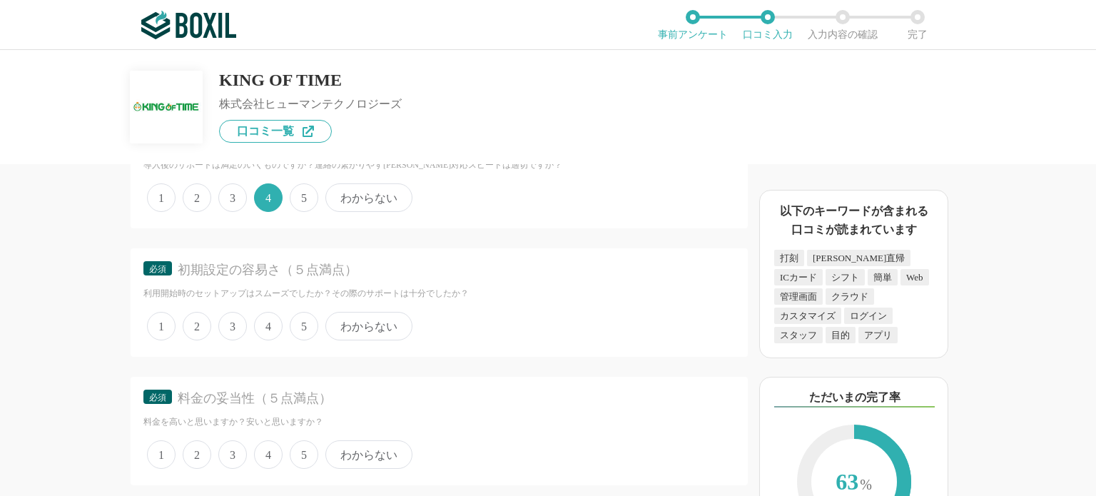
click at [260, 312] on span "4" at bounding box center [268, 326] width 29 height 29
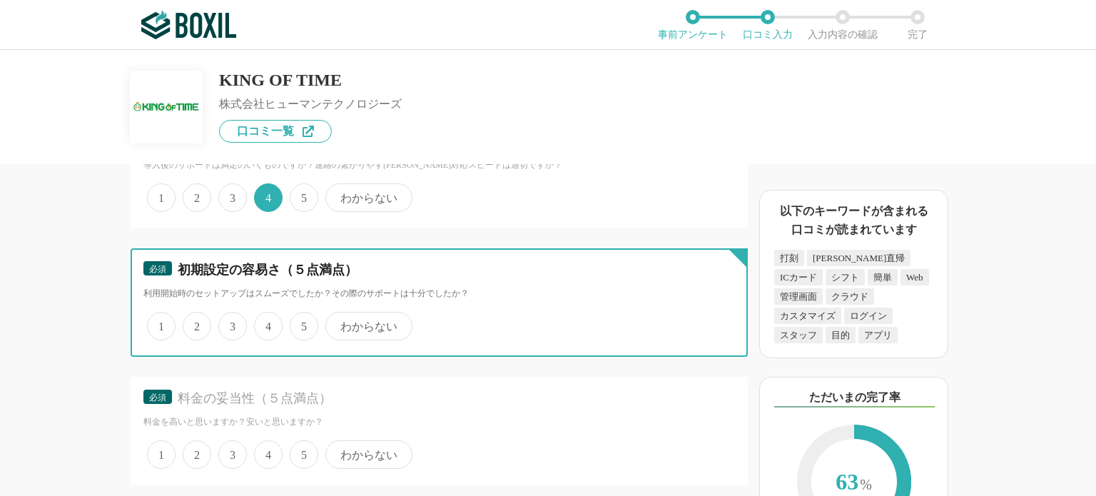
click at [260, 314] on input "4" at bounding box center [262, 318] width 9 height 9
radio input "true"
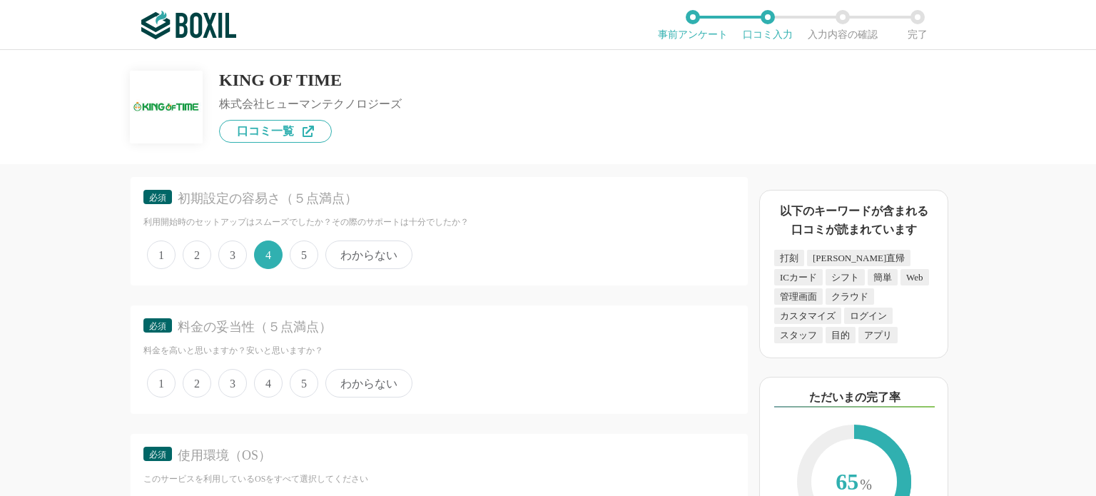
click at [292, 369] on span "5" at bounding box center [304, 383] width 29 height 29
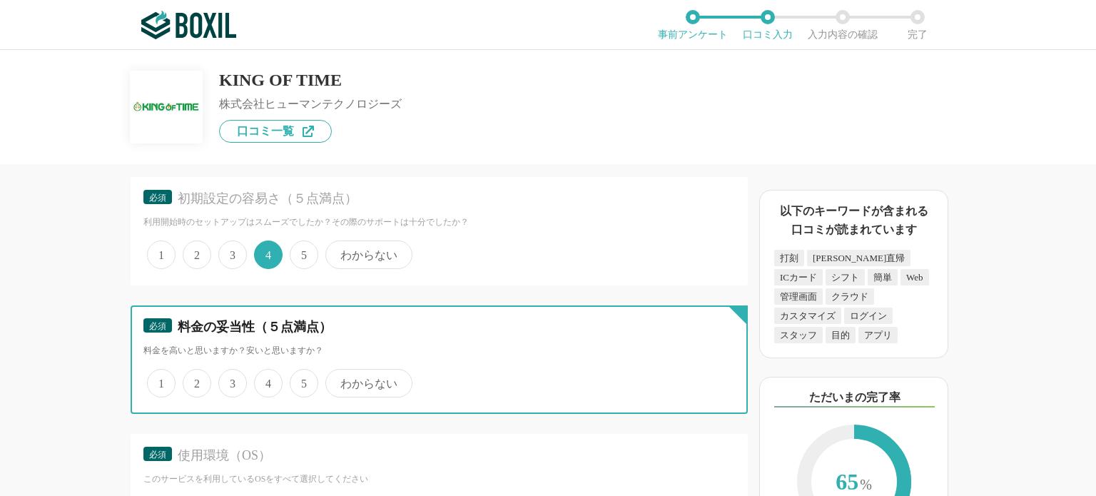
click at [293, 371] on input "5" at bounding box center [297, 375] width 9 height 9
radio input "true"
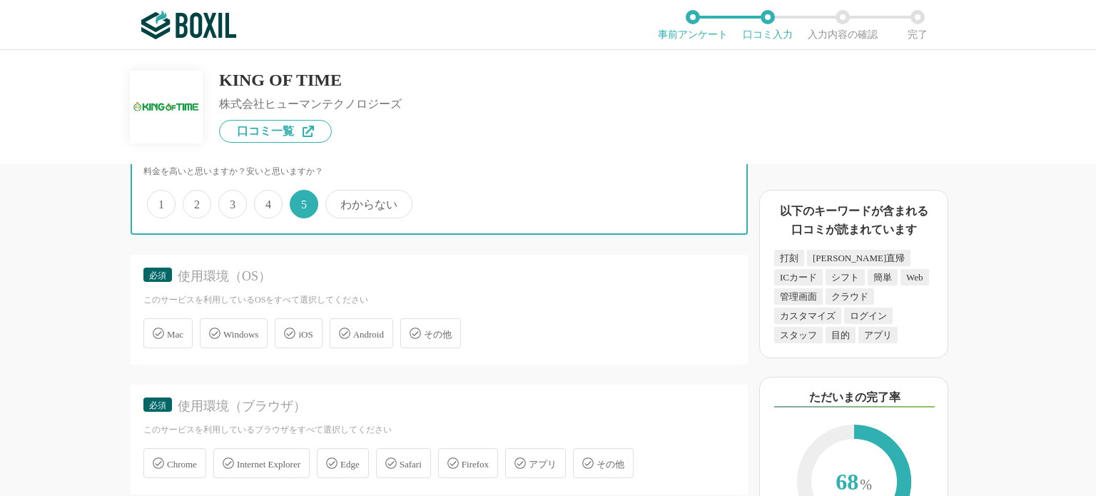
scroll to position [4275, 0]
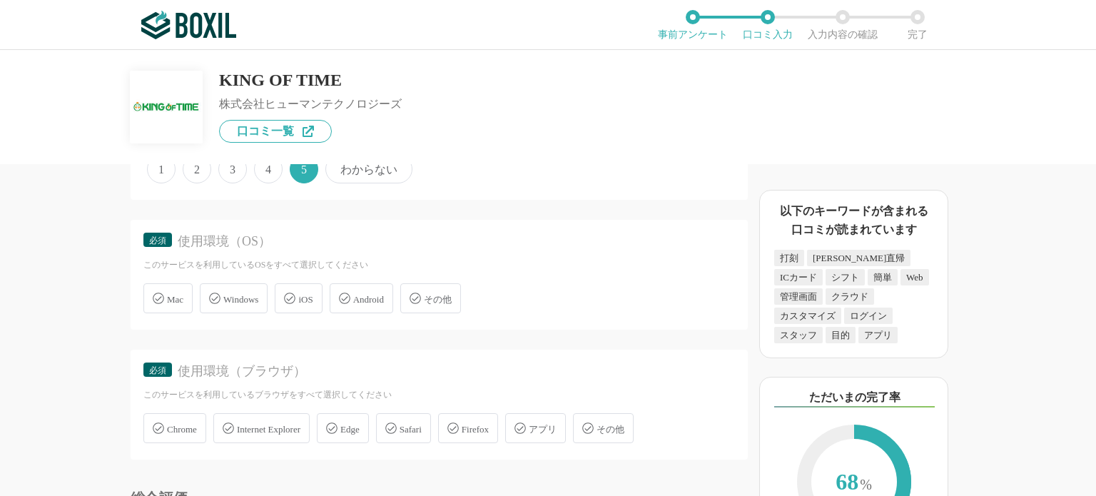
click at [243, 294] on span "Windows" at bounding box center [240, 299] width 35 height 11
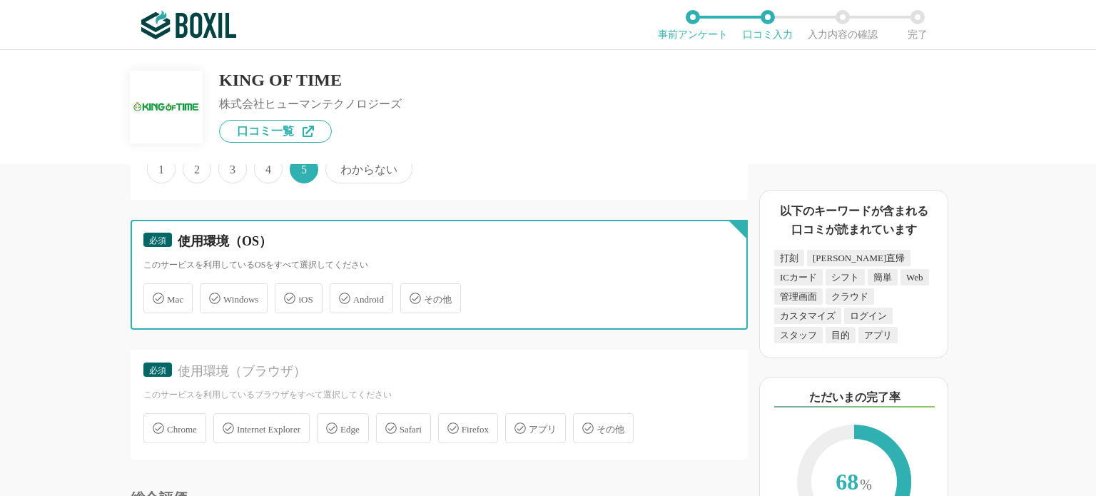
click at [212, 286] on input "Windows" at bounding box center [207, 290] width 9 height 9
checkbox input "true"
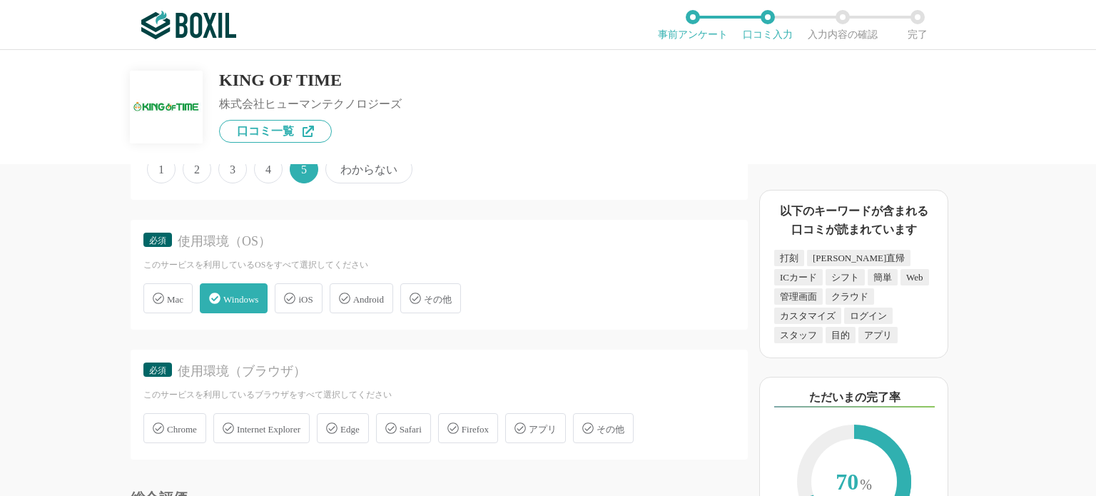
click at [296, 293] on icon at bounding box center [290, 298] width 11 height 11
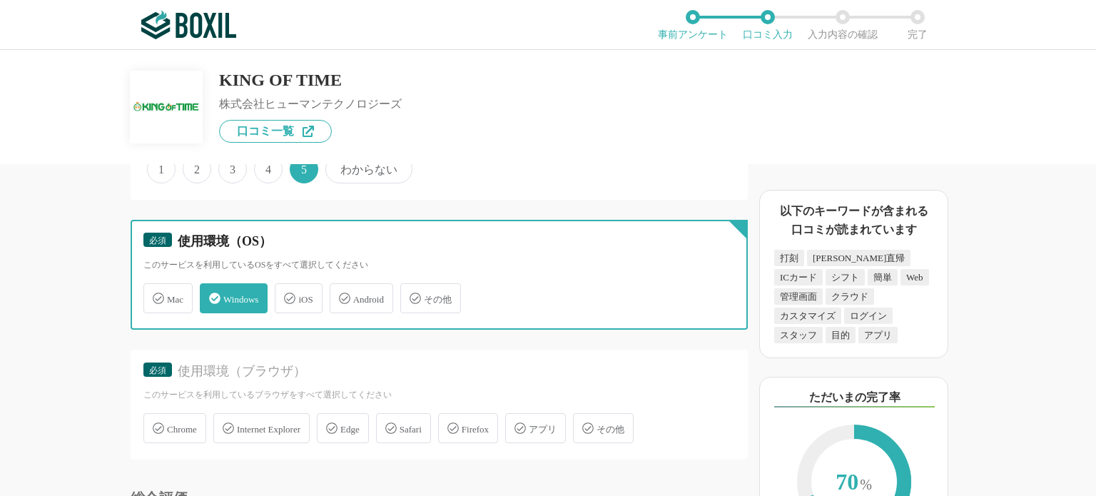
click at [287, 286] on input "iOS" at bounding box center [282, 290] width 9 height 9
checkbox input "true"
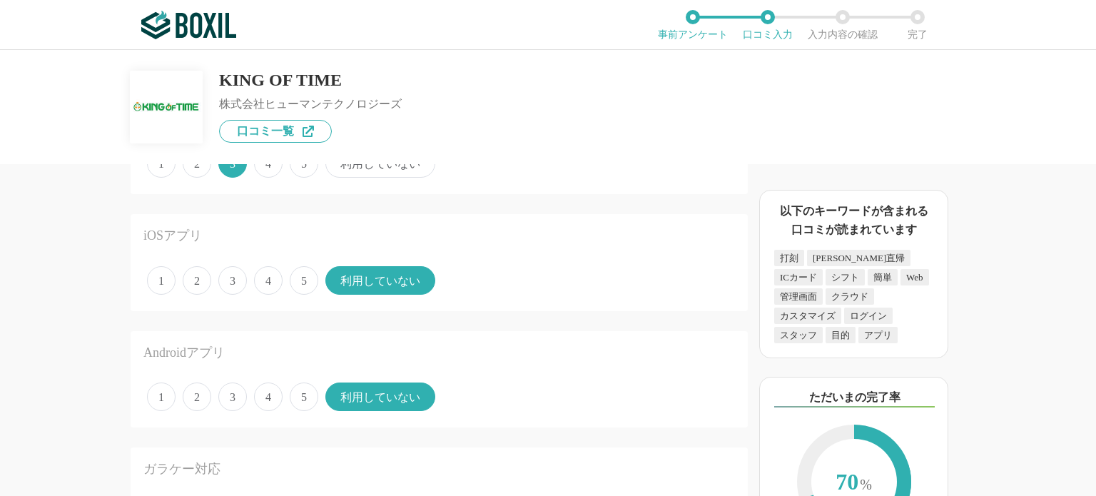
scroll to position [1920, 0]
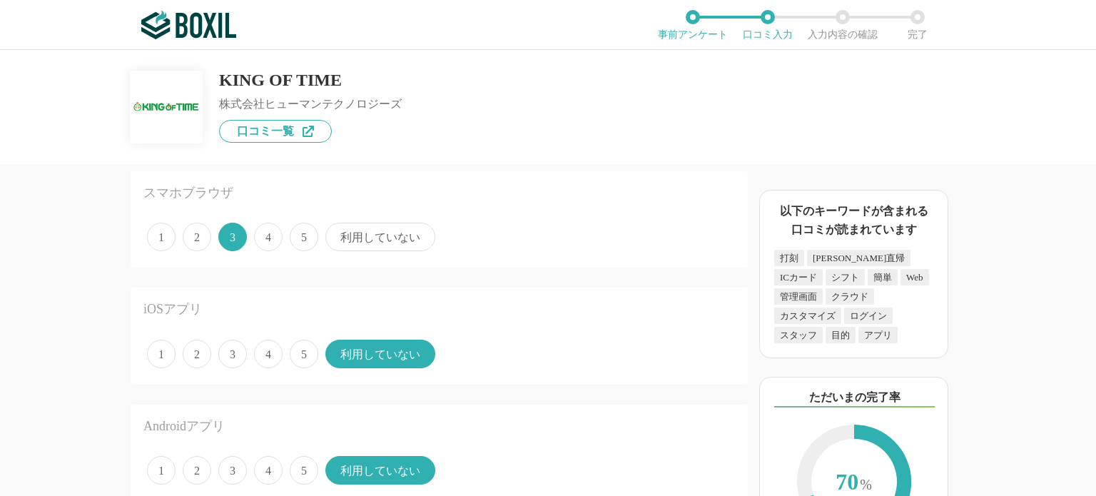
click at [266, 347] on span "4" at bounding box center [268, 354] width 29 height 29
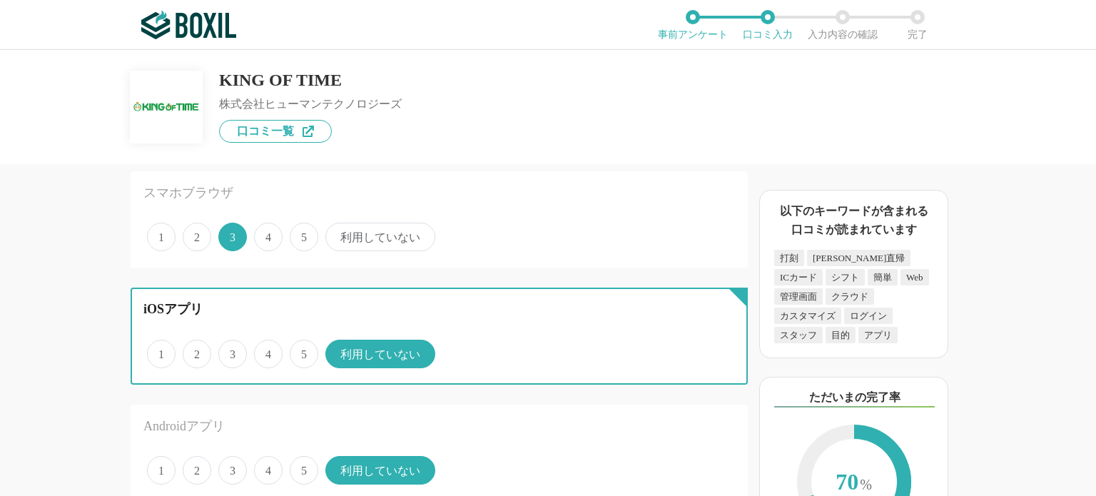
click at [266, 347] on input "4" at bounding box center [262, 346] width 9 height 9
radio input "true"
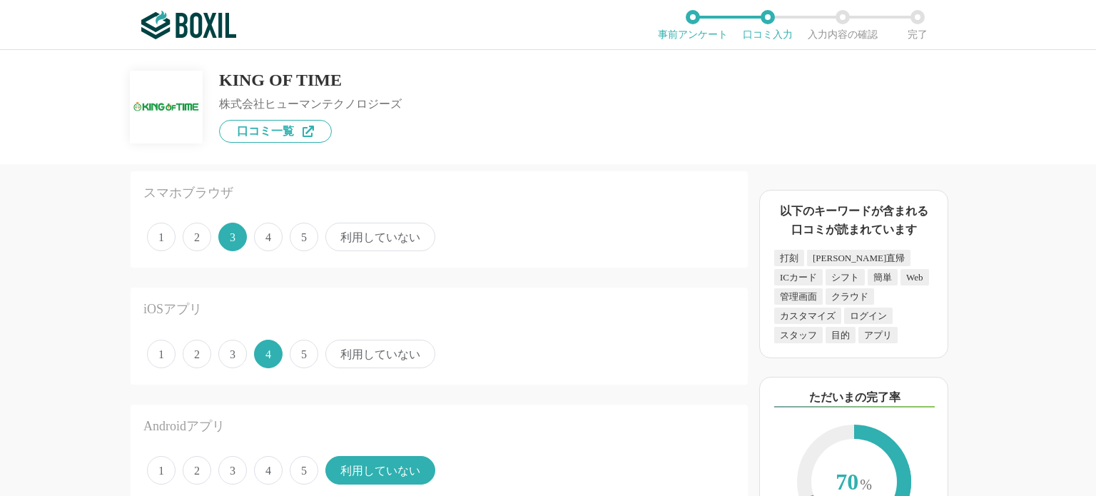
click at [237, 341] on span "3" at bounding box center [232, 354] width 29 height 29
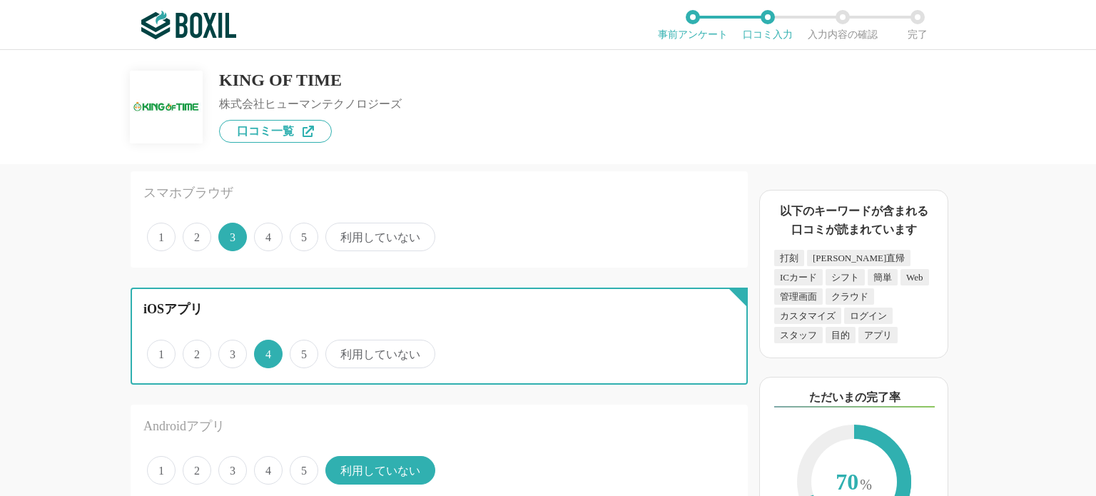
click at [231, 342] on input "3" at bounding box center [226, 346] width 9 height 9
radio input "true"
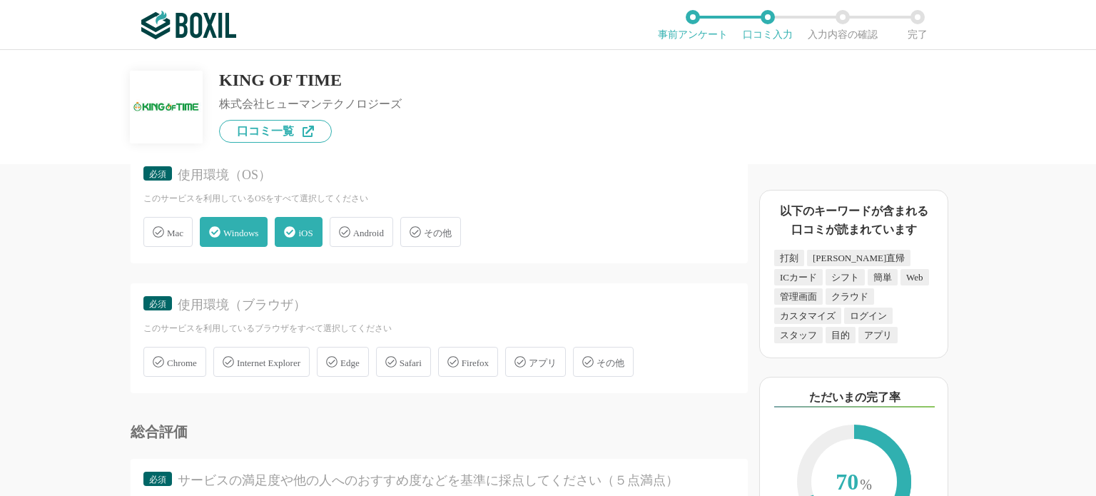
scroll to position [4418, 0]
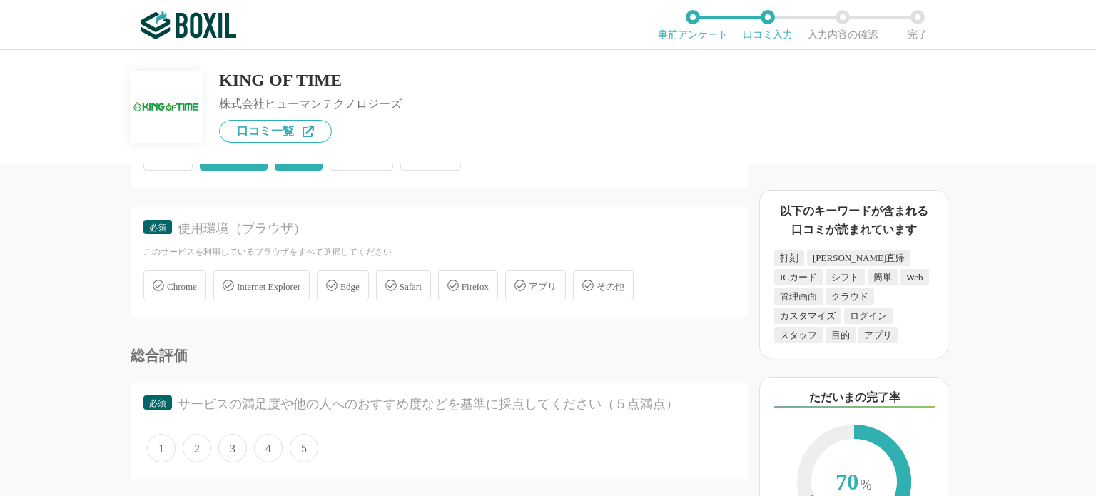
click at [179, 281] on span "Chrome" at bounding box center [182, 286] width 30 height 11
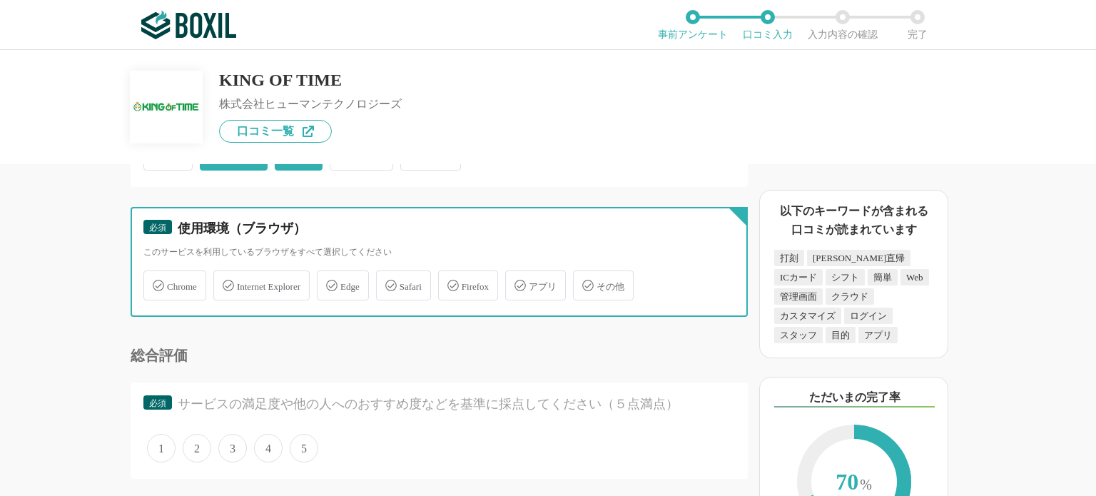
click at [156, 273] on input "Chrome" at bounding box center [150, 277] width 9 height 9
checkbox input "true"
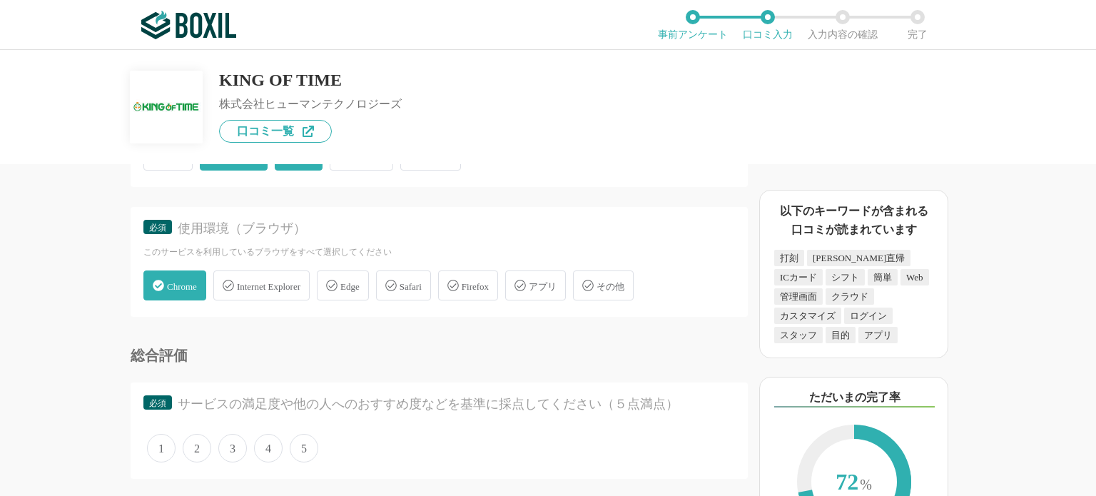
click at [422, 281] on span "Safari" at bounding box center [411, 286] width 22 height 11
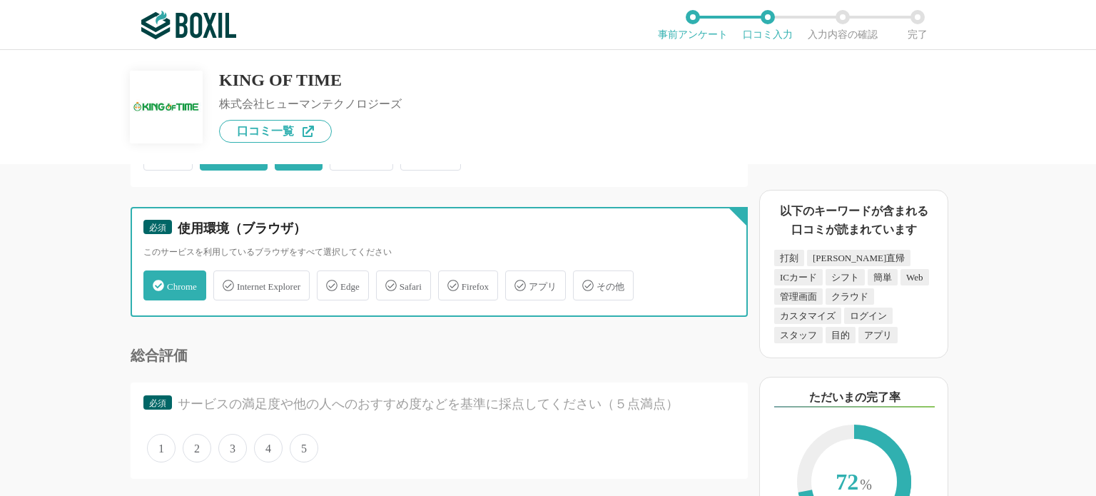
click at [388, 273] on input "Safari" at bounding box center [383, 277] width 9 height 9
checkbox input "true"
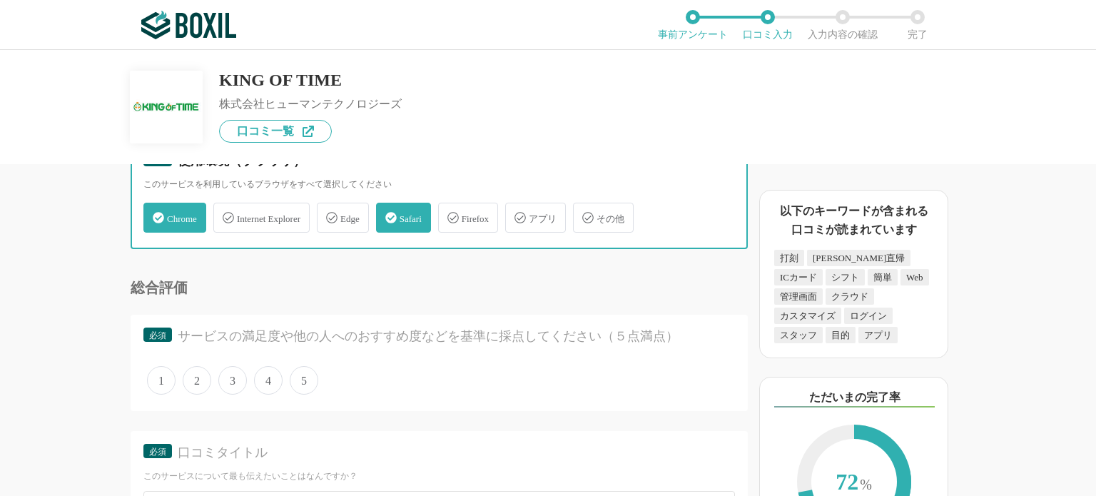
scroll to position [4561, 0]
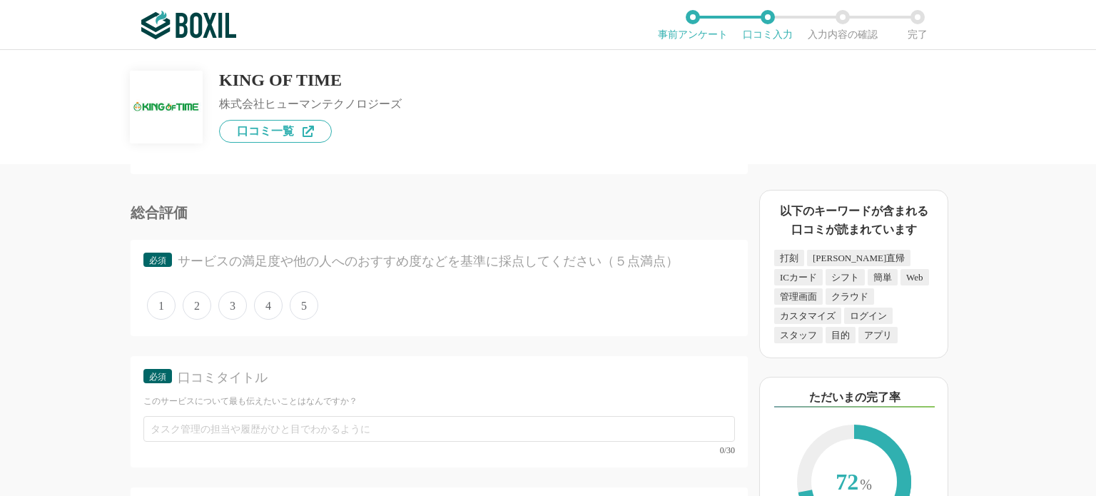
click at [268, 291] on span "4" at bounding box center [268, 305] width 29 height 29
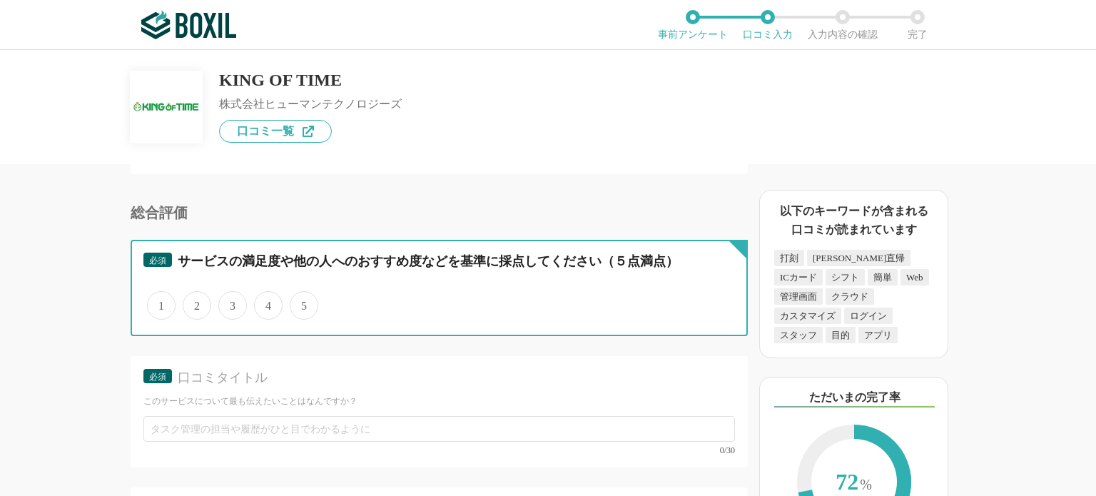
click at [267, 293] on input "4" at bounding box center [262, 297] width 9 height 9
radio input "true"
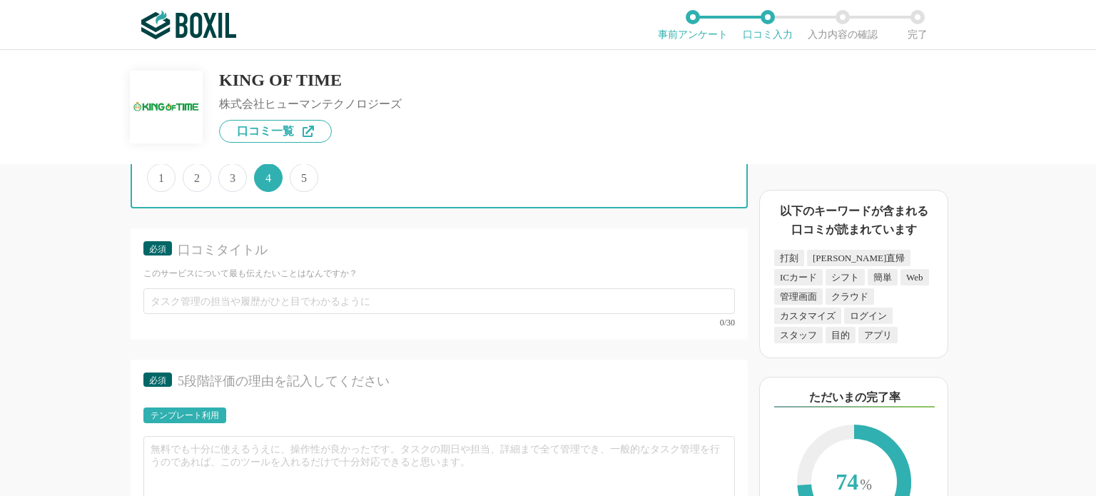
scroll to position [4704, 0]
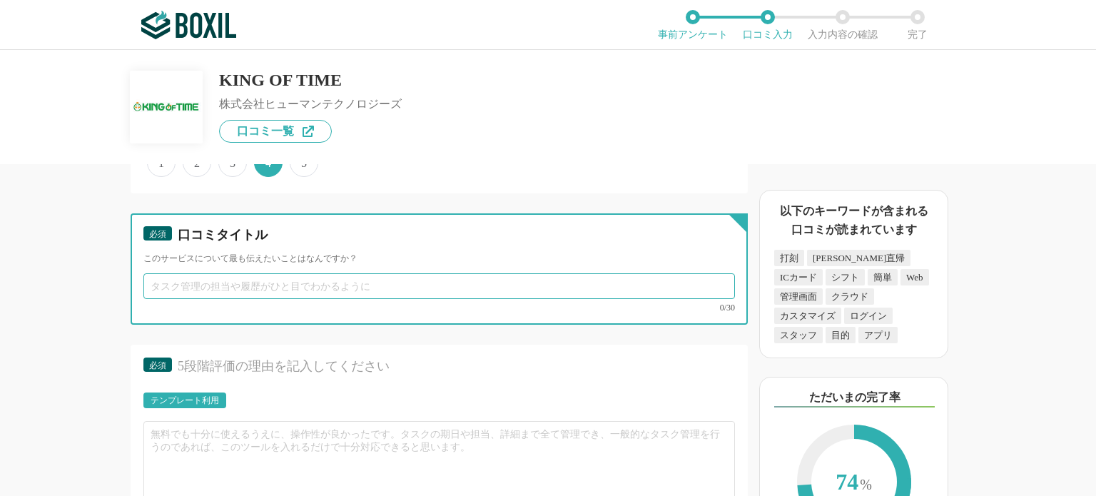
click at [243, 273] on input "text" at bounding box center [439, 286] width 592 height 26
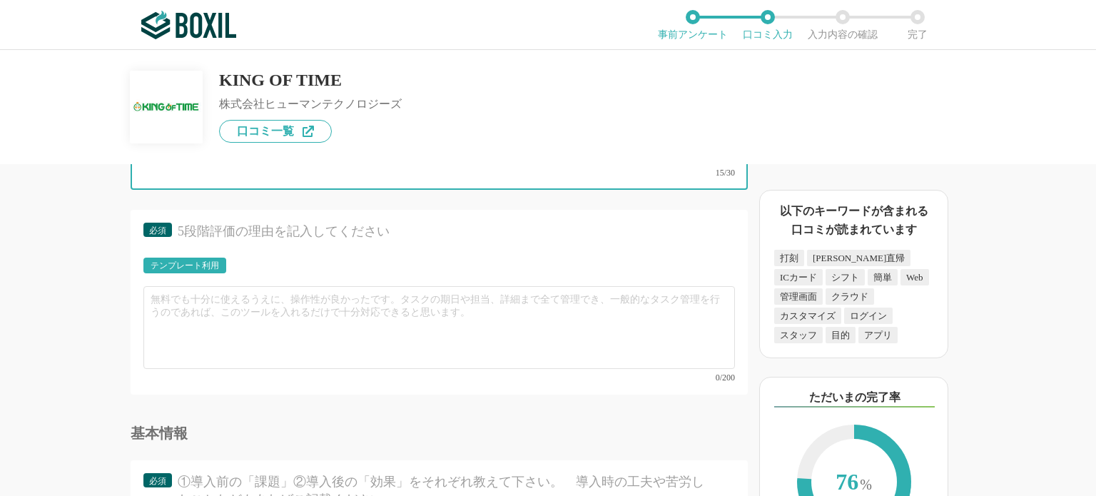
scroll to position [4846, 0]
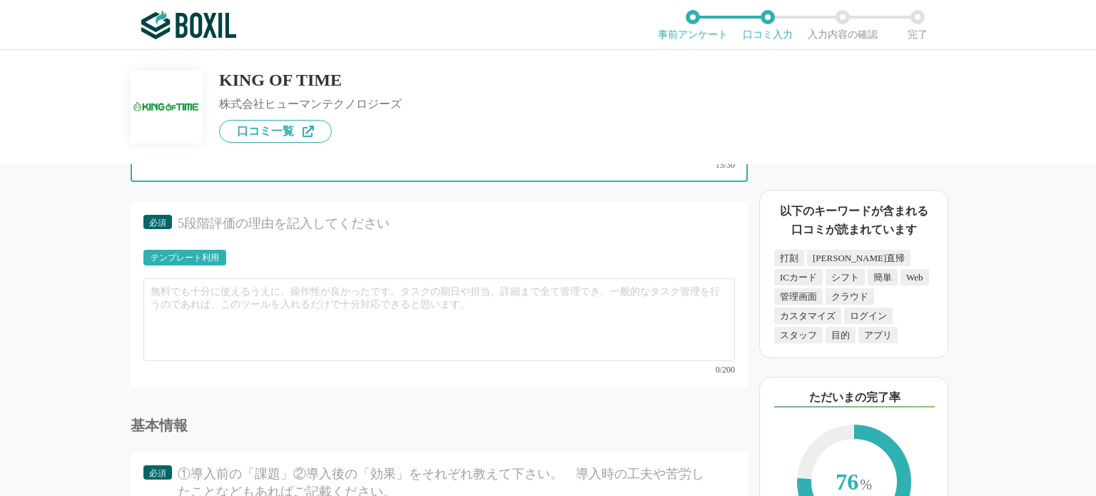
type input "使い勝手の良い勤怠管理システム"
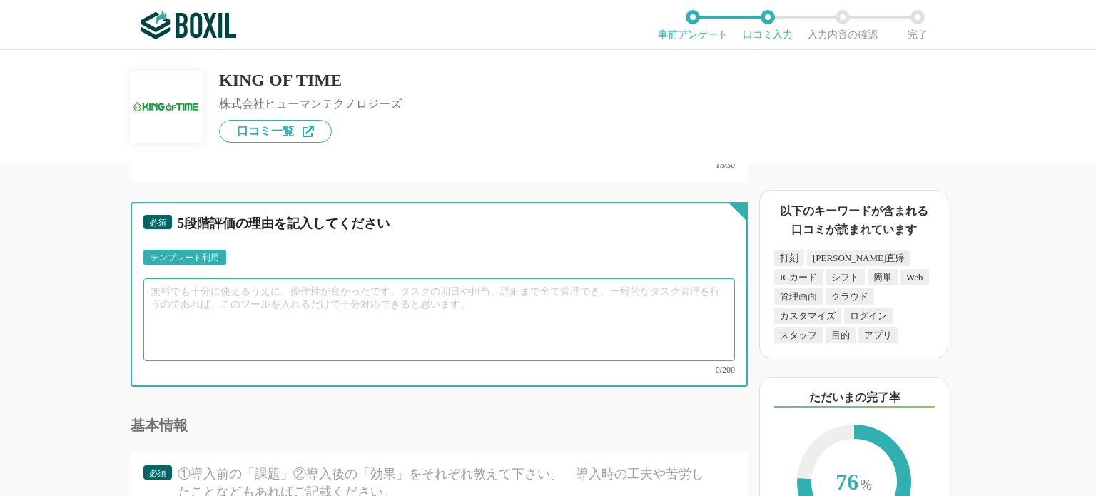
click at [218, 279] on textarea at bounding box center [439, 319] width 592 height 83
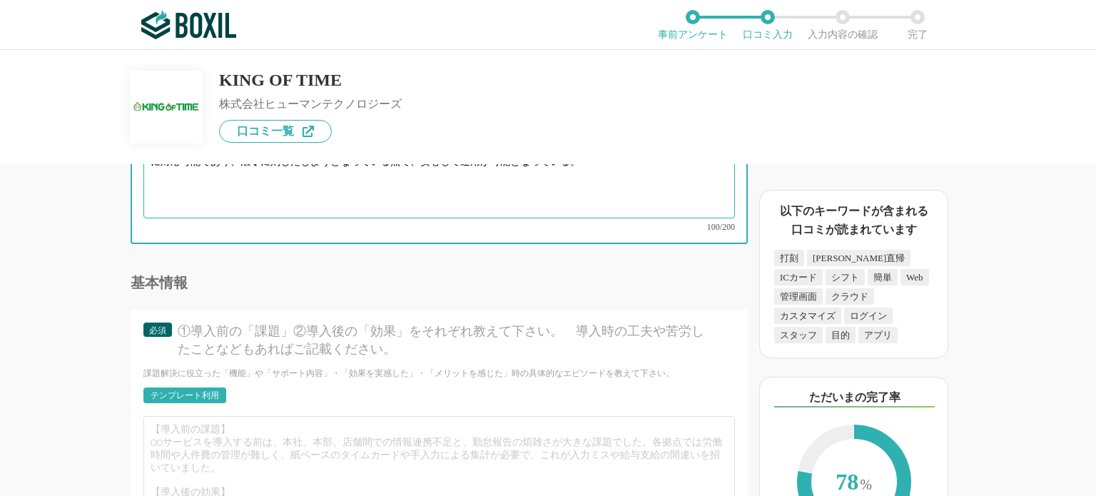
scroll to position [5060, 0]
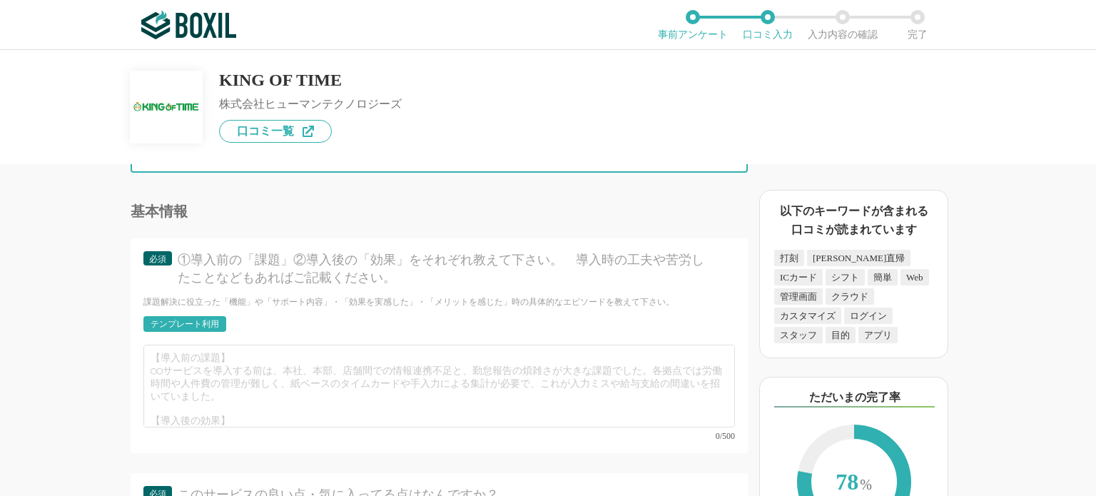
type textarea "安価でこれだけの充実したきめ細やかな機能を使えるのは有り難い。様々な雇用形態や勤務体系に応じた自社固有の設定が柔軟に対応可能であり、法令に則したしようとなって…"
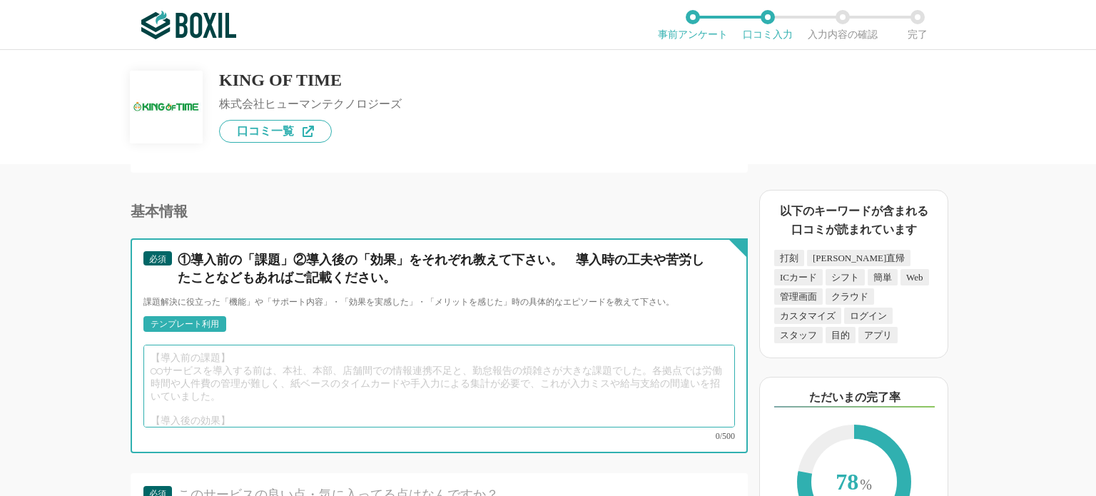
click at [239, 345] on textarea at bounding box center [439, 386] width 592 height 83
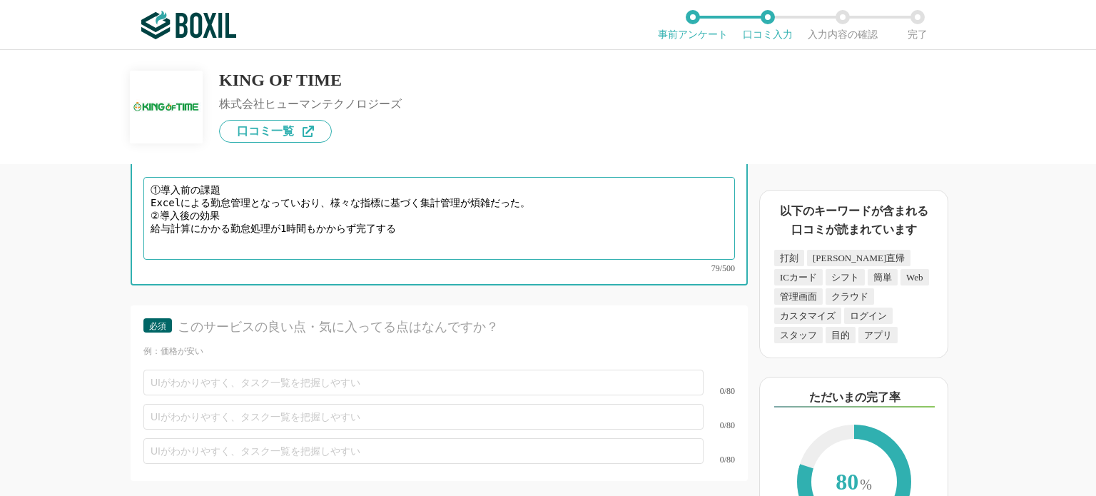
scroll to position [5203, 0]
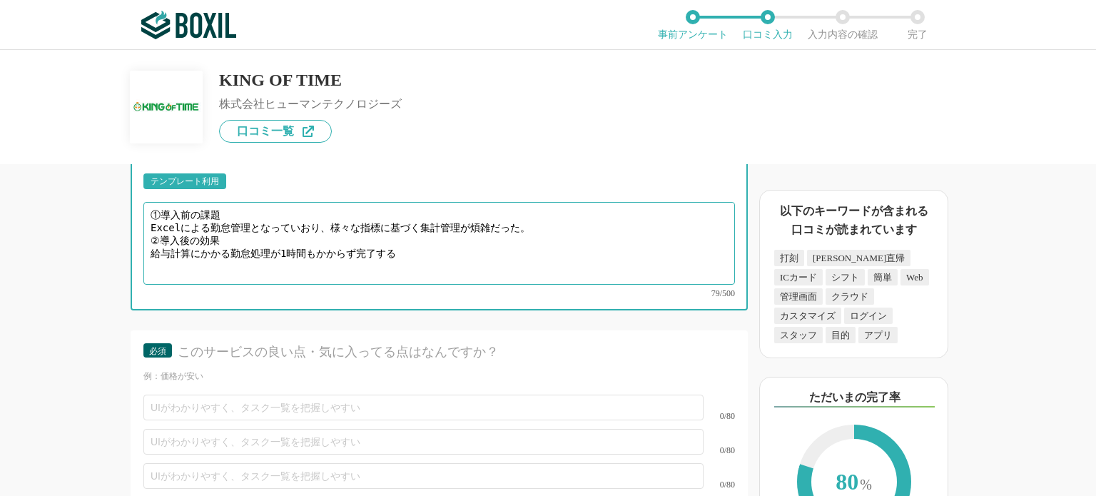
type textarea "①導入前の課題 Excelによる勤怠管理となっていおり、様々な指標に基づく集計管理が煩雑だった。 ②導入後の効果 給与計算にかかる勤怠処理が1時間もかからず完…"
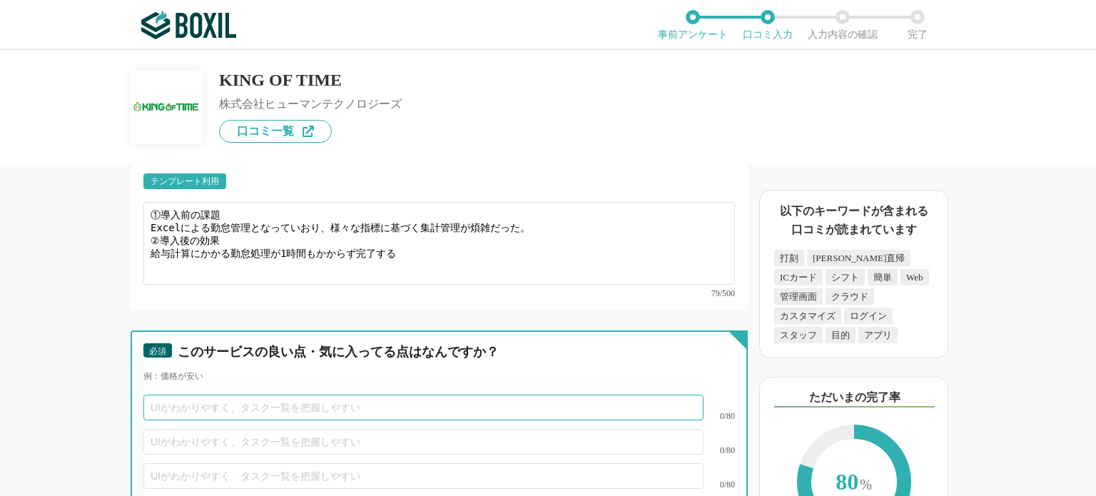
click at [311, 395] on input "text" at bounding box center [423, 408] width 560 height 26
type input "価格が安い"
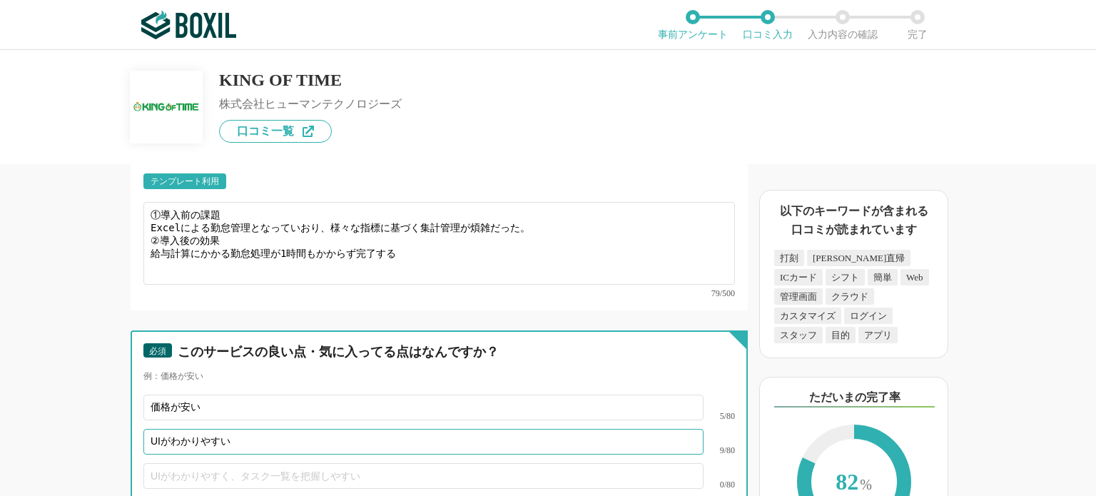
type input "UIがわかりやすい"
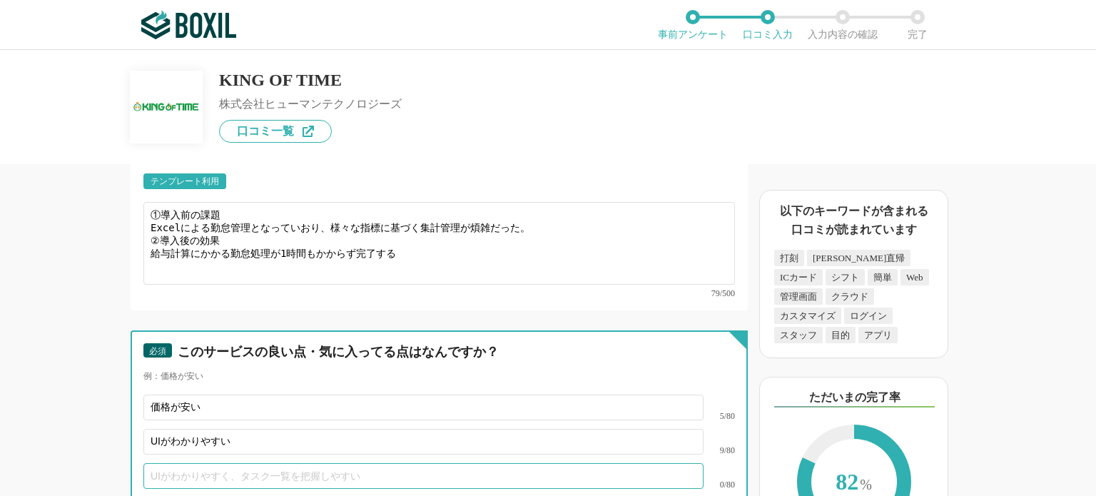
click at [237, 463] on input "text" at bounding box center [423, 476] width 560 height 26
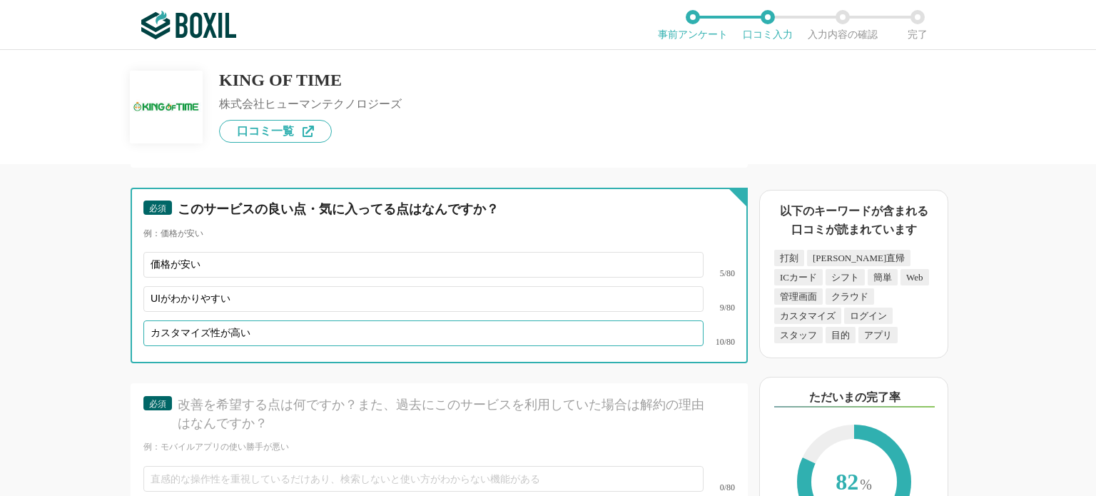
scroll to position [5417, 0]
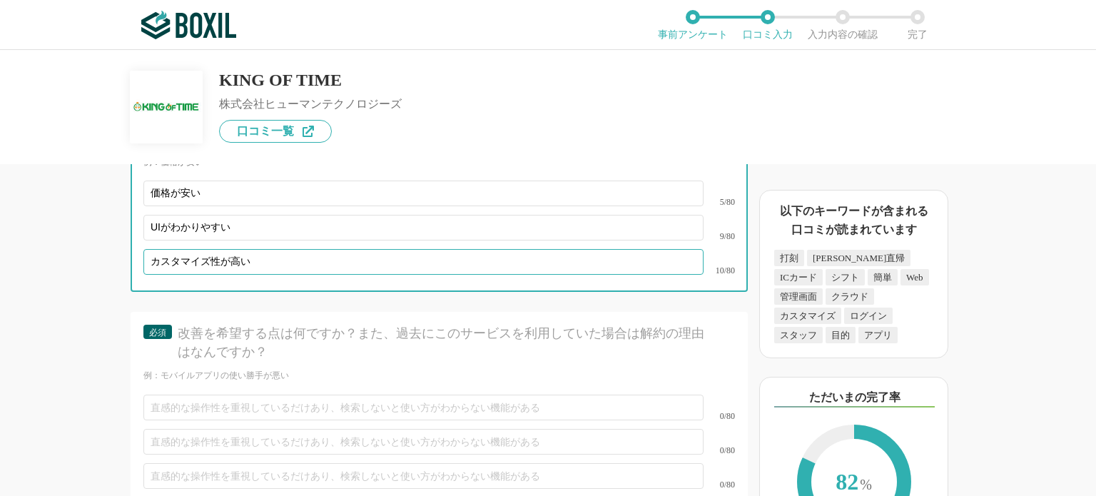
type input "カスタマイズ性が高い"
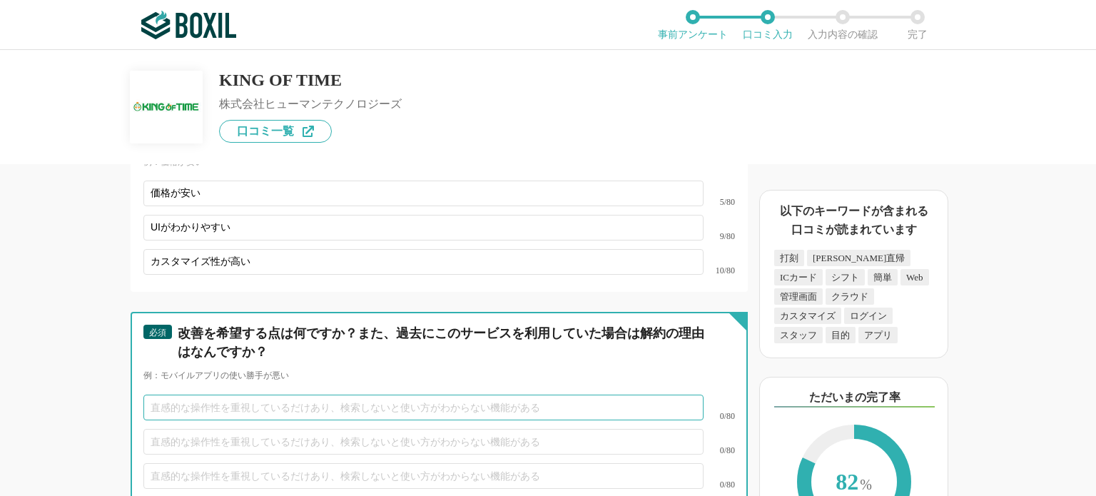
click at [201, 395] on input "text" at bounding box center [423, 408] width 560 height 26
type input "Excelタイムカードのダウンロードに手間がかかる"
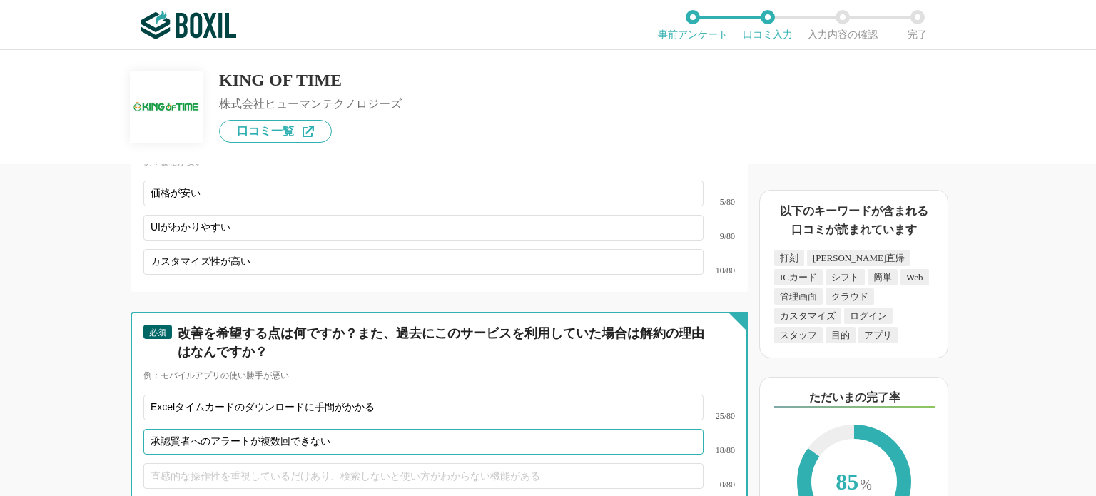
drag, startPoint x: 168, startPoint y: 396, endPoint x: 193, endPoint y: 399, distance: 25.1
click at [193, 429] on input "承認賢者へのアラートが複数回できない" at bounding box center [423, 442] width 560 height 26
type input "承認権者への[DEMOGRAPHIC_DATA]が複数回できない"
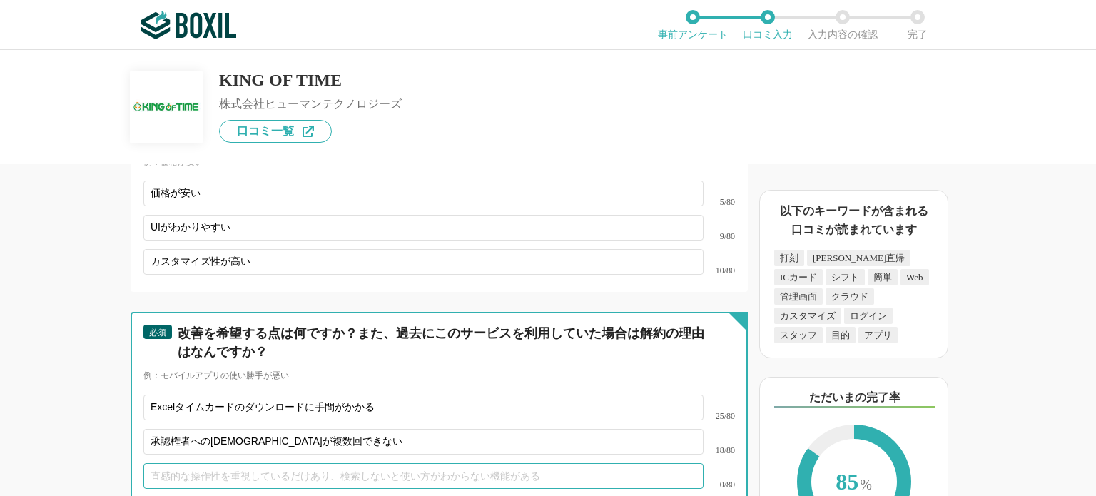
click at [186, 463] on input "text" at bounding box center [423, 476] width 560 height 26
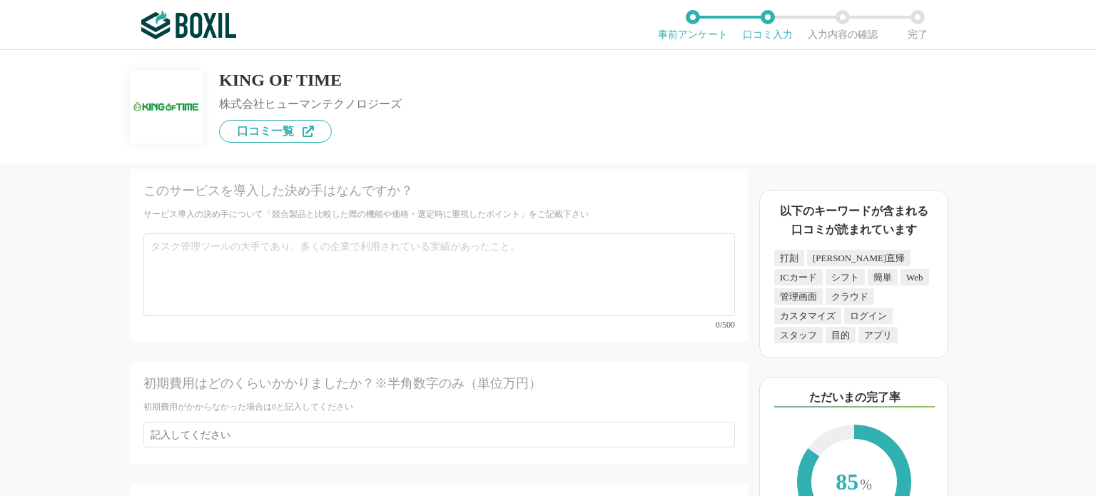
scroll to position [5846, 0]
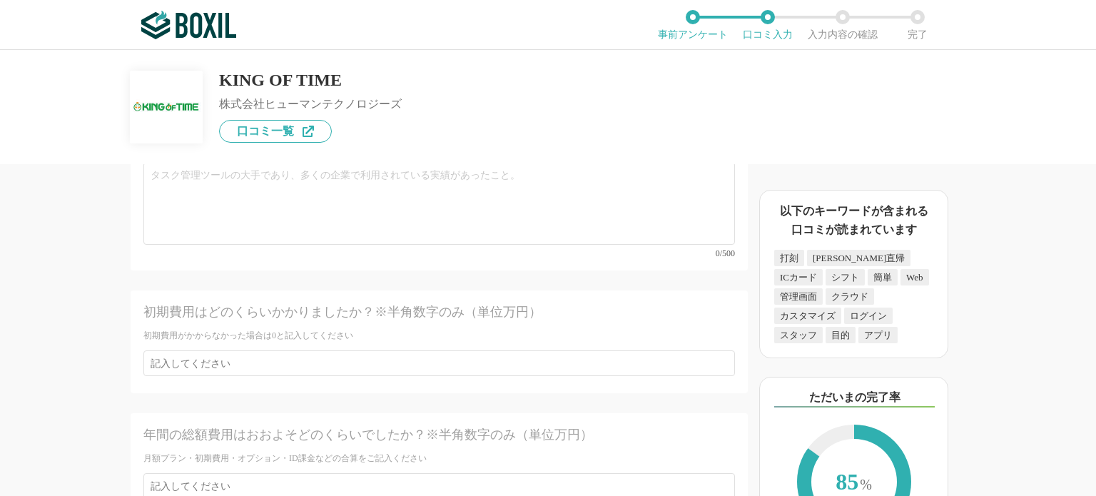
type input "ある程度の労働法令知識を要する"
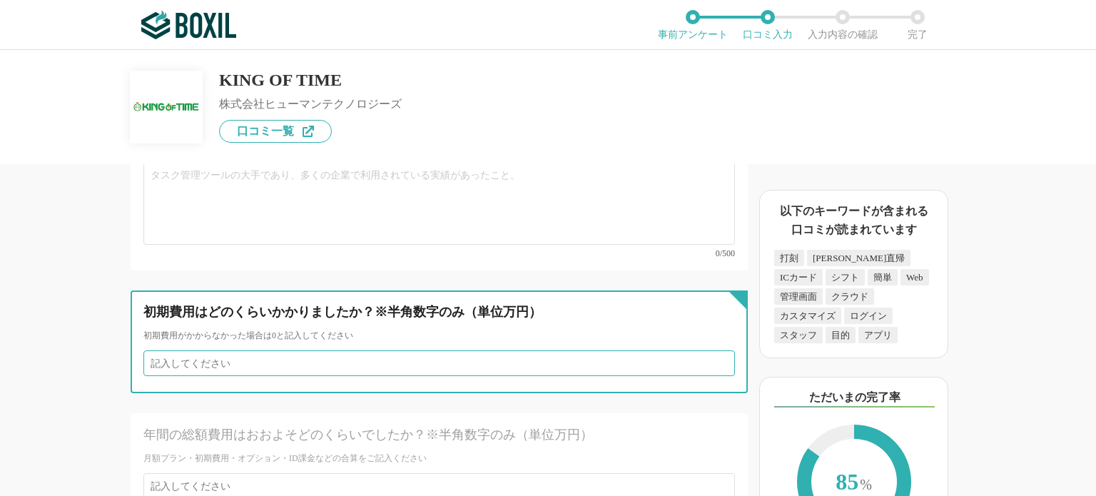
click at [257, 350] on input "number" at bounding box center [439, 363] width 592 height 26
click at [710, 350] on input "1" at bounding box center [439, 363] width 592 height 26
click at [710, 350] on input "0" at bounding box center [439, 363] width 592 height 26
type input "1"
click at [710, 350] on input "1" at bounding box center [439, 363] width 592 height 26
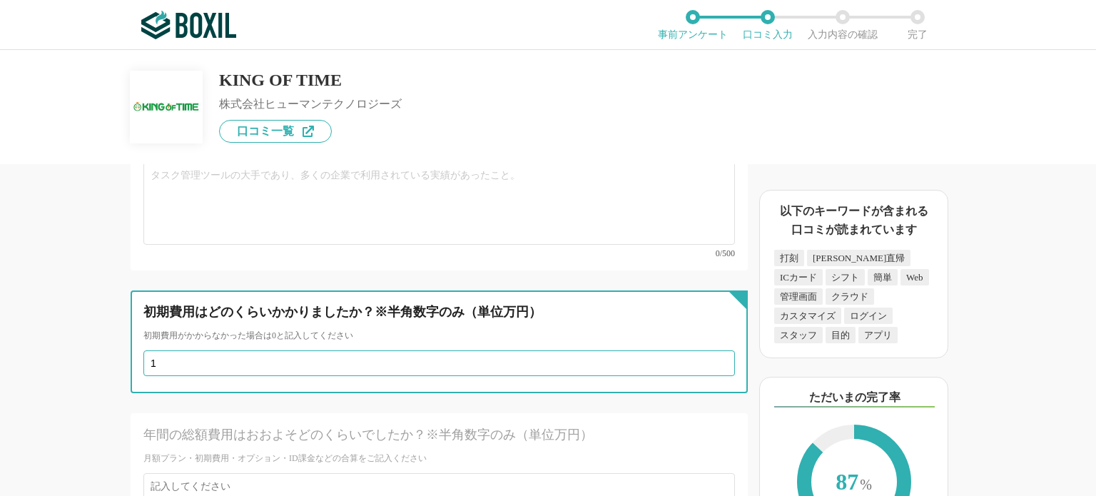
click at [167, 350] on input "1" at bounding box center [439, 363] width 592 height 26
drag, startPoint x: 164, startPoint y: 305, endPoint x: 131, endPoint y: 305, distance: 32.8
type input "1"
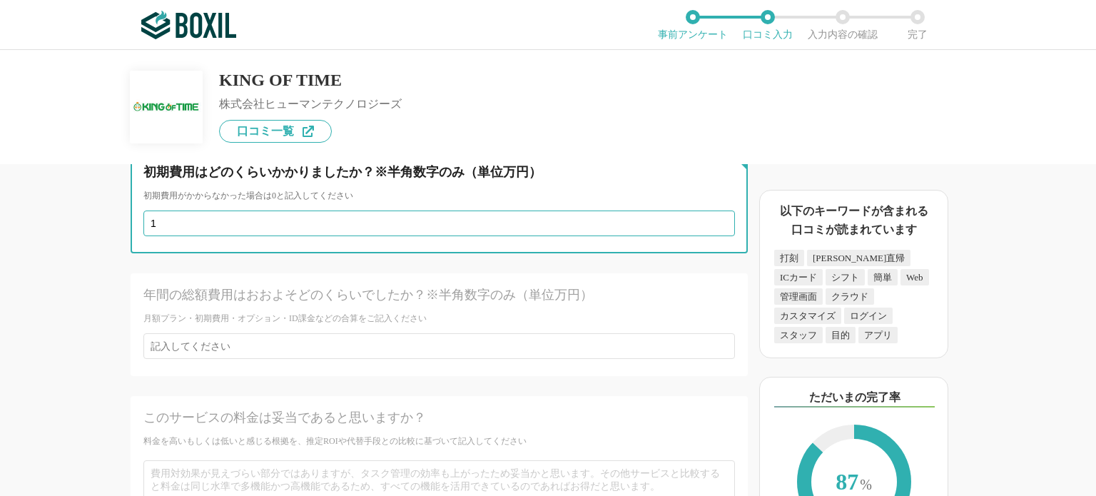
scroll to position [5988, 0]
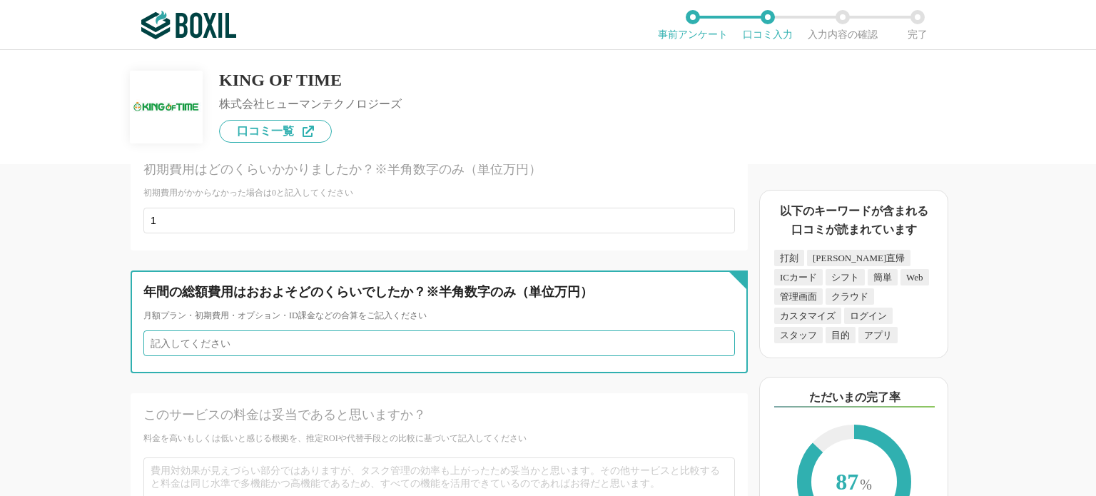
click at [256, 331] on input "number" at bounding box center [439, 344] width 592 height 26
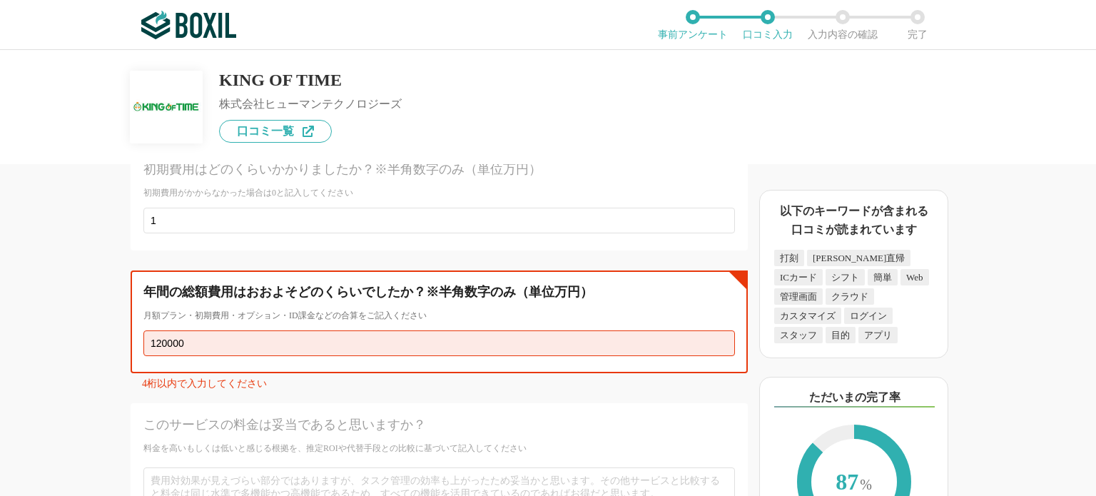
drag, startPoint x: 160, startPoint y: 284, endPoint x: 251, endPoint y: 288, distance: 91.4
click at [251, 331] on input "120000" at bounding box center [439, 344] width 592 height 26
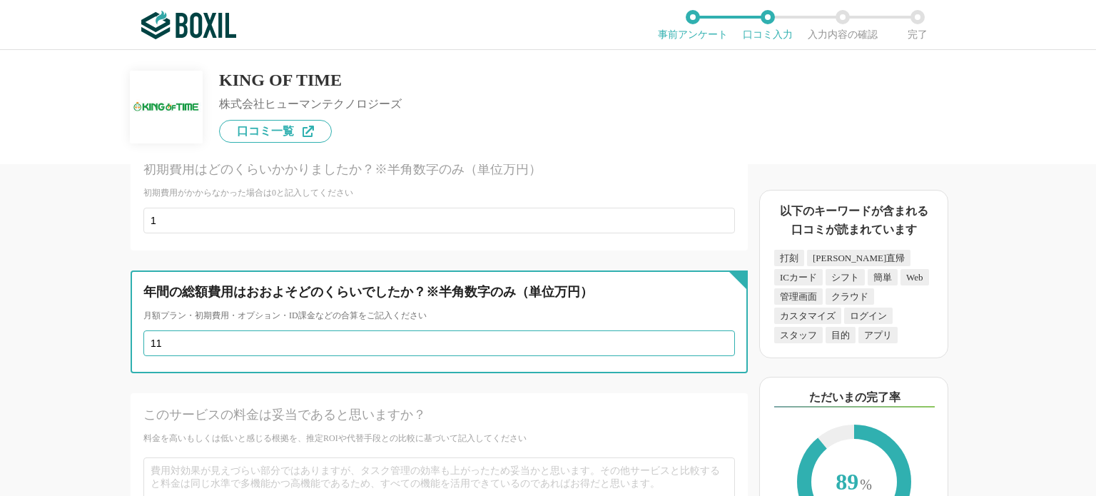
scroll to position [6060, 0]
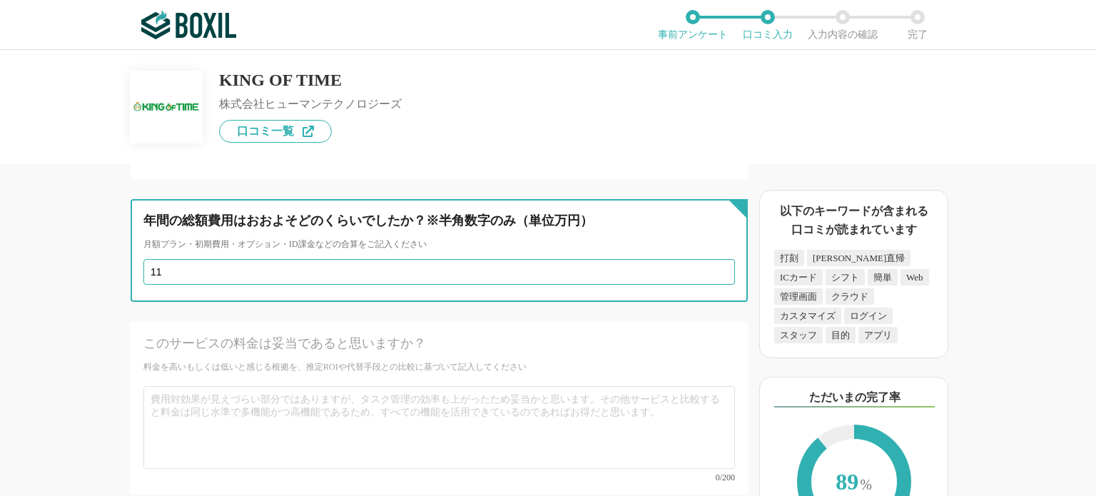
type input "11"
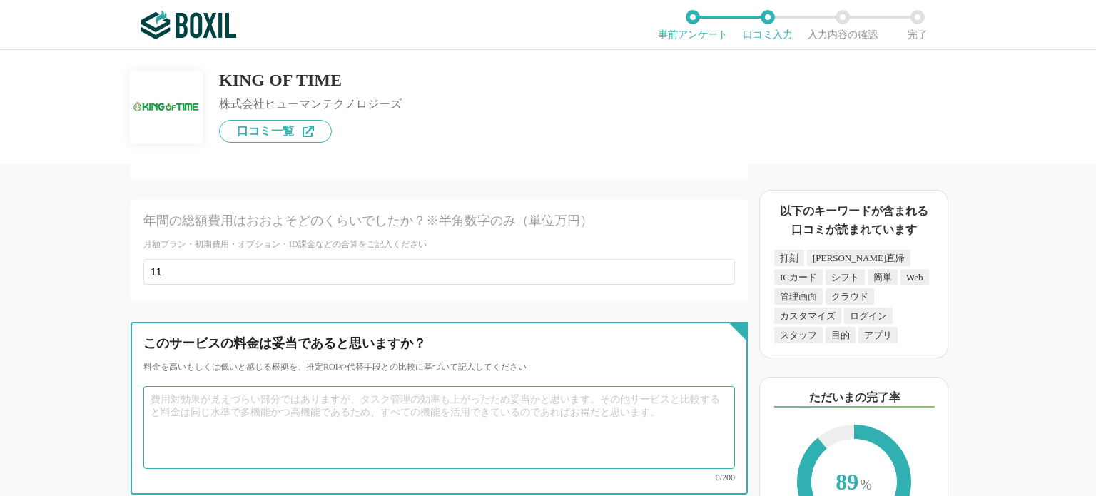
click at [281, 386] on textarea at bounding box center [439, 427] width 592 height 83
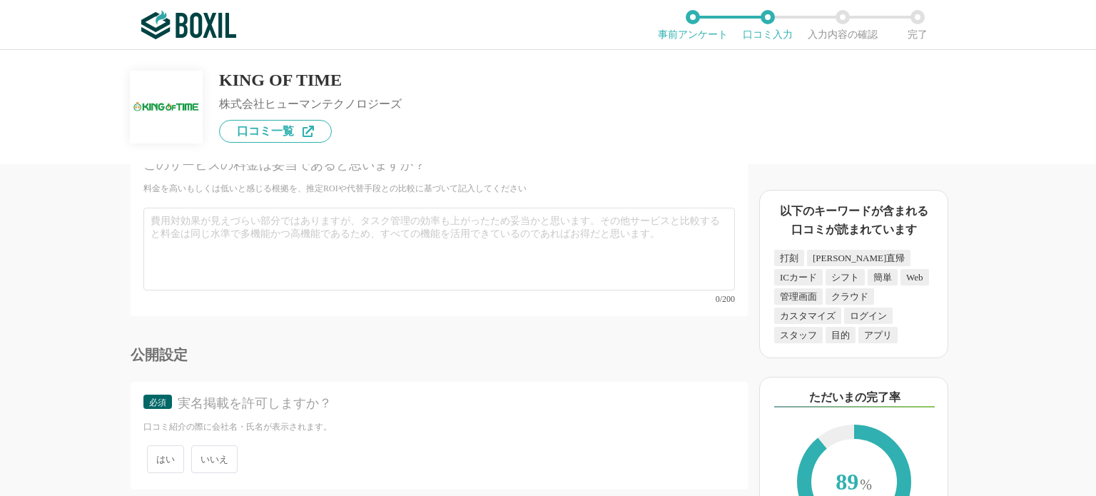
click at [206, 445] on span "いいえ" at bounding box center [214, 459] width 46 height 28
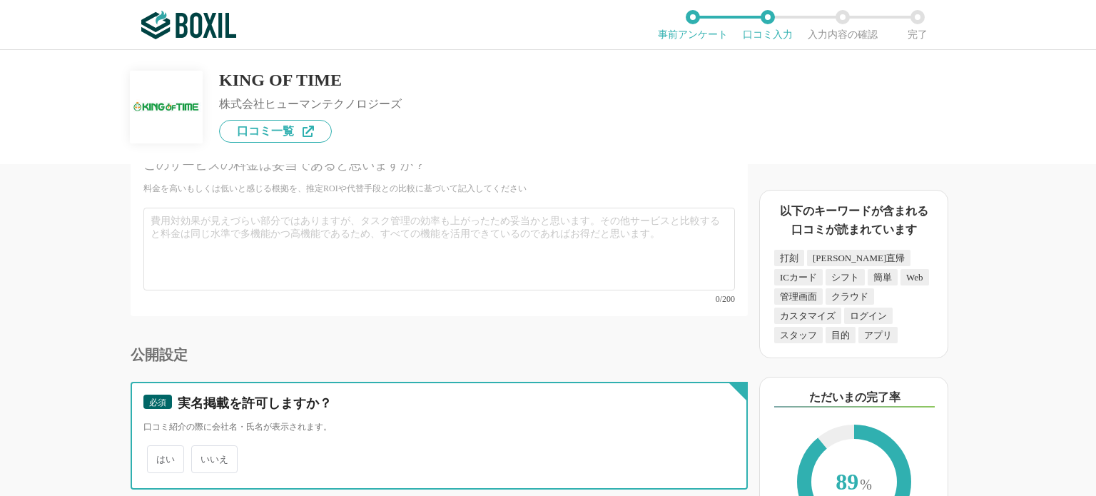
click at [204, 448] on input "いいえ" at bounding box center [199, 452] width 9 height 9
radio input "true"
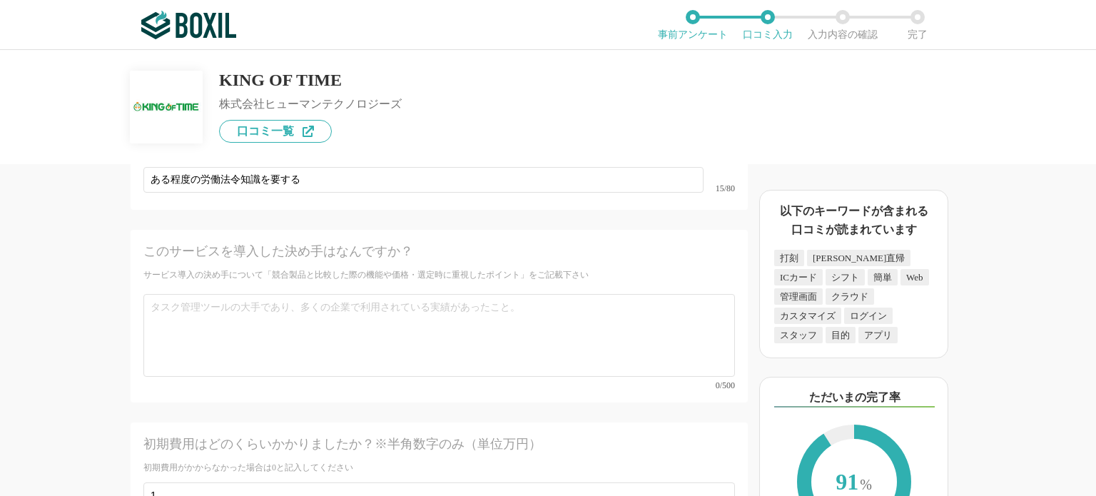
scroll to position [5739, 0]
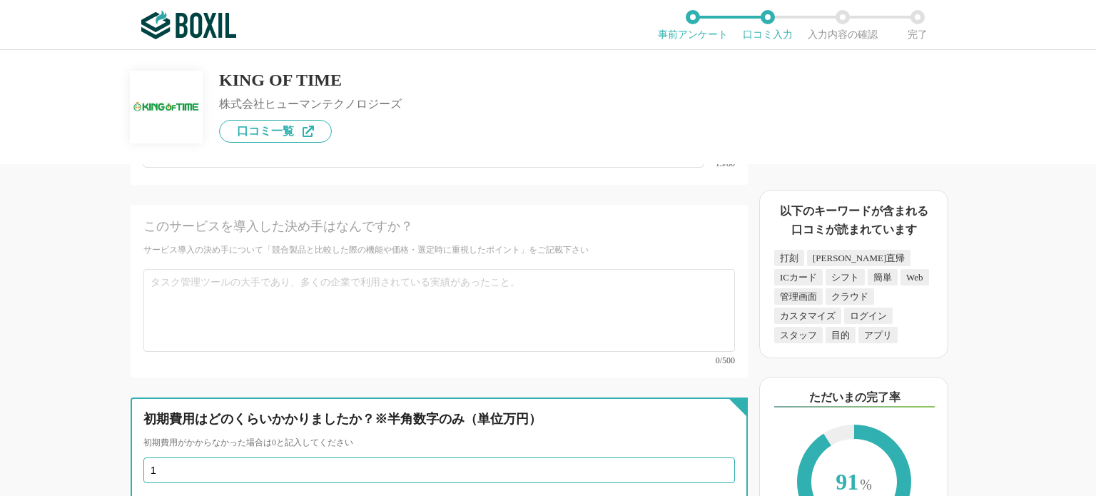
type input "10"
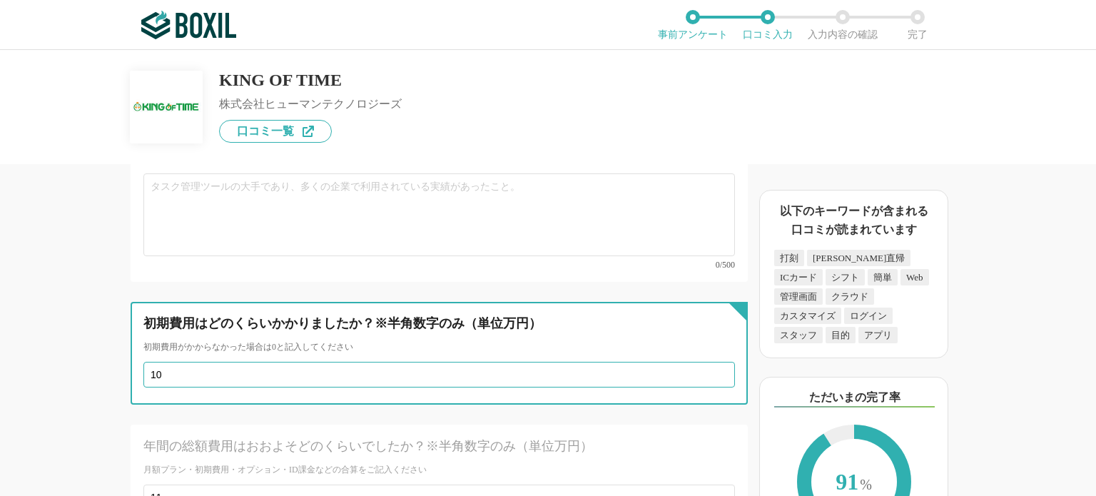
scroll to position [5810, 0]
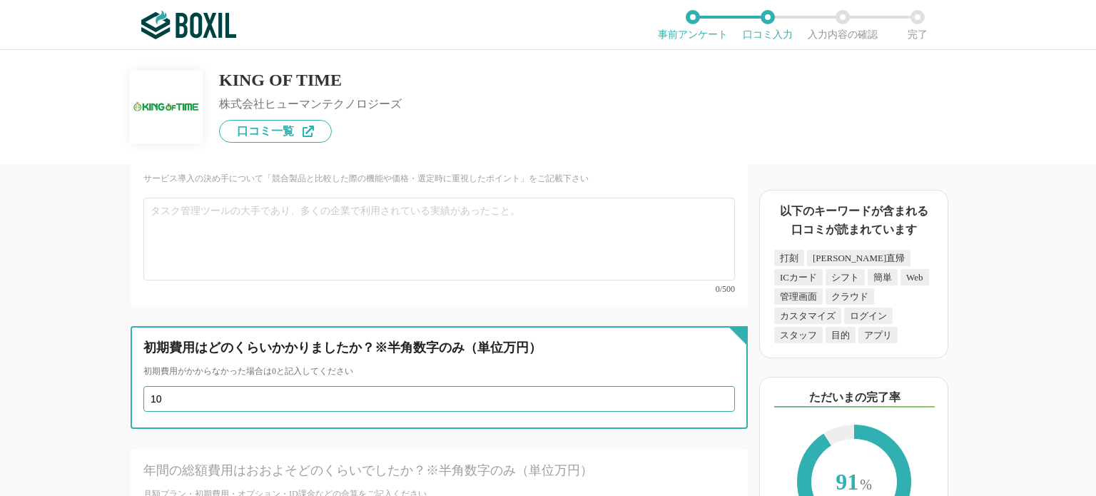
drag, startPoint x: 170, startPoint y: 344, endPoint x: 136, endPoint y: 334, distance: 35.0
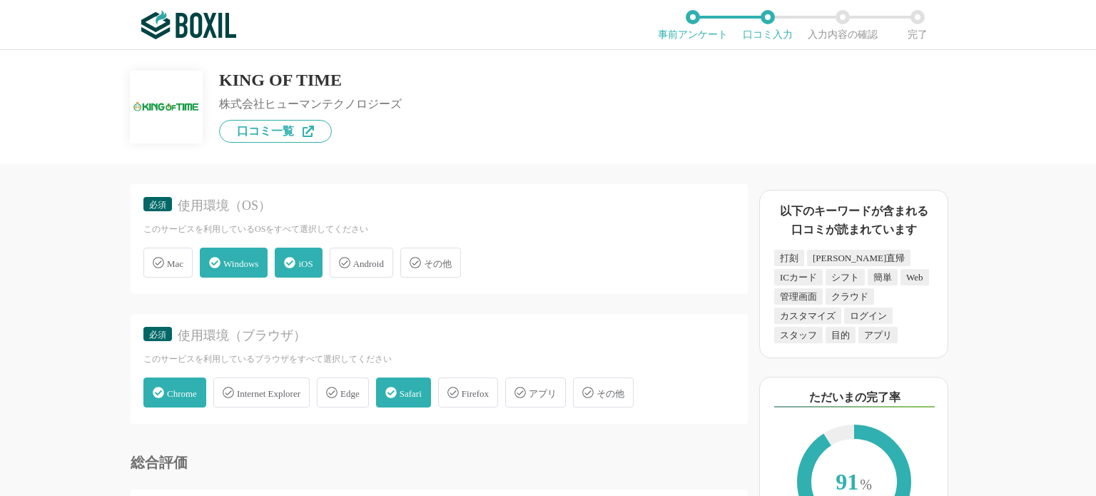
scroll to position [4668, 0]
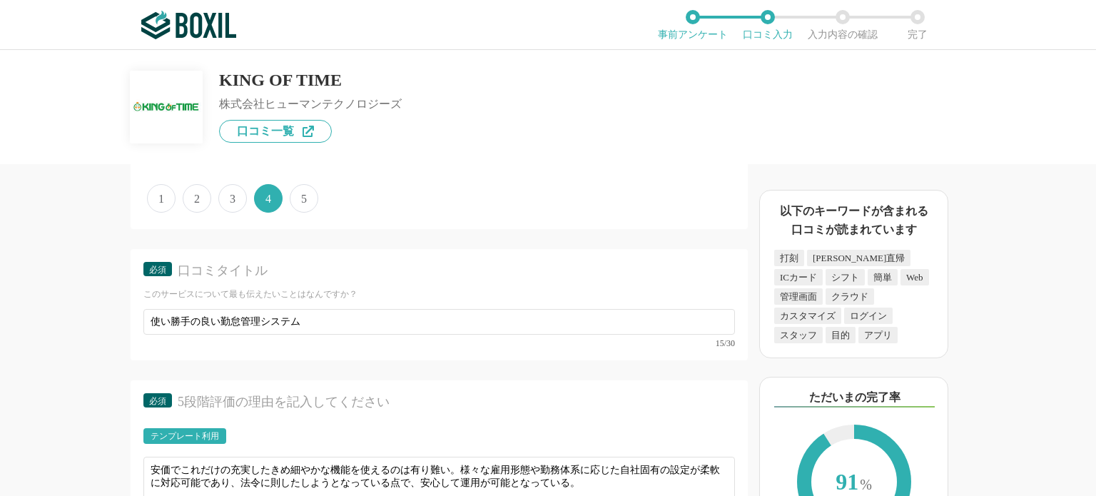
type input "0"
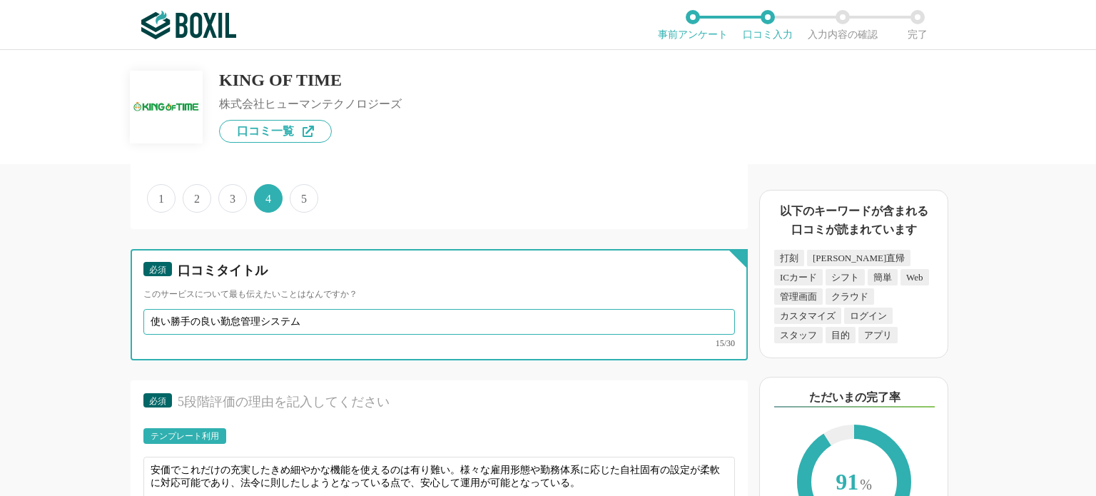
drag, startPoint x: 336, startPoint y: 298, endPoint x: 9, endPoint y: 305, distance: 327.7
click at [9, 305] on div "勤怠管理システムの機能について（5点満点で評価してください） WEB打刻機能 1 2 3 4 5 利用していない 交通系ICカード打刻機能 1 2 3 4 5…" at bounding box center [548, 273] width 1096 height 446
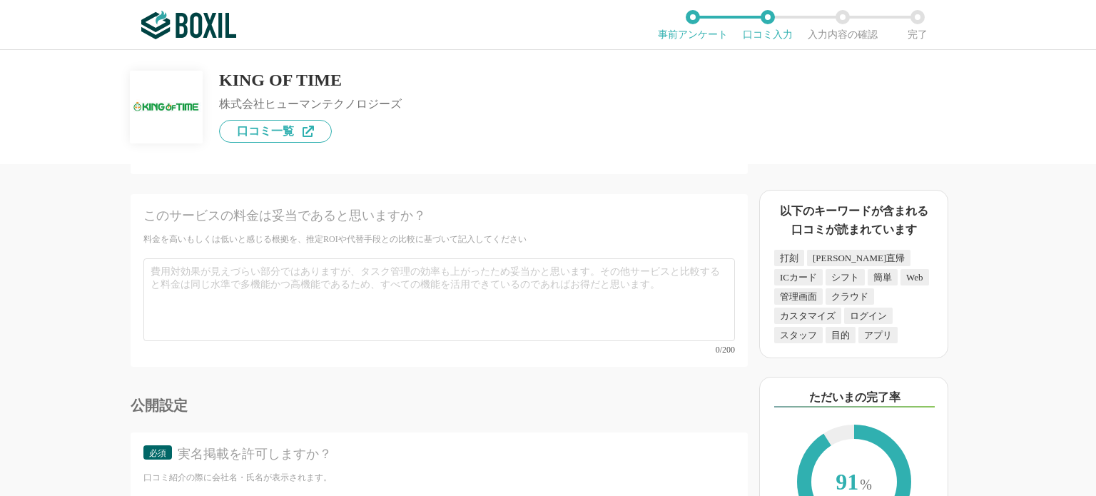
scroll to position [6238, 0]
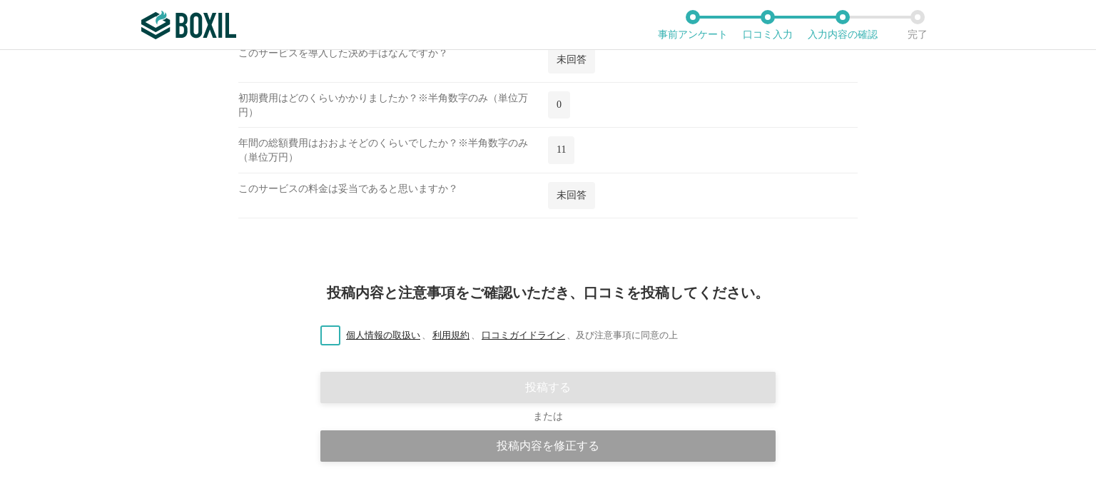
scroll to position [2384, 0]
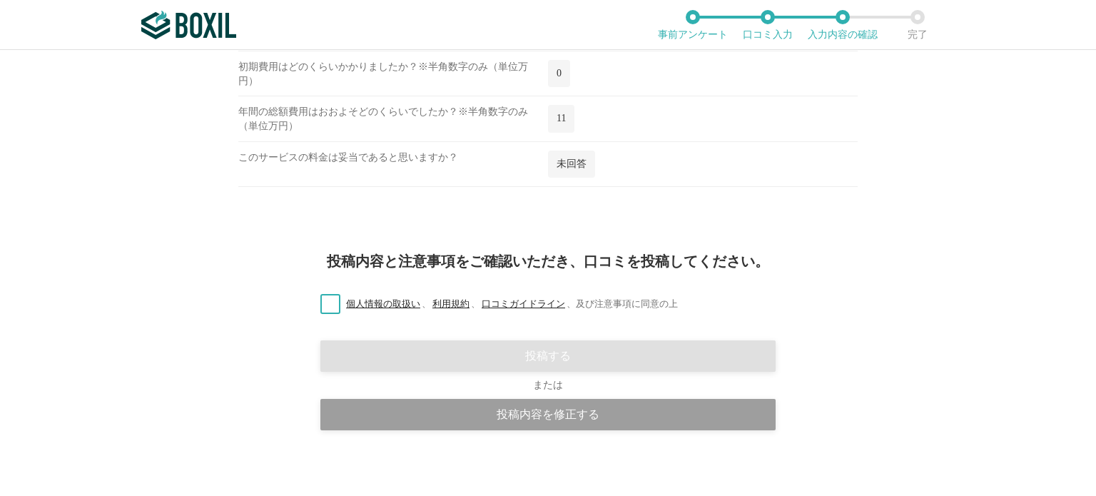
click at [328, 297] on label "個人情報の取扱い 、 利用規約 、 口コミガイドライン 、 及び注意事項に同意の上" at bounding box center [493, 304] width 369 height 15
click at [0, 0] on input "個人情報の取扱い 、 利用規約 、 口コミガイドライン 、 及び注意事項に同意の上" at bounding box center [0, 0] width 0 height 0
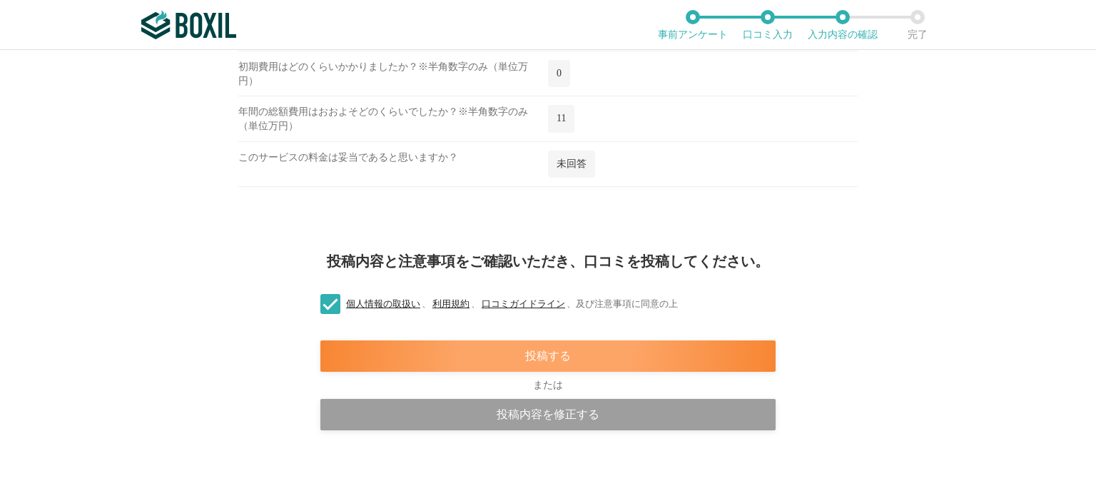
click at [545, 348] on div "投稿する" at bounding box center [548, 356] width 455 height 31
